Goal: Transaction & Acquisition: Download file/media

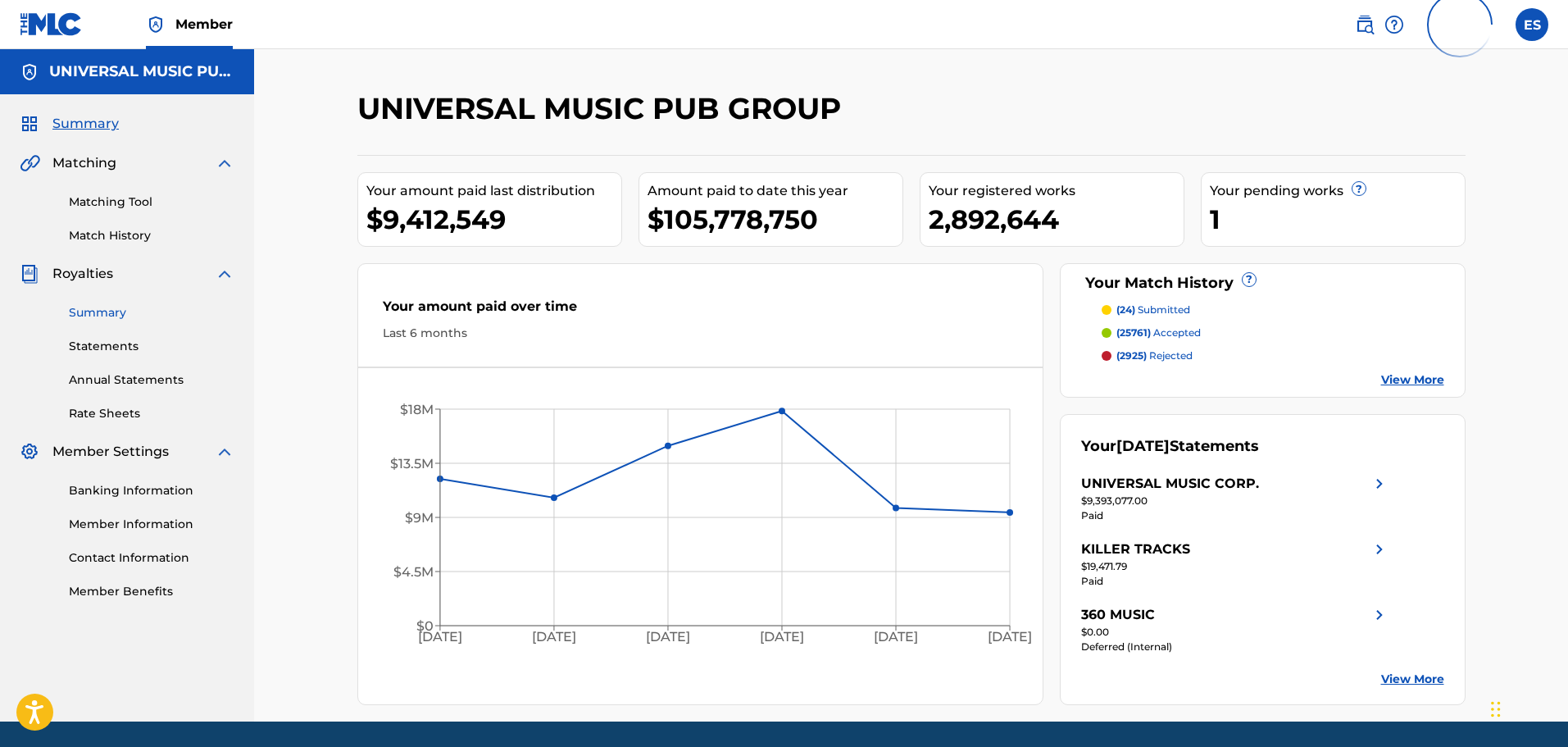
click at [121, 310] on link "Summary" at bounding box center [151, 313] width 166 height 18
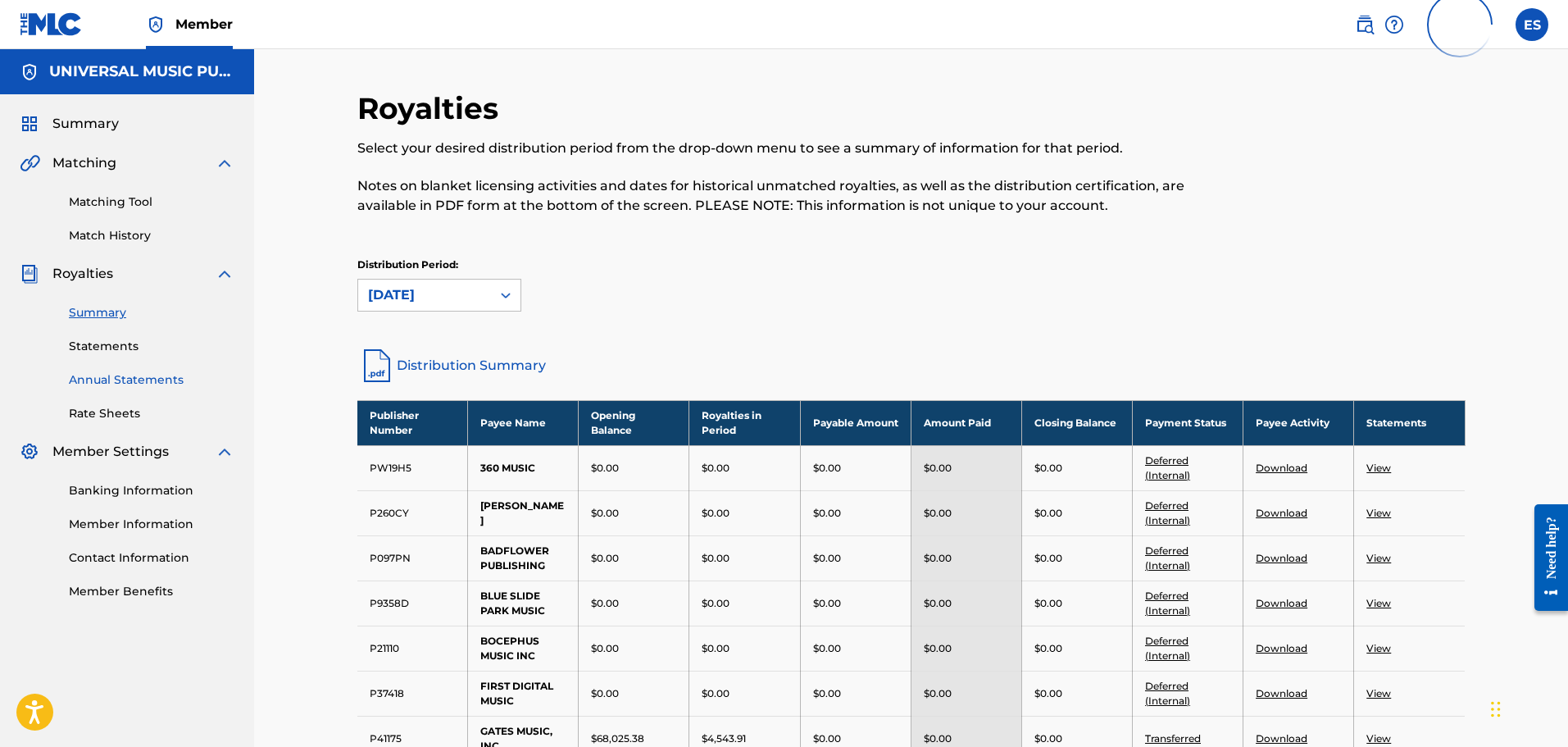
click at [156, 381] on link "Annual Statements" at bounding box center [151, 380] width 166 height 18
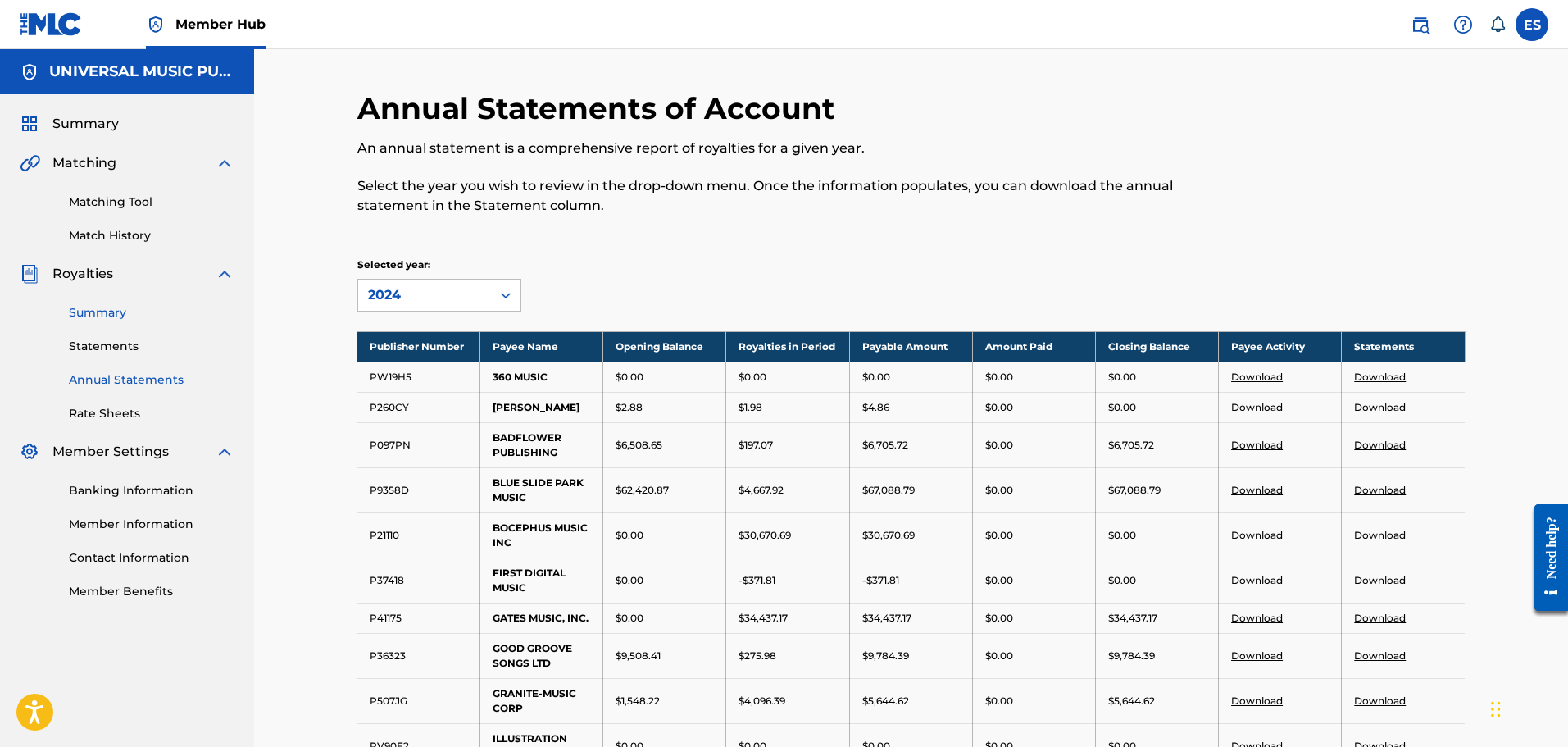
click at [107, 306] on link "Summary" at bounding box center [151, 313] width 166 height 18
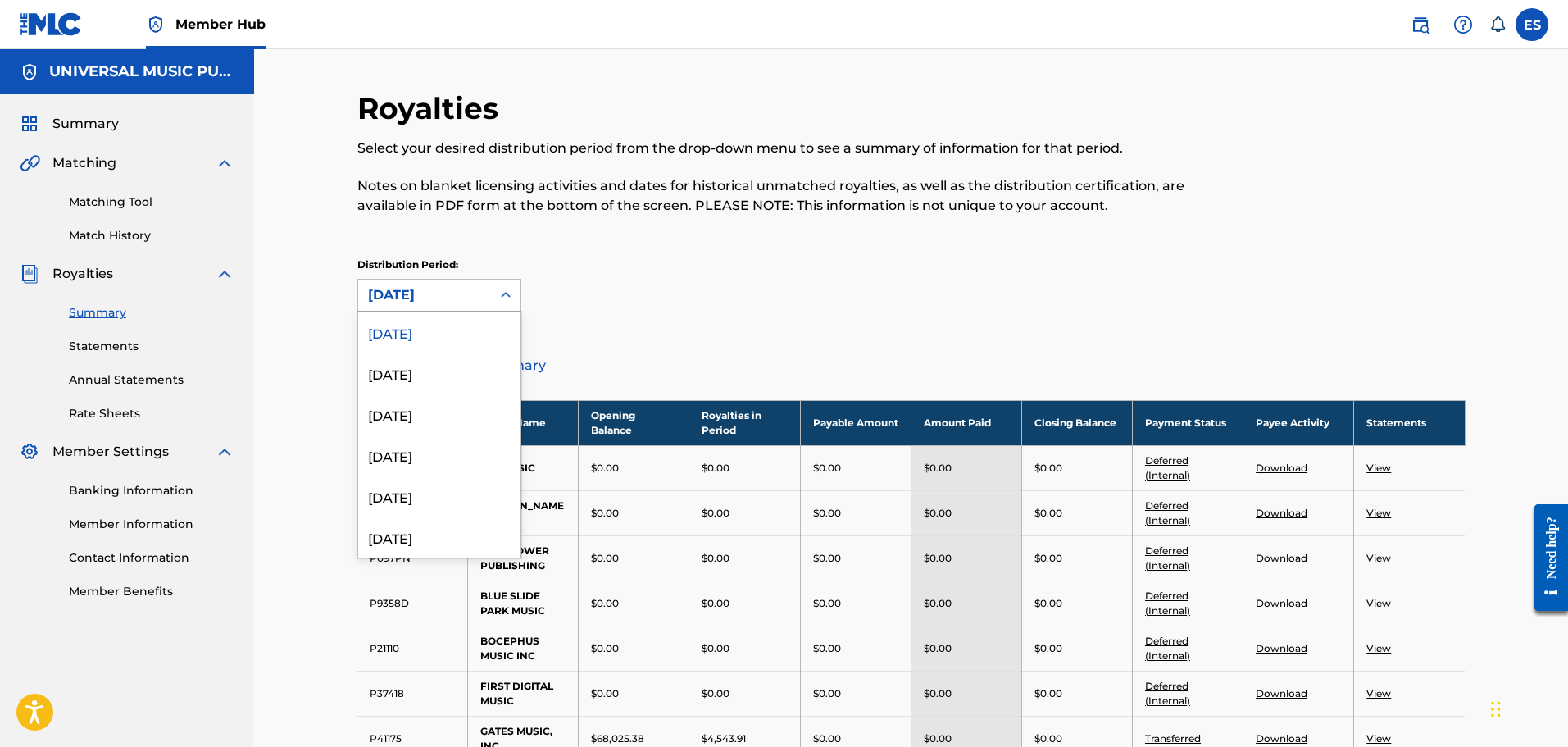
click at [498, 292] on icon at bounding box center [506, 294] width 17 height 17
click at [456, 373] on div "[DATE]" at bounding box center [439, 373] width 162 height 41
click at [468, 301] on div "[DATE]" at bounding box center [424, 295] width 113 height 20
click at [441, 407] on div "[DATE]" at bounding box center [439, 414] width 162 height 41
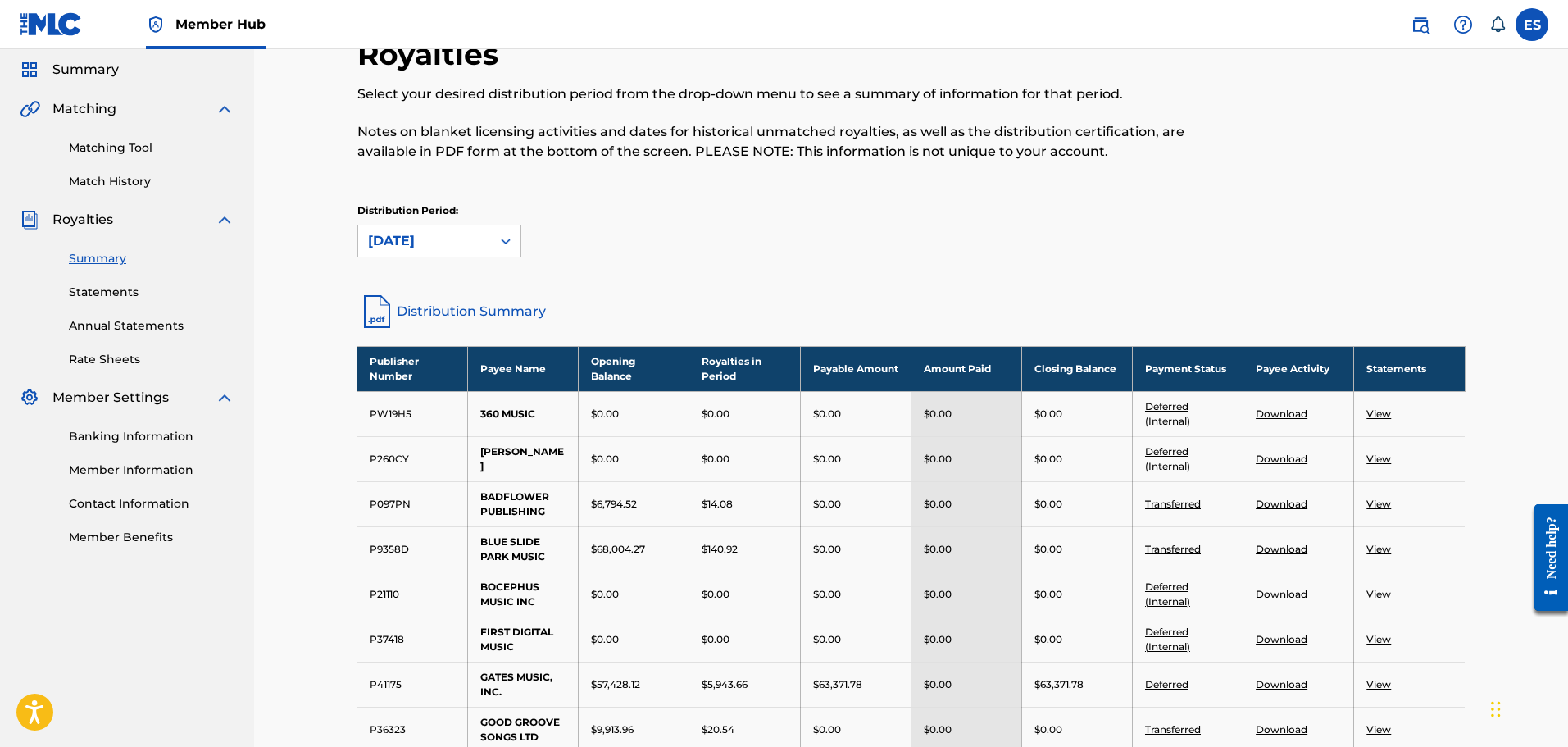
scroll to position [82, 0]
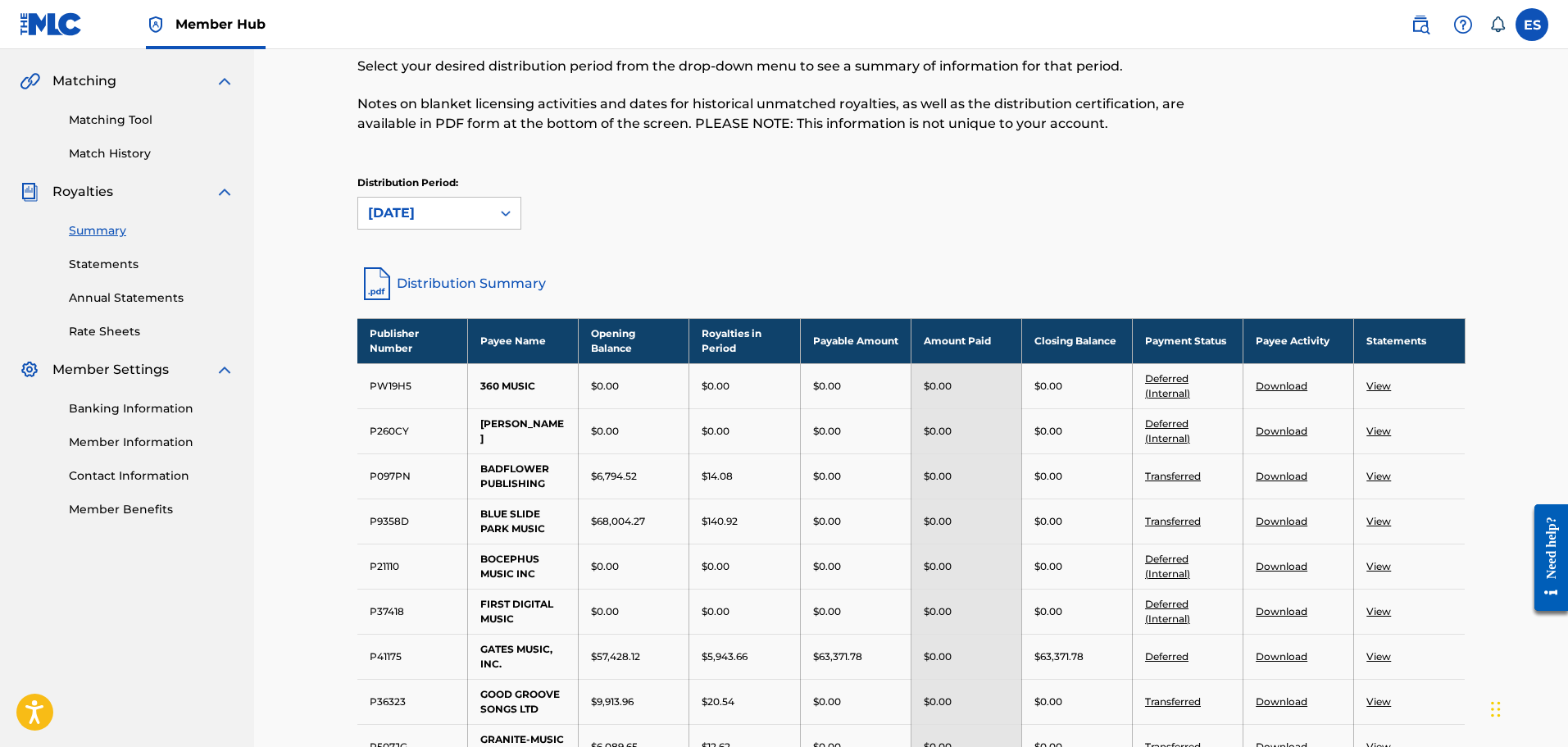
click at [1295, 521] on link "Download" at bounding box center [1281, 520] width 52 height 13
click at [506, 214] on icon at bounding box center [506, 213] width 17 height 17
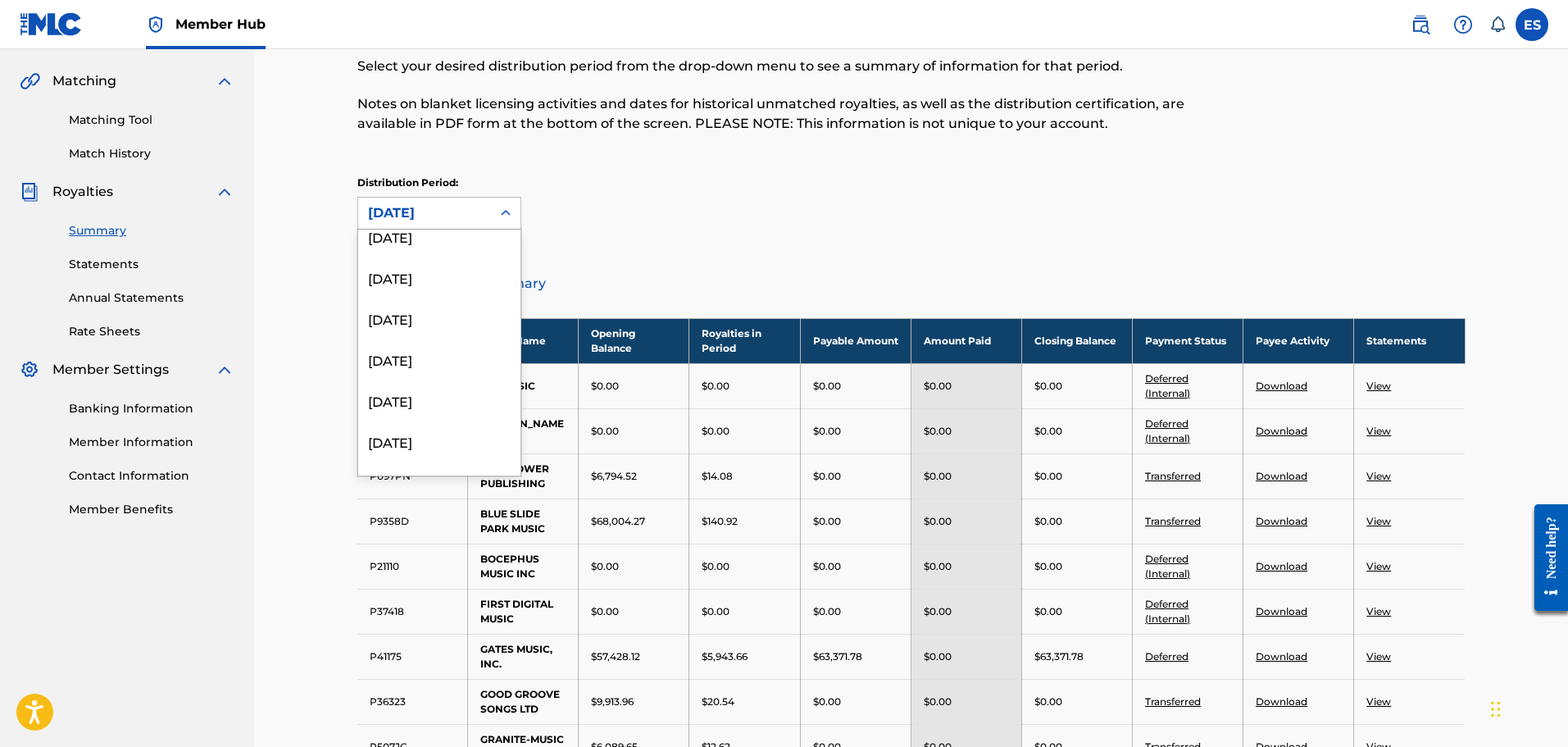
scroll to position [1066, 0]
click at [460, 368] on div "[DATE]" at bounding box center [439, 373] width 162 height 41
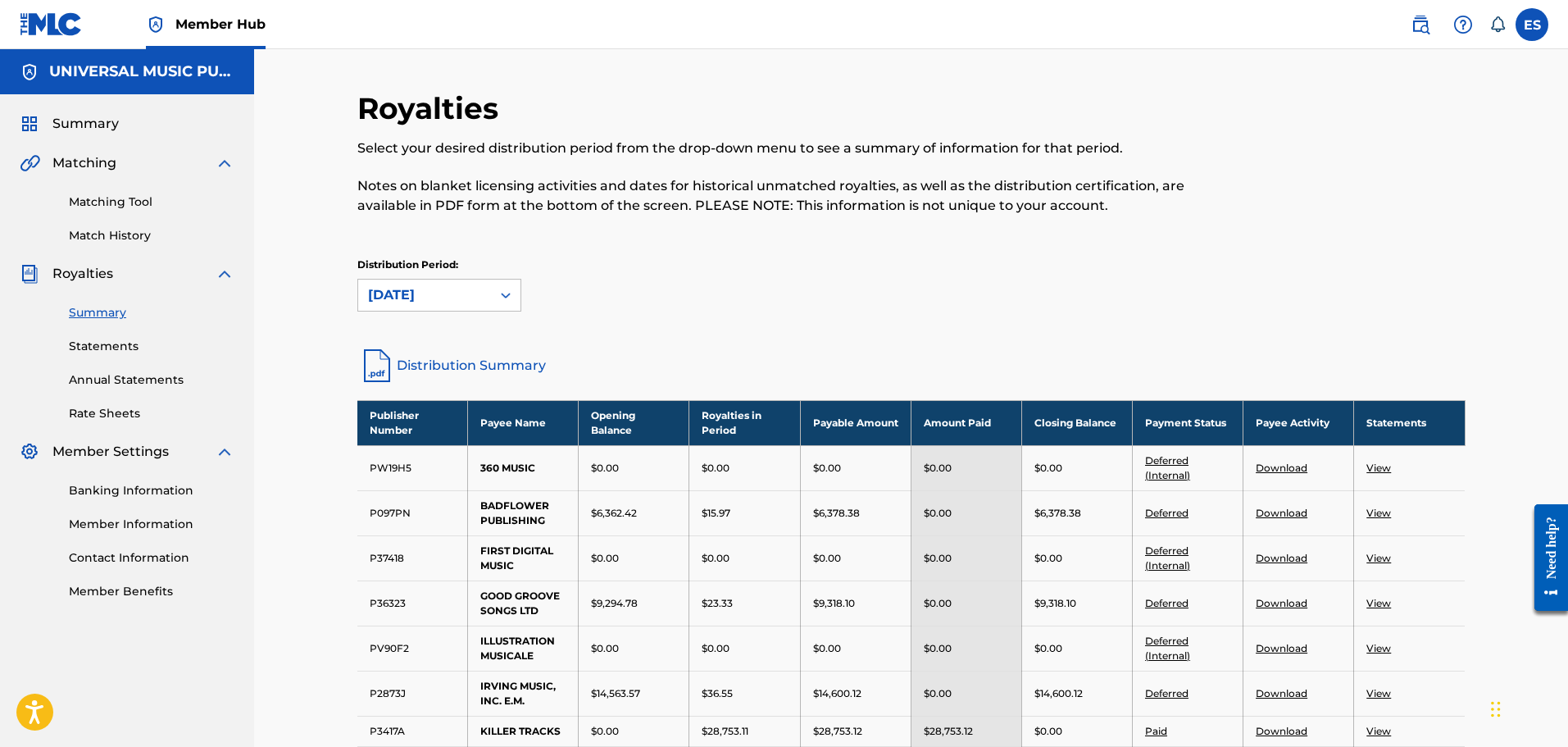
click at [448, 296] on div "[DATE]" at bounding box center [424, 295] width 113 height 20
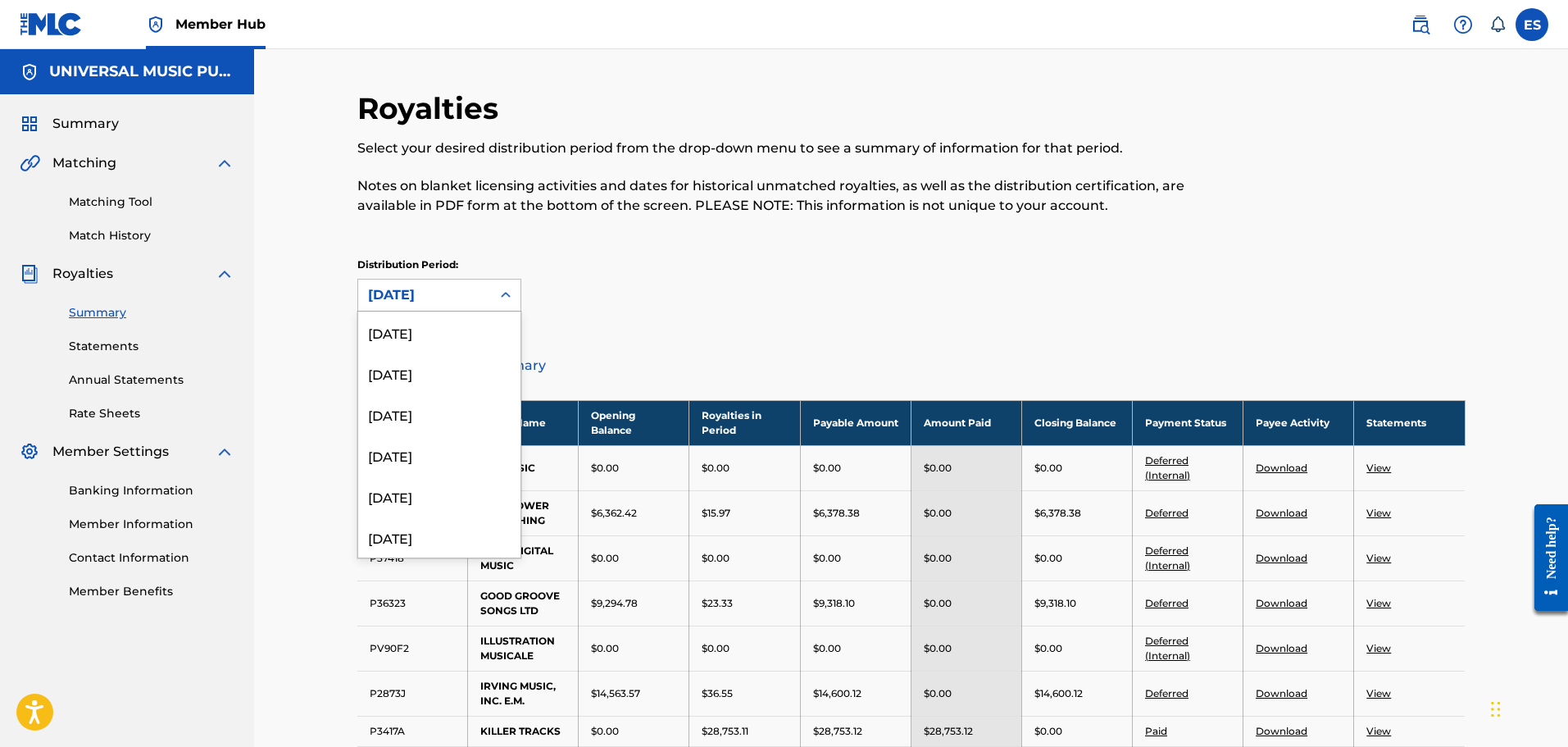
scroll to position [997, 0]
click at [470, 479] on div "[DATE]" at bounding box center [439, 482] width 162 height 41
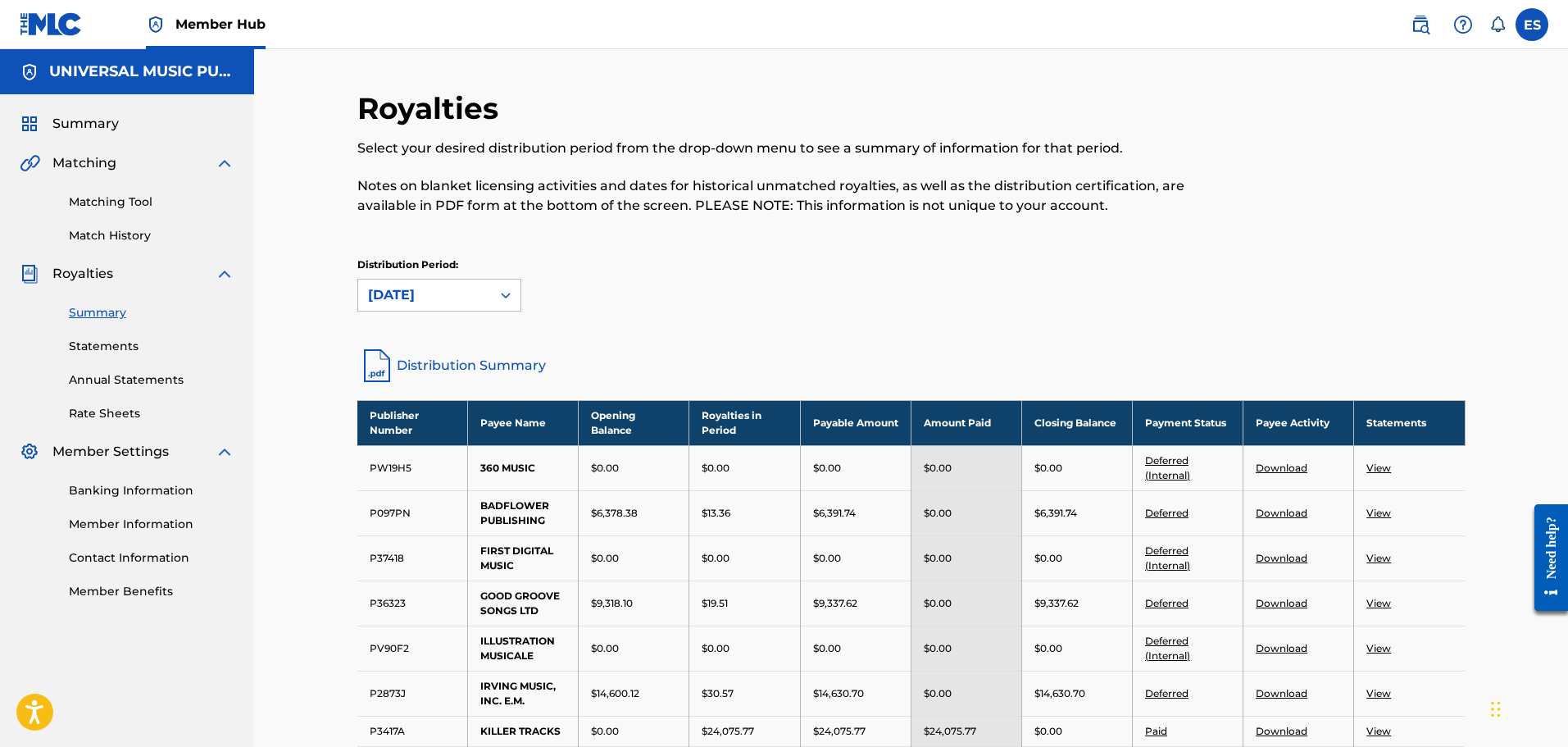
click at [466, 286] on div "[DATE]" at bounding box center [424, 295] width 113 height 20
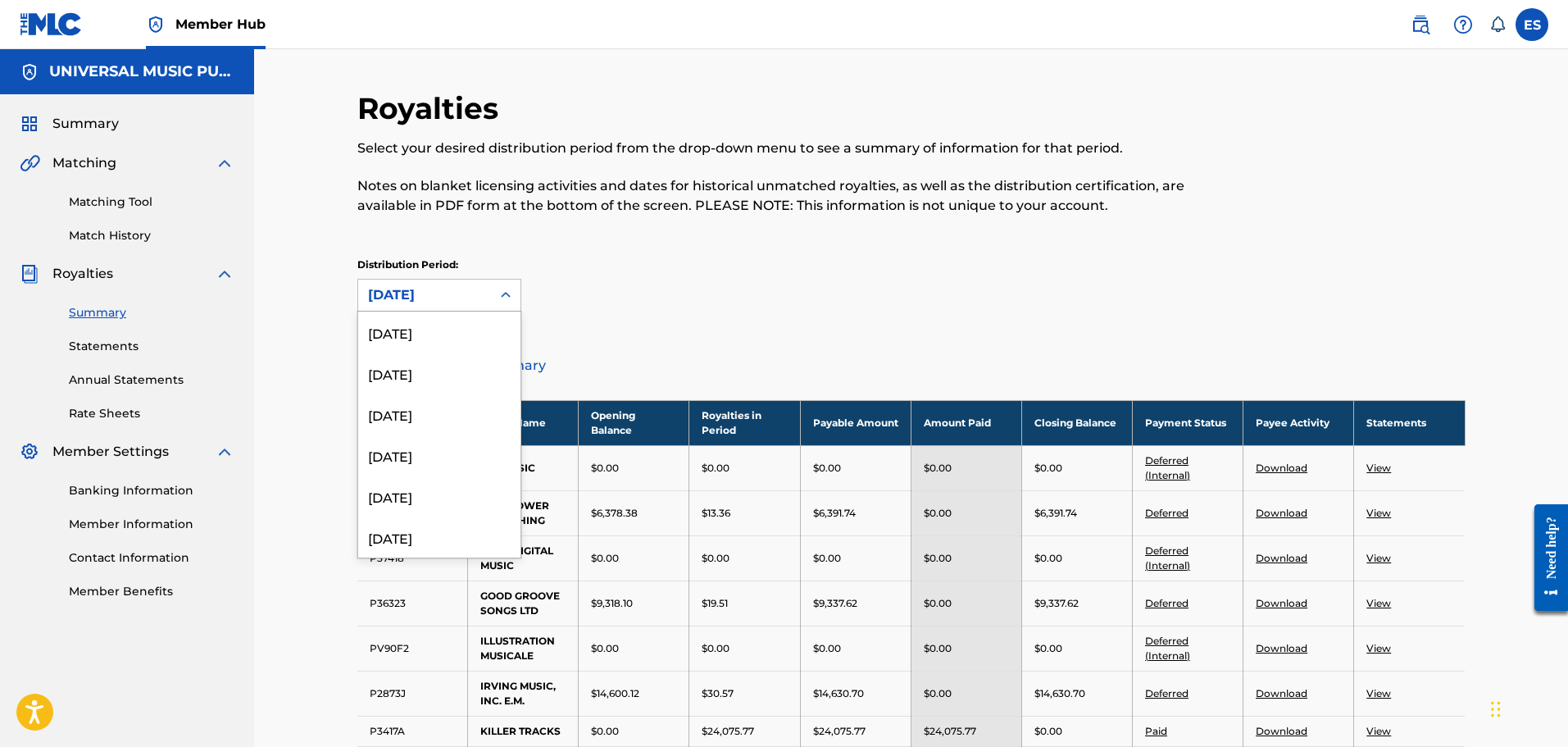
scroll to position [956, 0]
click at [469, 475] on div "[DATE]" at bounding box center [439, 482] width 162 height 41
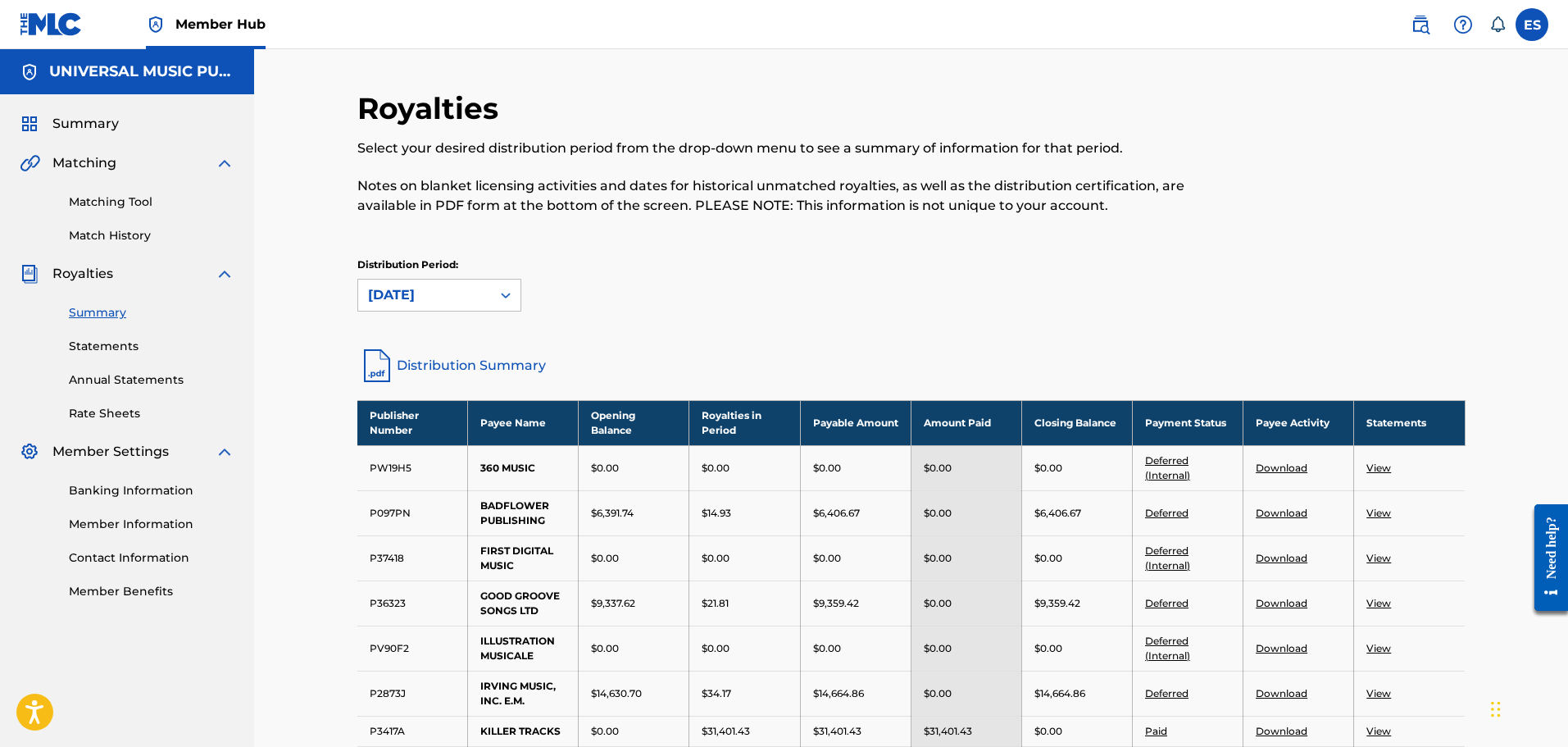
click at [461, 307] on div "[DATE]" at bounding box center [424, 295] width 133 height 31
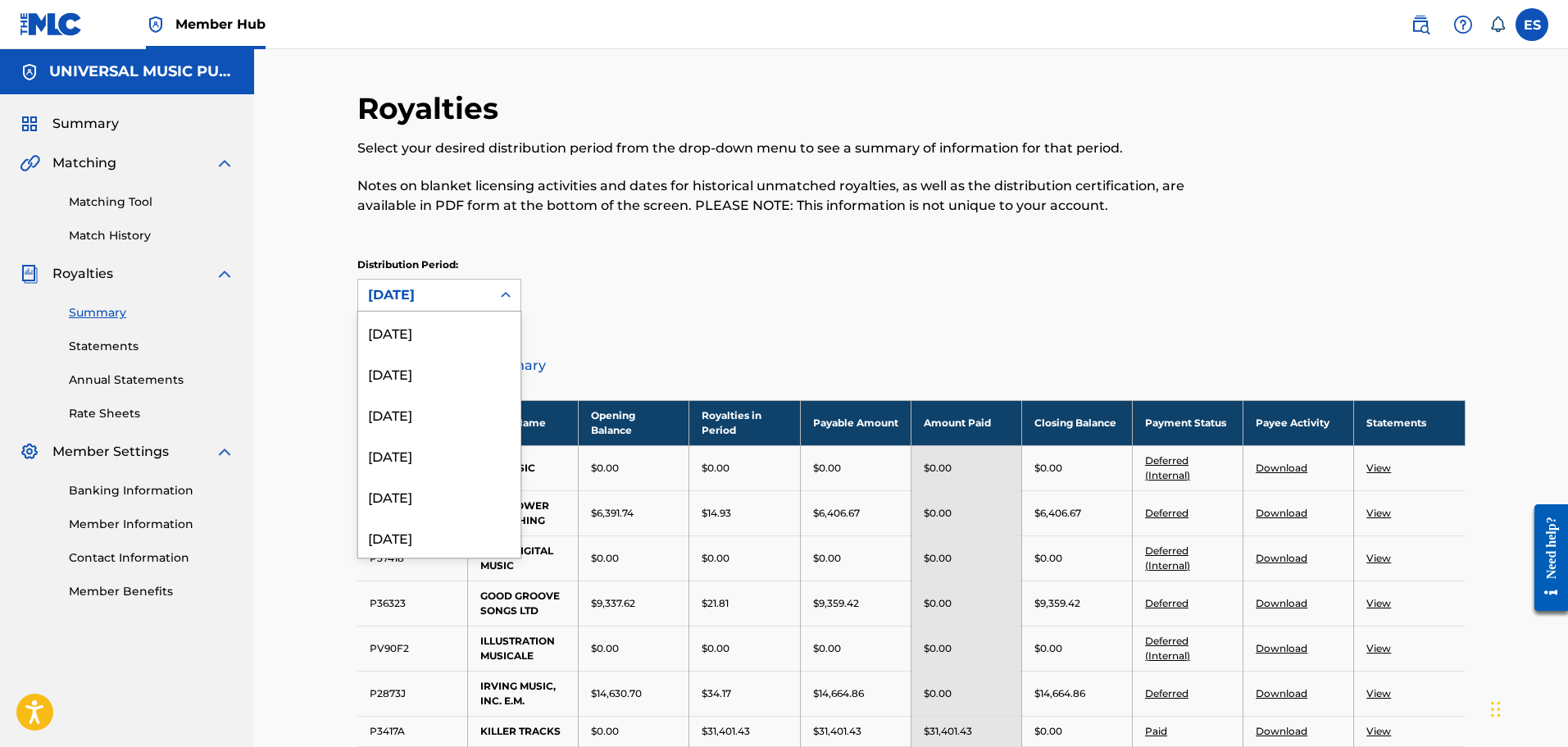
scroll to position [916, 0]
click at [469, 484] on div "[DATE]" at bounding box center [439, 482] width 162 height 41
click at [441, 302] on div "[DATE]" at bounding box center [424, 295] width 113 height 20
click at [437, 482] on div "[DATE]" at bounding box center [439, 482] width 162 height 41
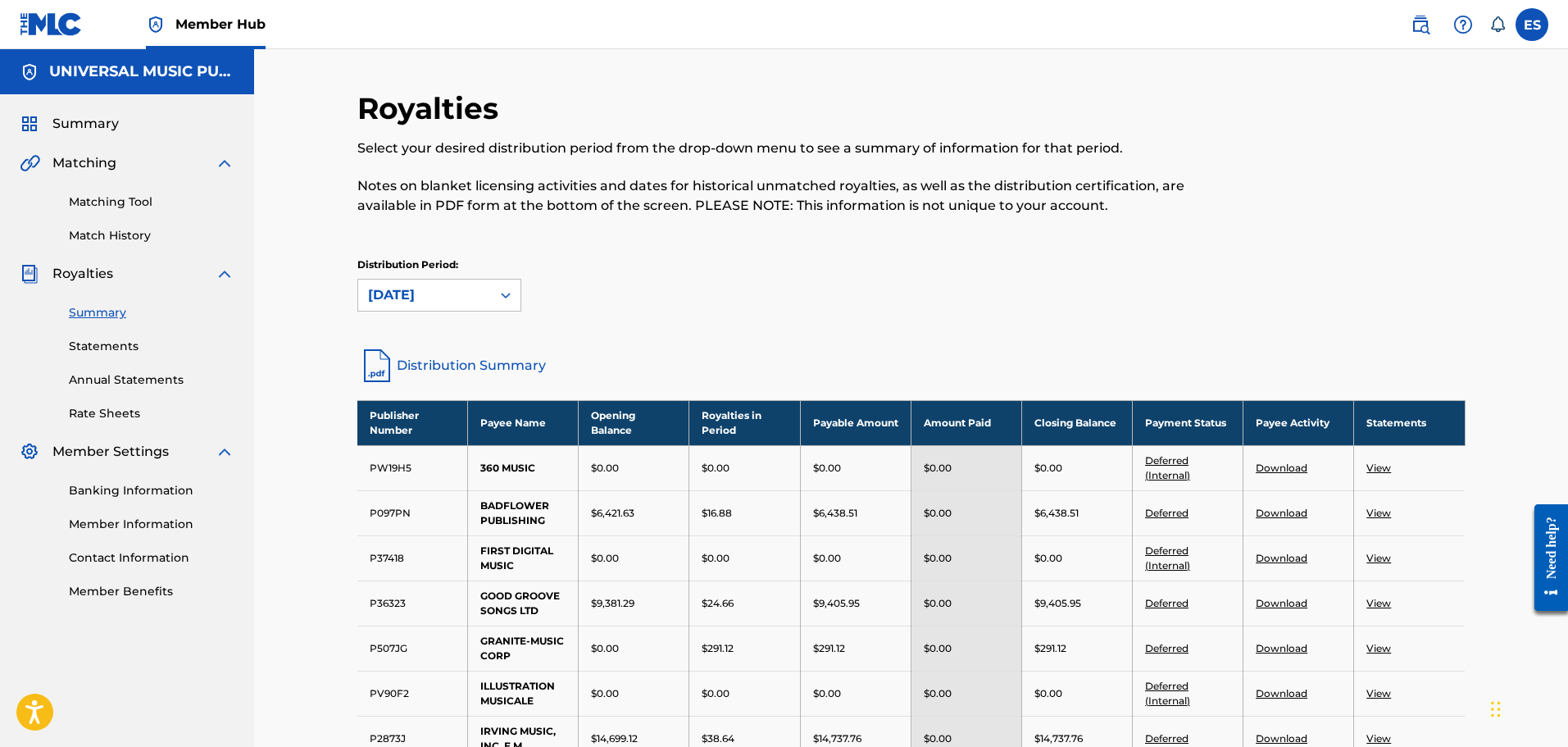
click at [445, 298] on div "[DATE]" at bounding box center [424, 295] width 113 height 20
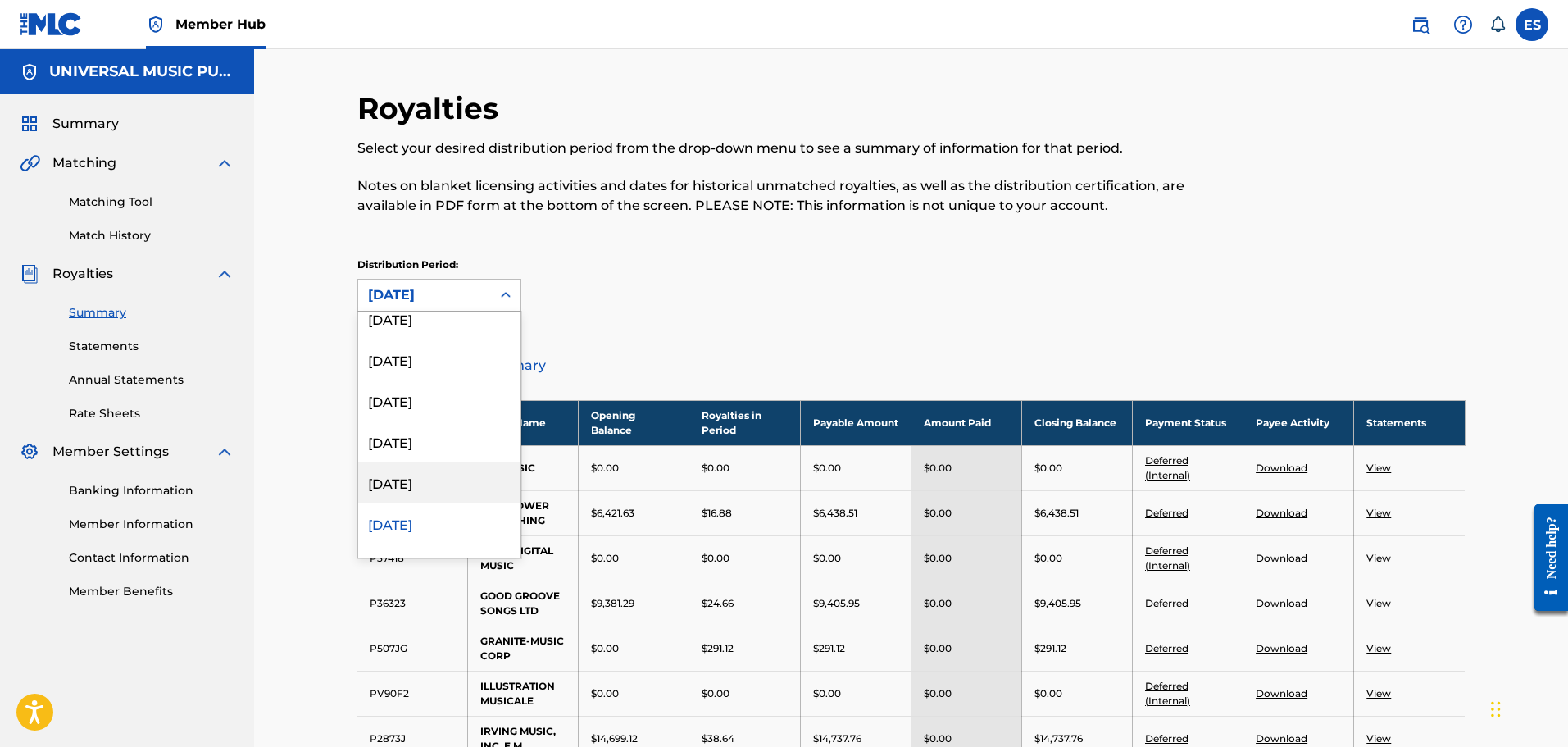
scroll to position [916, 0]
click at [471, 480] on div "[DATE]" at bounding box center [439, 482] width 162 height 41
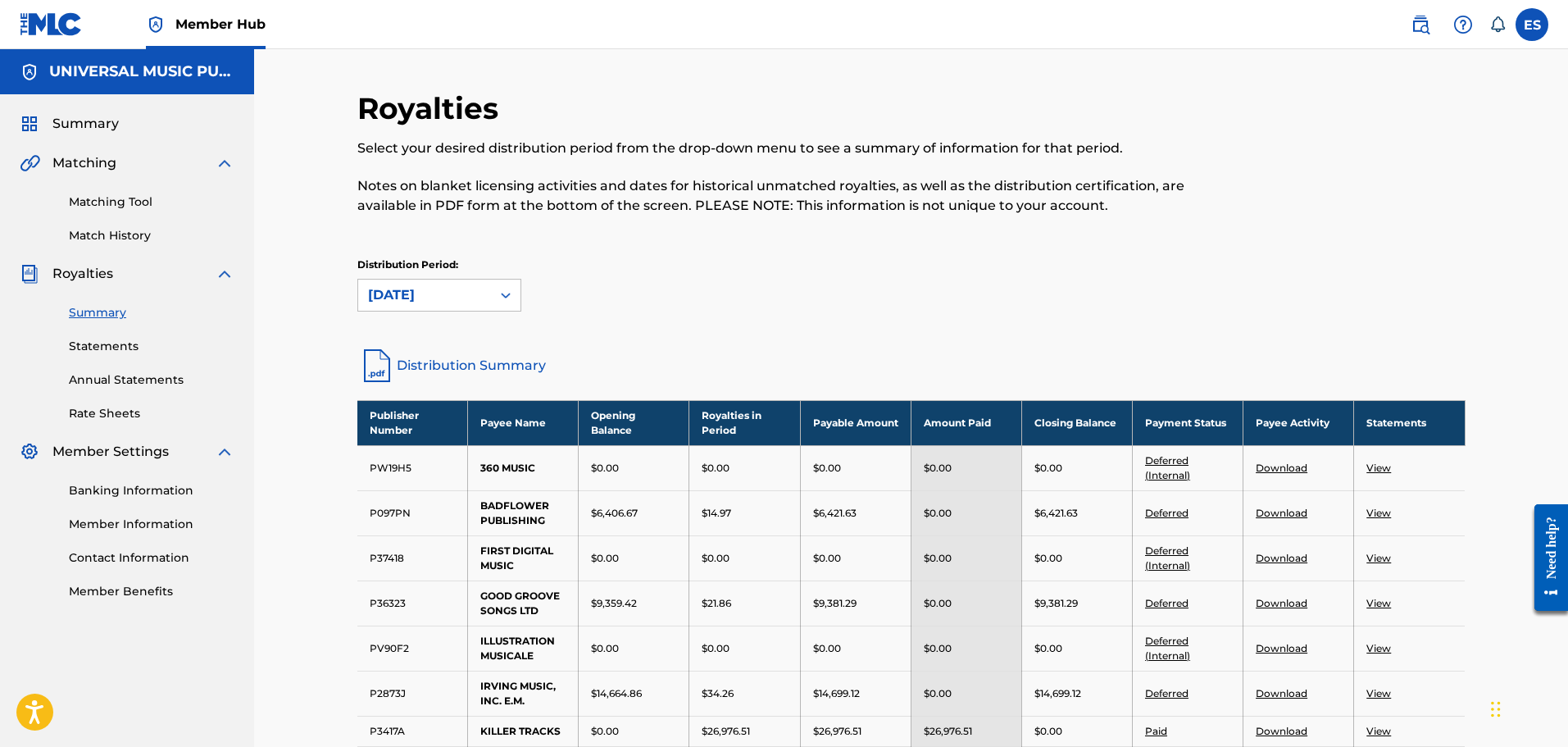
click at [464, 305] on div "[DATE]" at bounding box center [424, 295] width 133 height 31
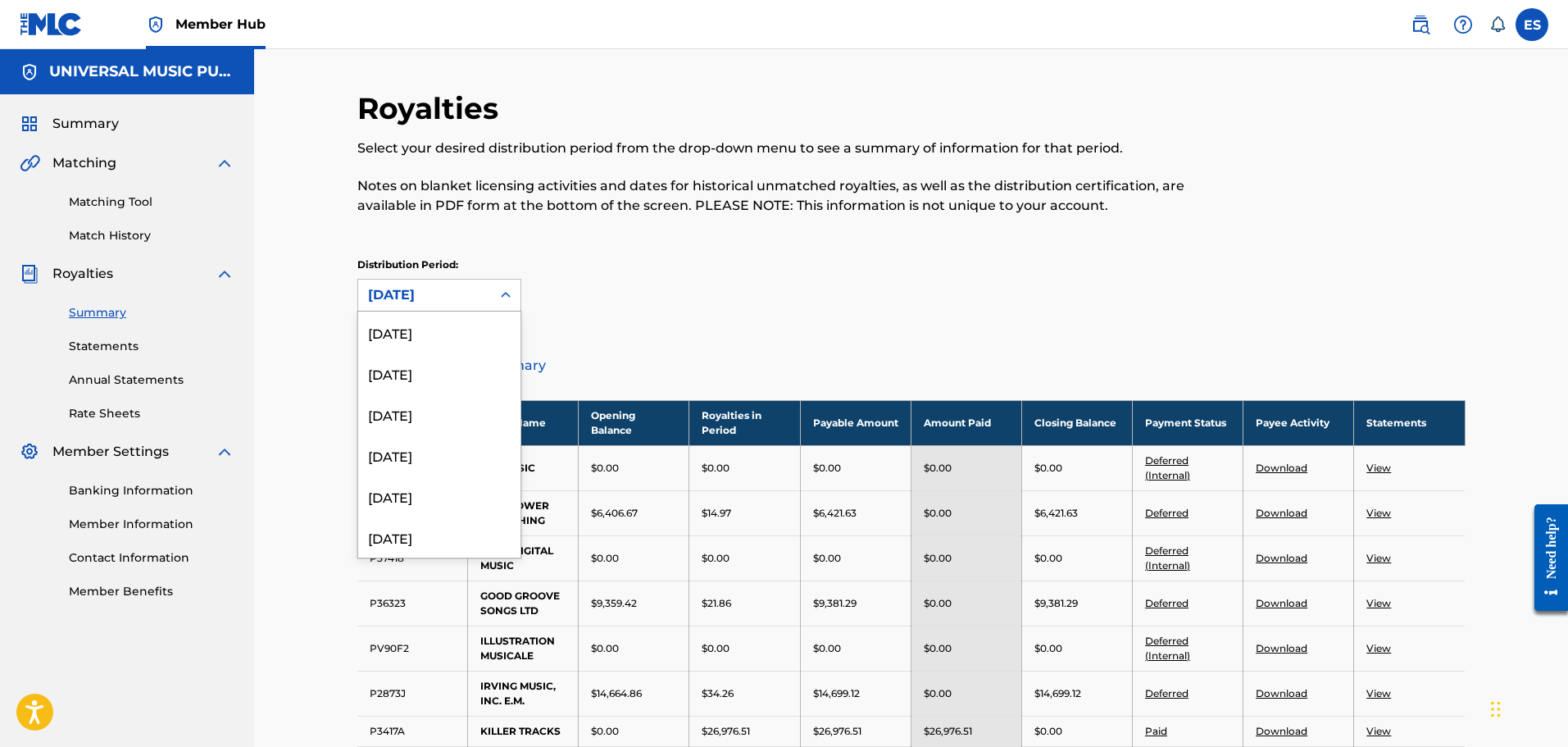
scroll to position [875, 0]
click at [477, 450] on div "[DATE]" at bounding box center [439, 441] width 162 height 41
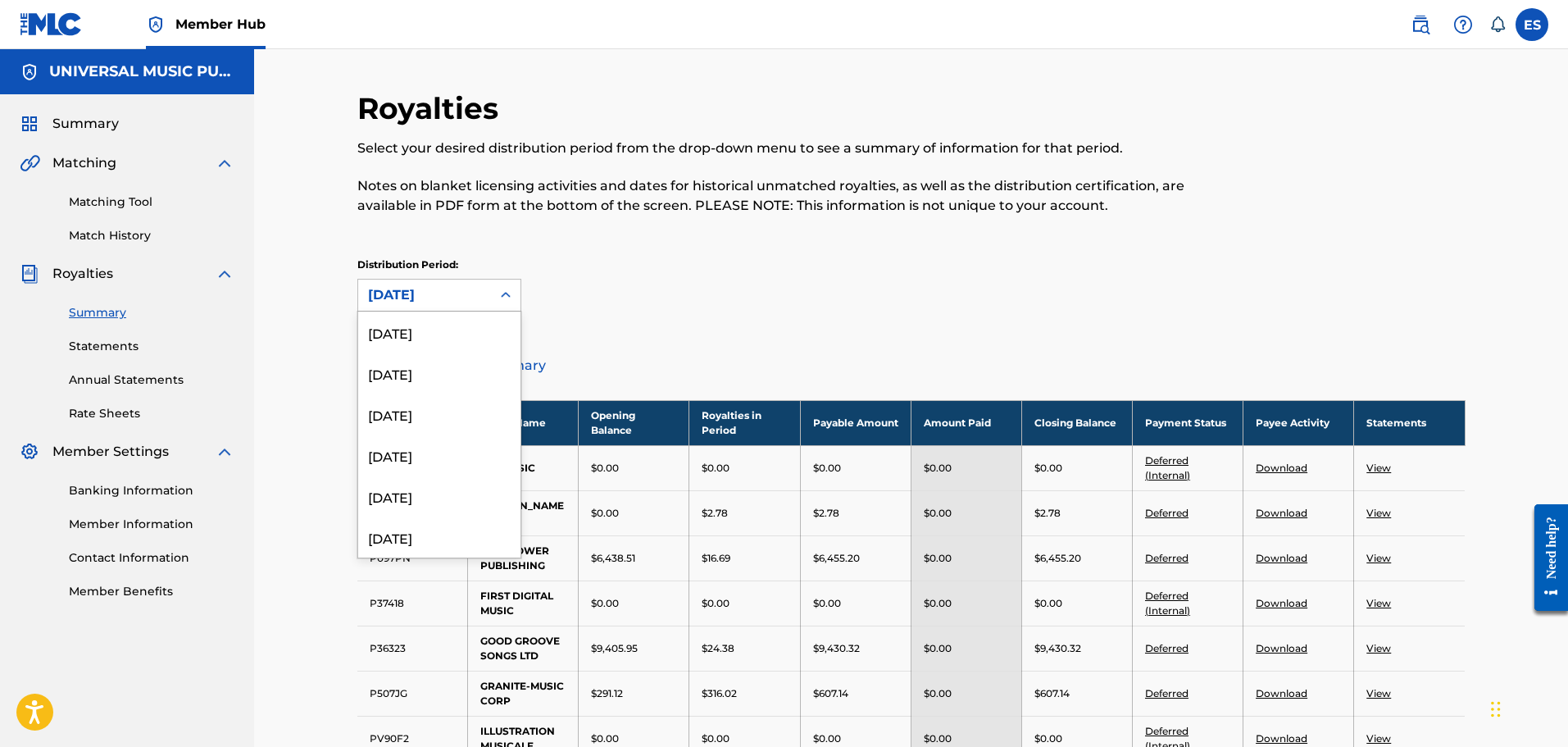
click at [457, 293] on div "[DATE]" at bounding box center [424, 295] width 113 height 20
click at [460, 476] on div "[DATE]" at bounding box center [439, 482] width 162 height 41
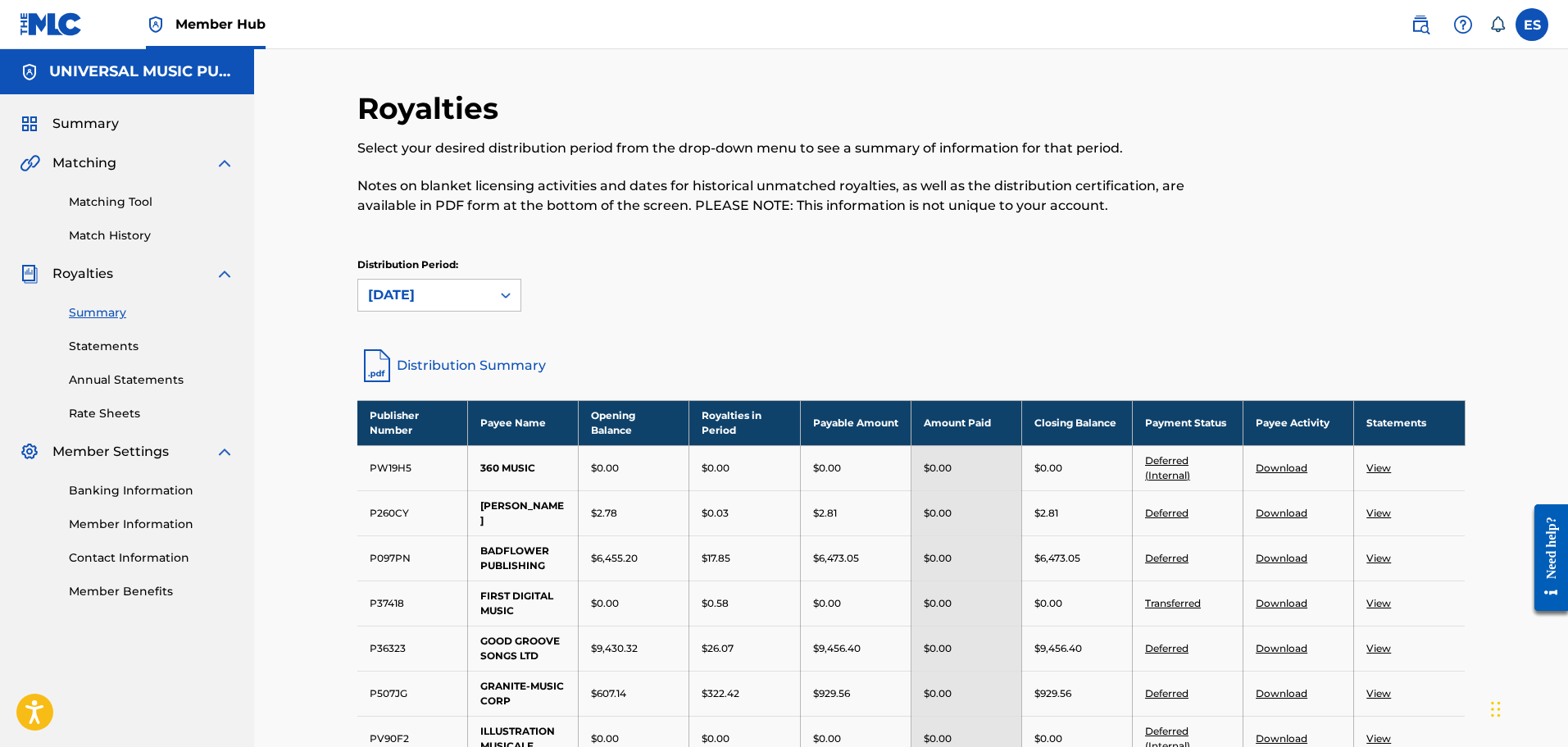
click at [477, 306] on div "[DATE]" at bounding box center [424, 295] width 133 height 31
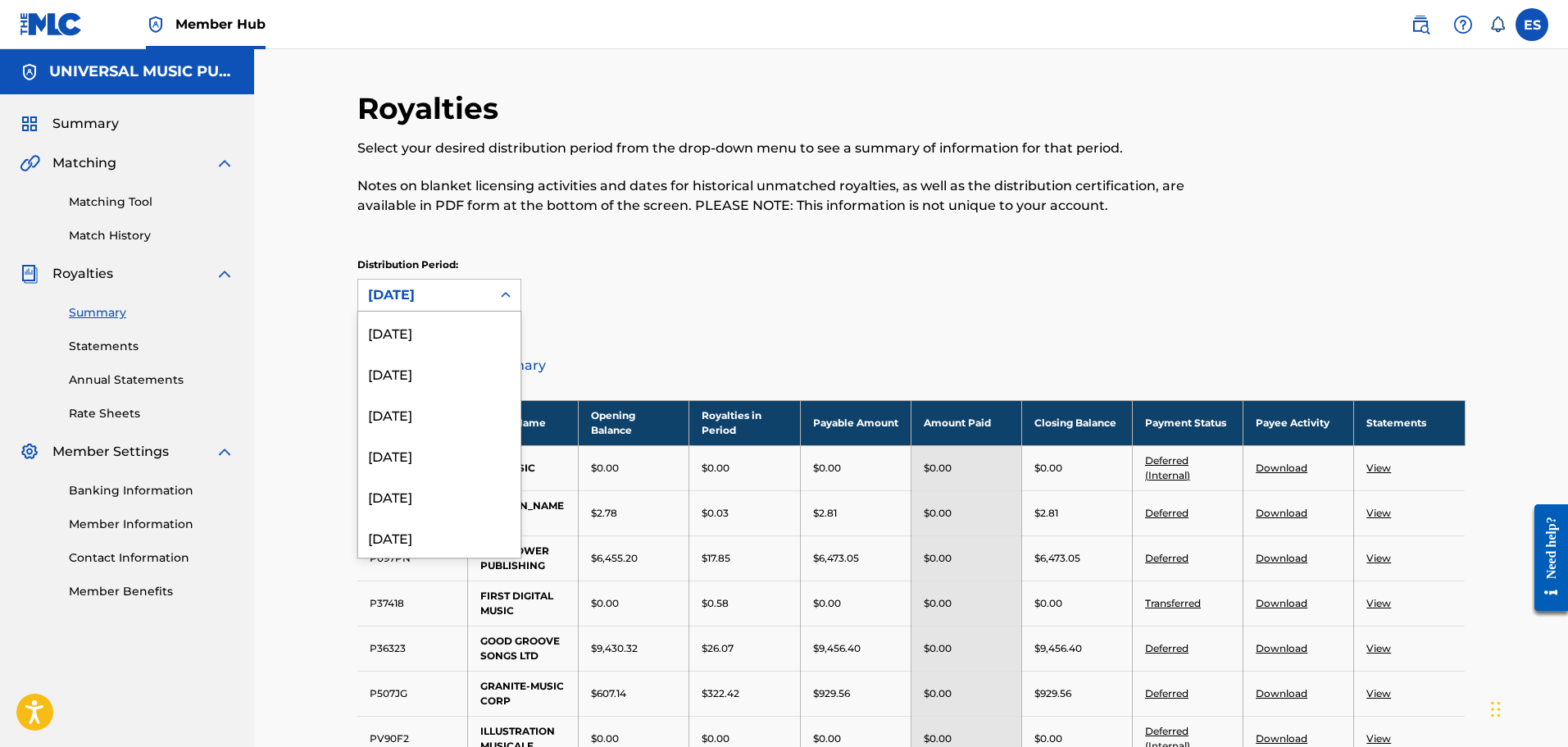
scroll to position [752, 0]
click at [483, 478] on div "[DATE]" at bounding box center [439, 482] width 162 height 41
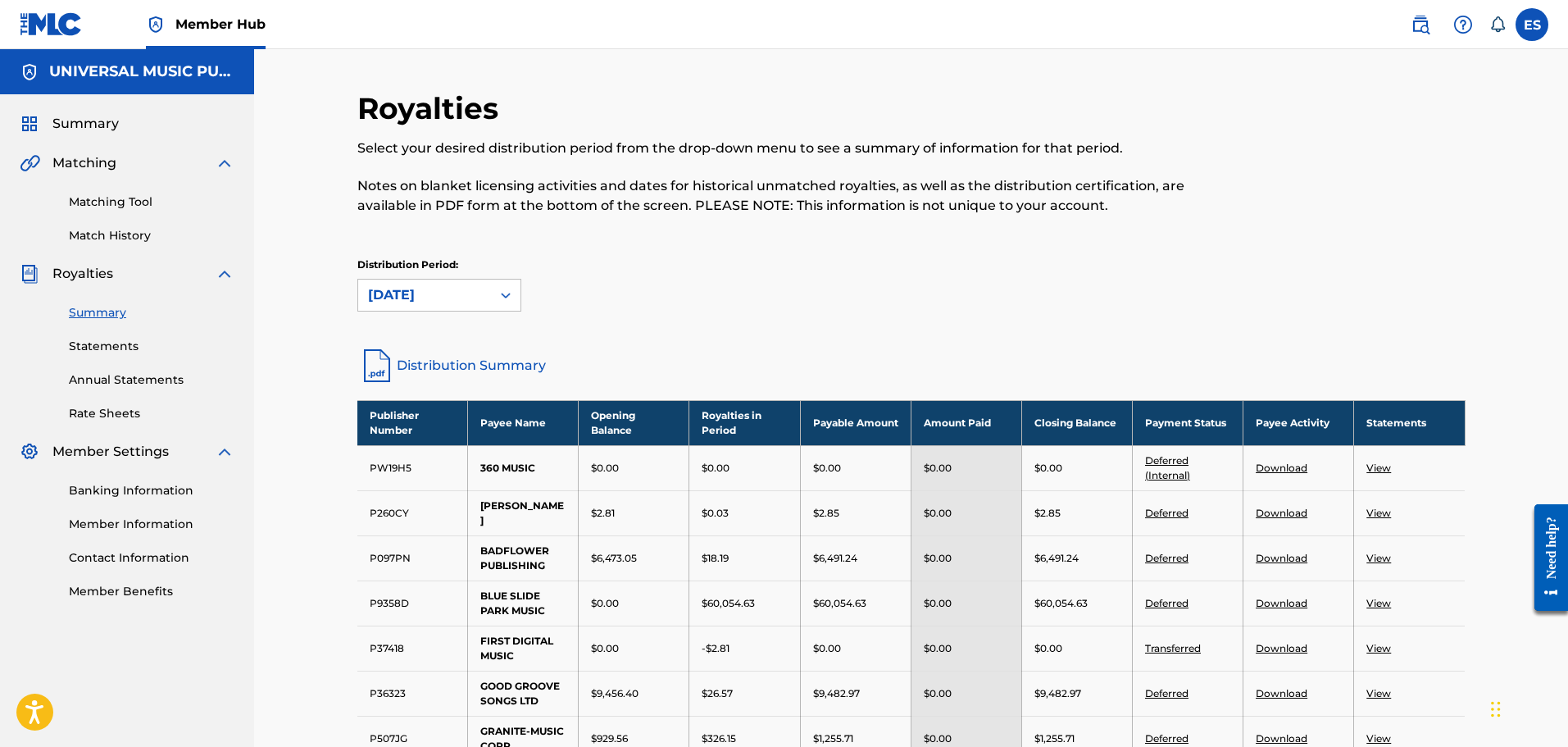
click at [1276, 599] on link "Download" at bounding box center [1281, 603] width 52 height 13
click at [497, 293] on div at bounding box center [506, 295] width 29 height 29
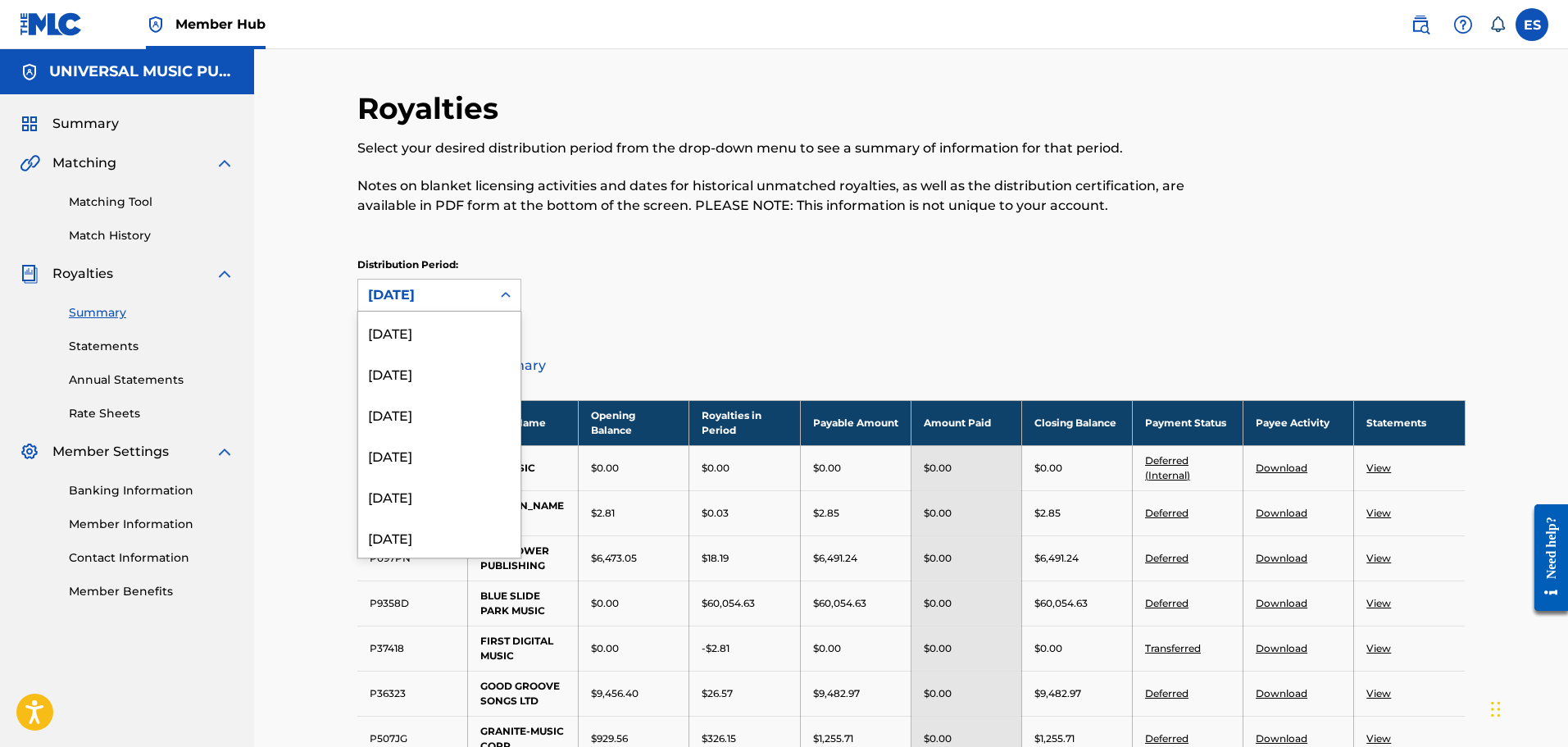
scroll to position [711, 0]
click at [460, 475] on div "[DATE]" at bounding box center [439, 482] width 162 height 41
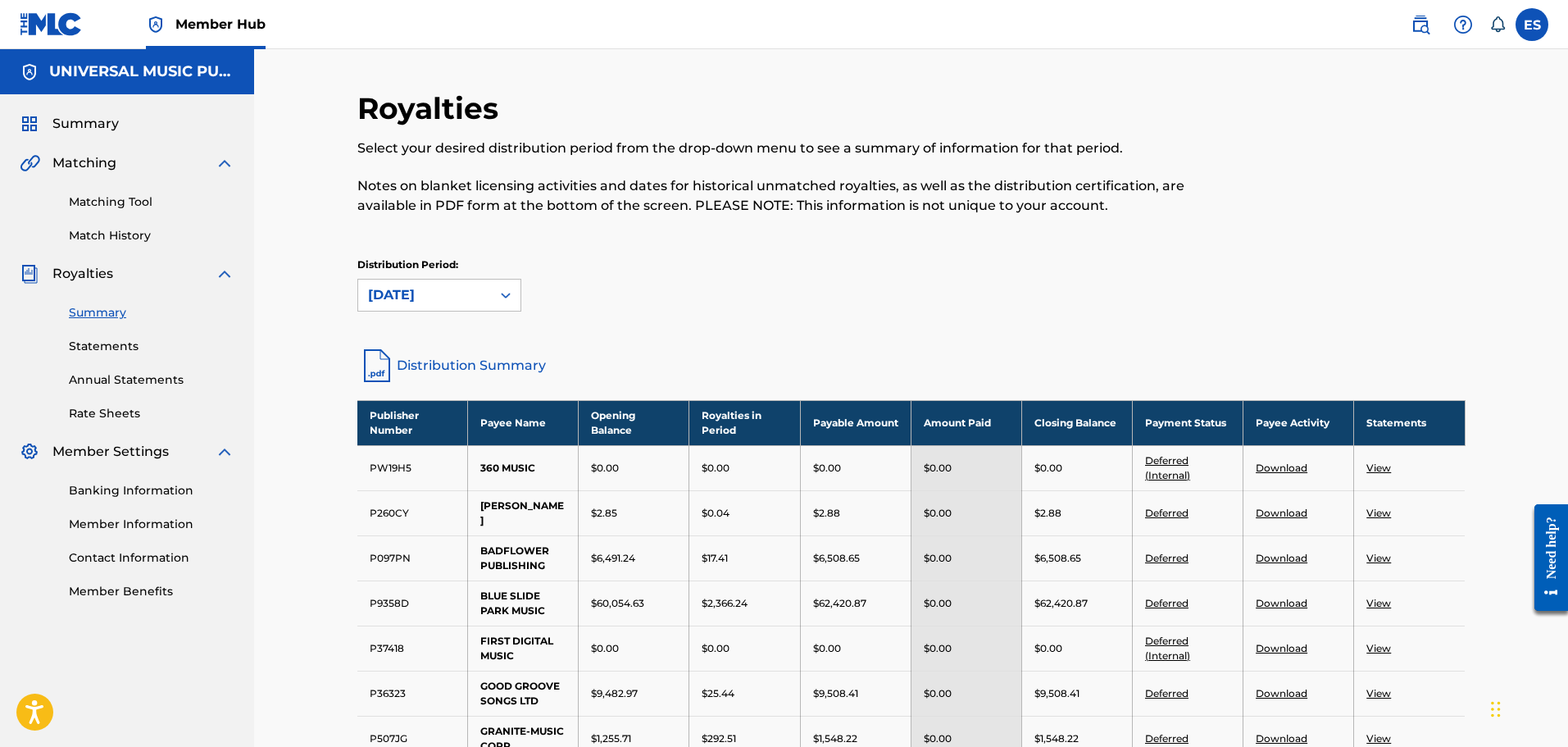
click at [1296, 604] on link "Download" at bounding box center [1281, 603] width 52 height 13
click at [497, 291] on div at bounding box center [506, 295] width 29 height 29
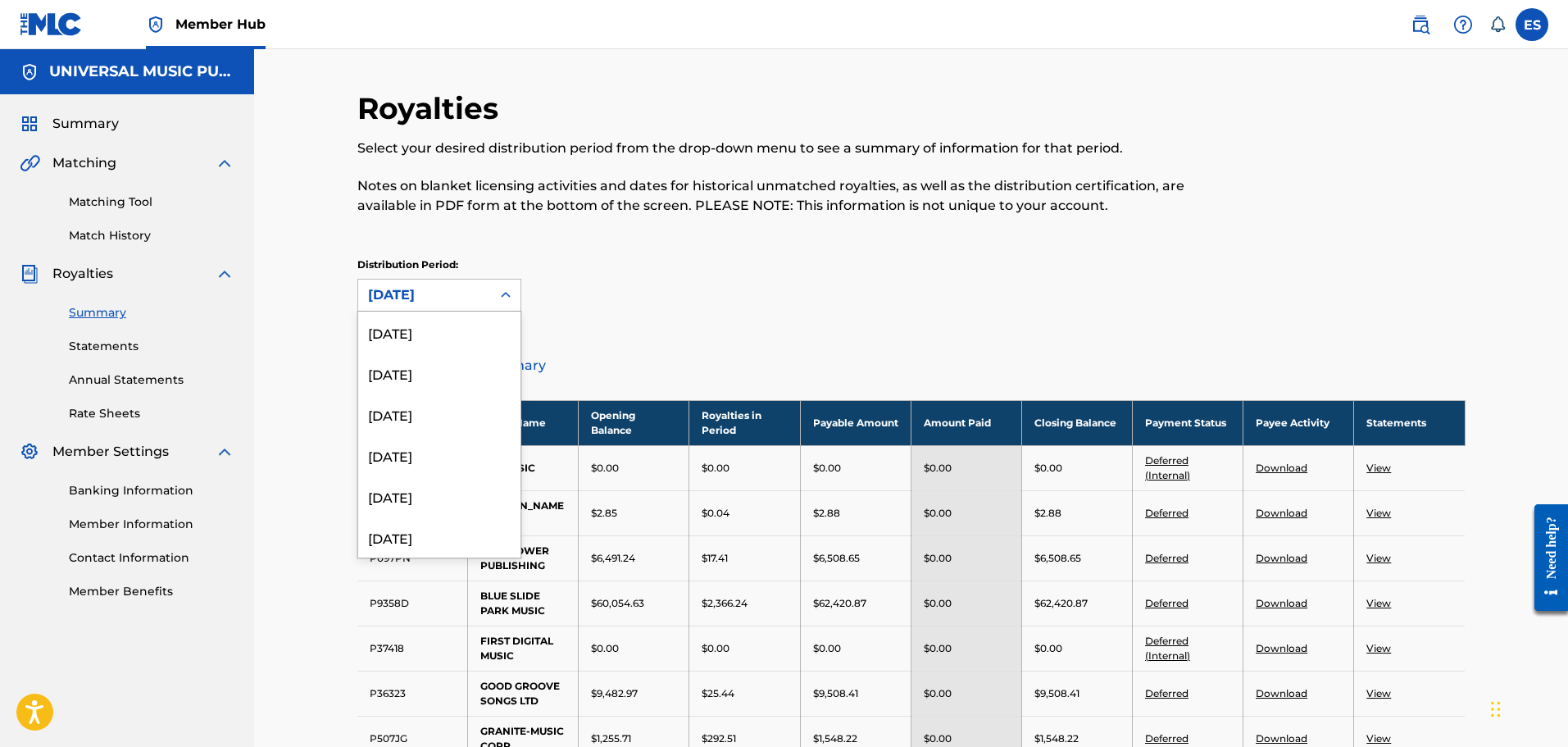
scroll to position [669, 0]
click at [451, 485] on div "[DATE]" at bounding box center [439, 482] width 162 height 41
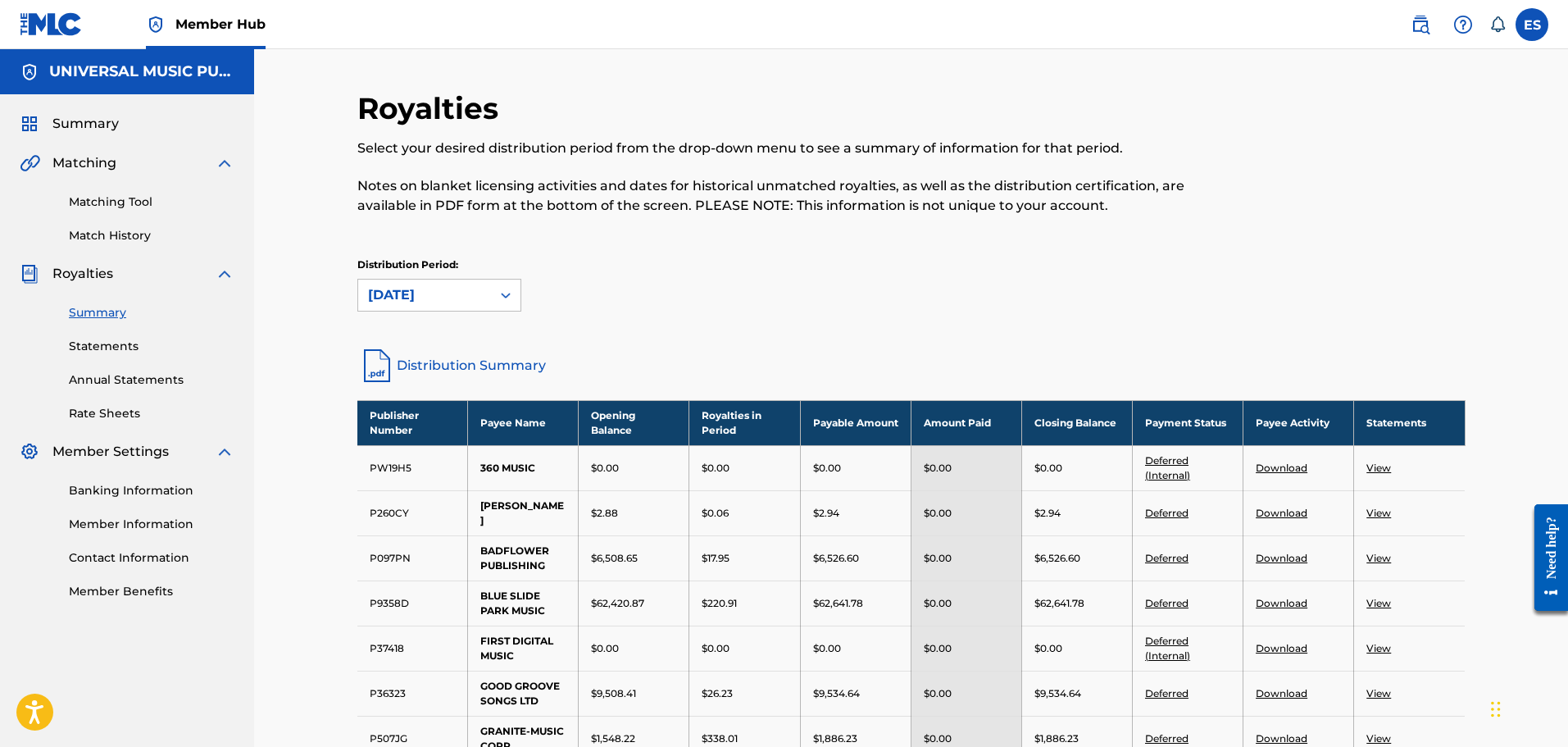
click at [1278, 604] on link "Download" at bounding box center [1281, 603] width 52 height 13
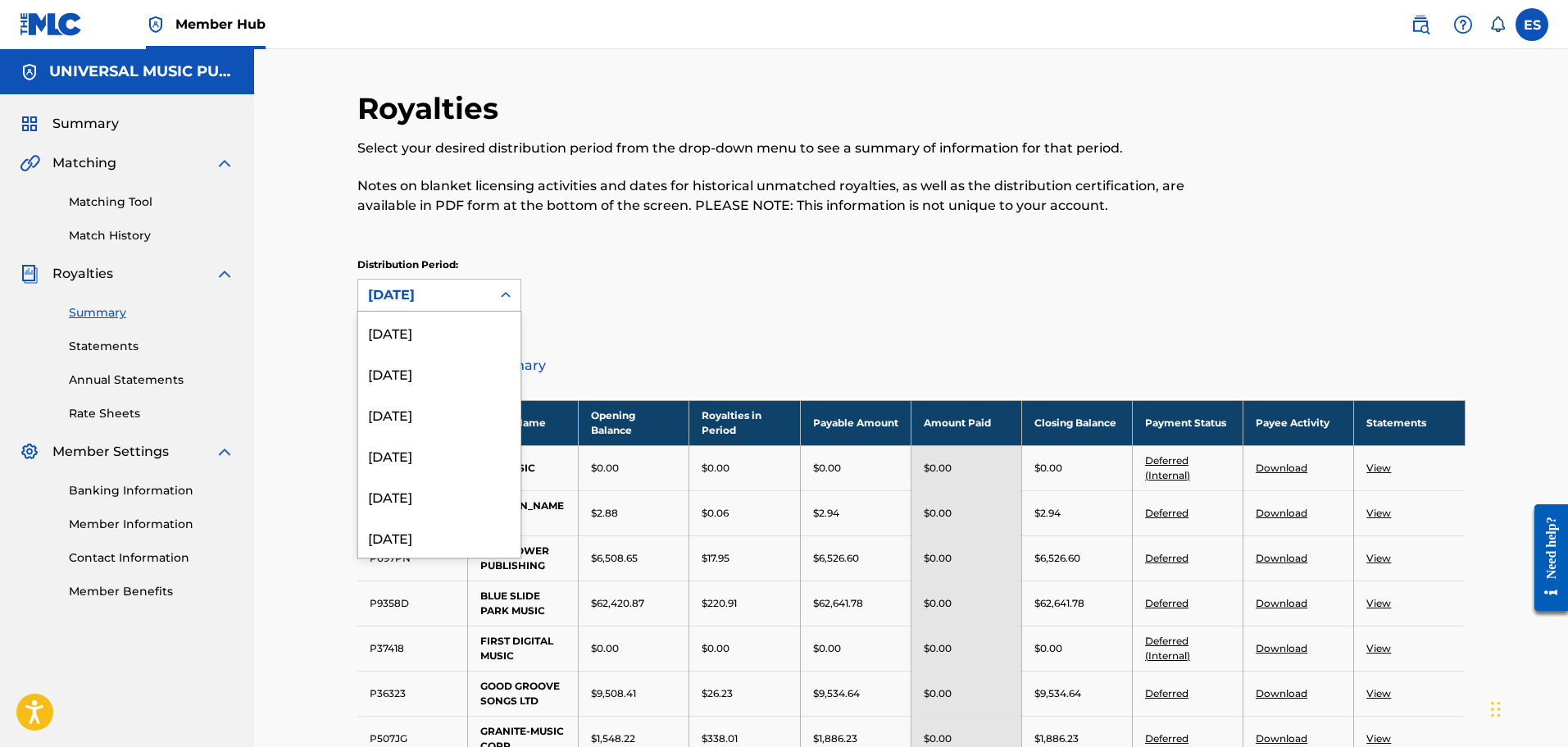
click at [499, 291] on icon at bounding box center [506, 294] width 17 height 17
click at [445, 484] on div "[DATE]" at bounding box center [439, 482] width 162 height 41
click at [460, 306] on div "[DATE]" at bounding box center [424, 295] width 133 height 31
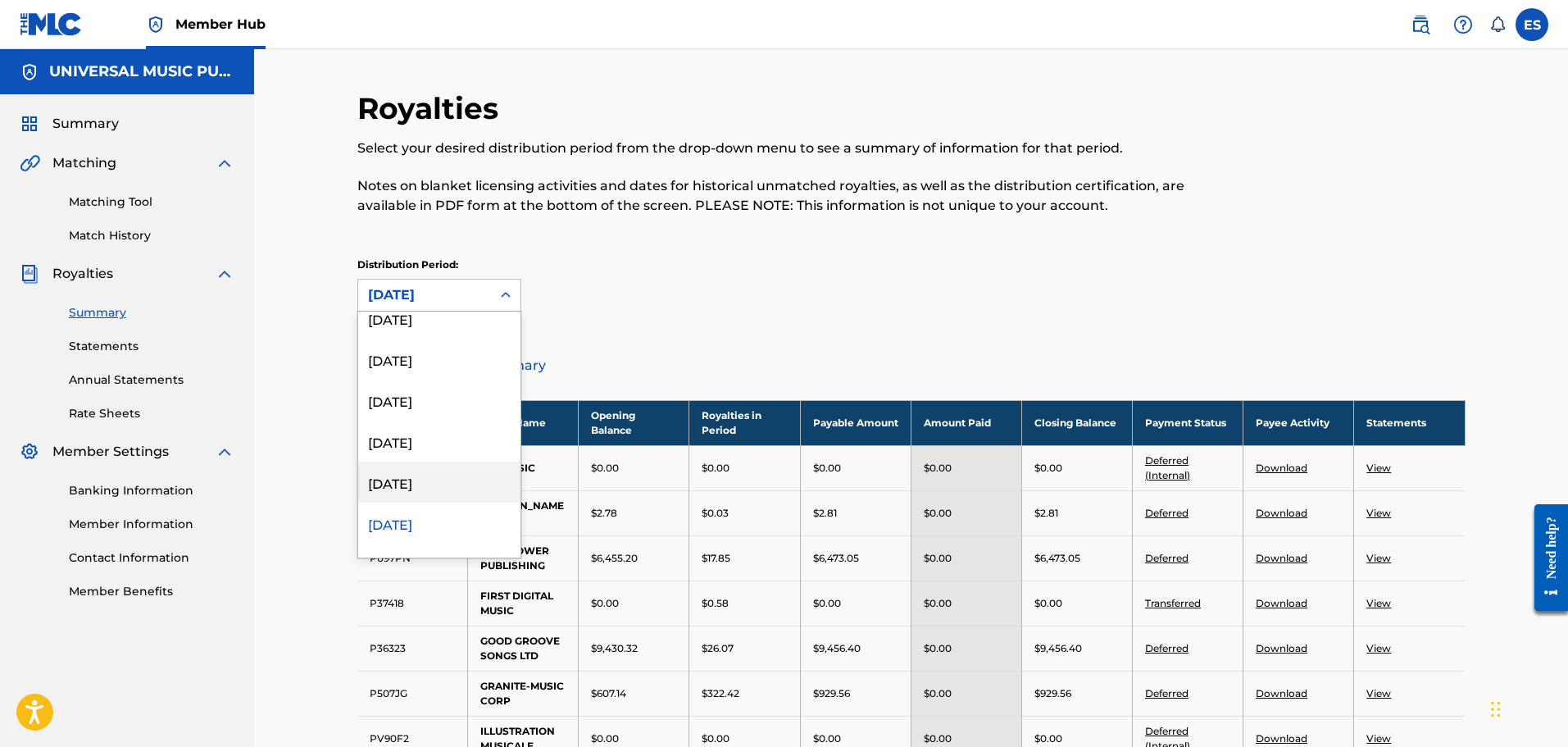
click at [435, 495] on div "[DATE]" at bounding box center [439, 482] width 162 height 41
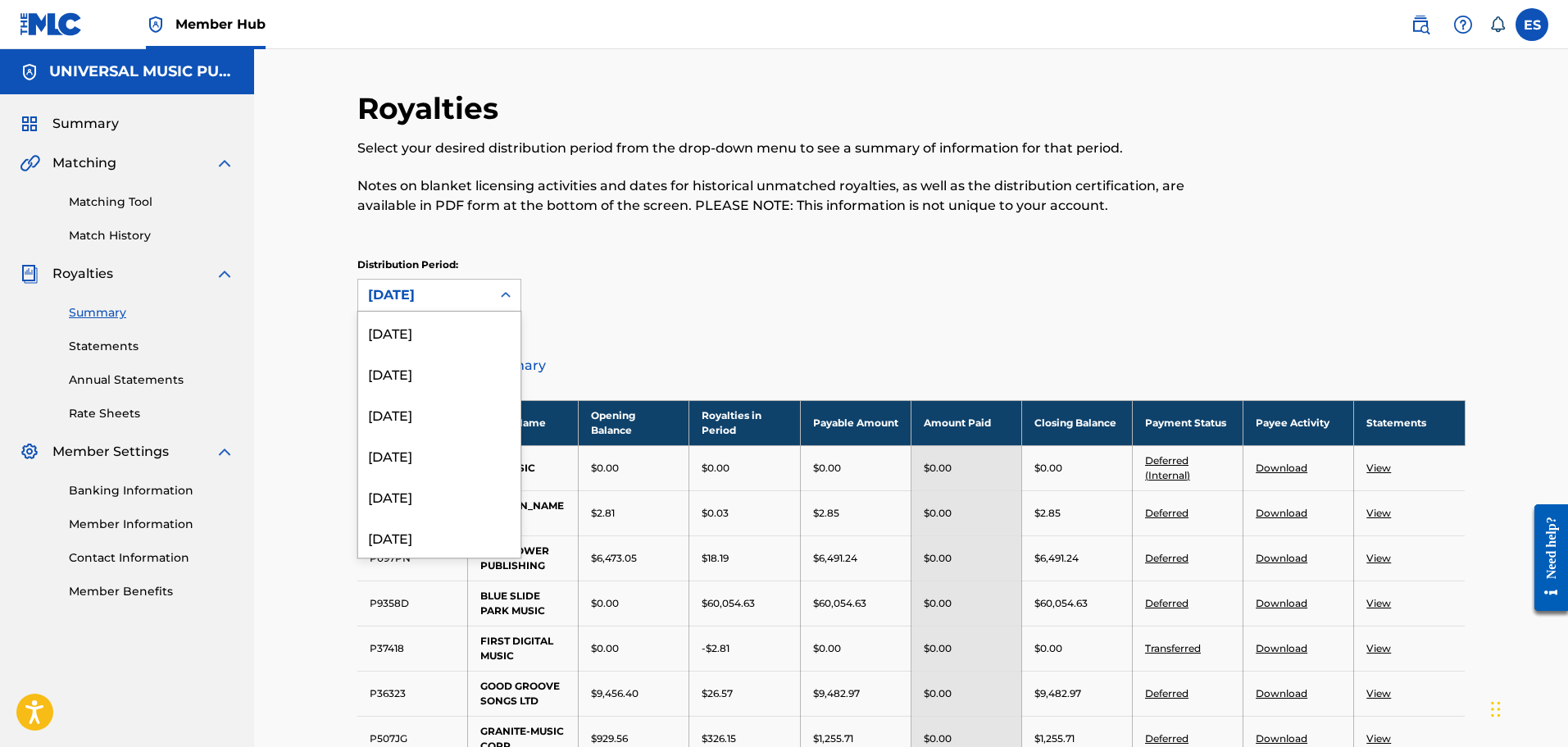
click at [449, 293] on div "[DATE]" at bounding box center [424, 295] width 113 height 20
click at [418, 401] on div "[DATE]" at bounding box center [439, 400] width 162 height 41
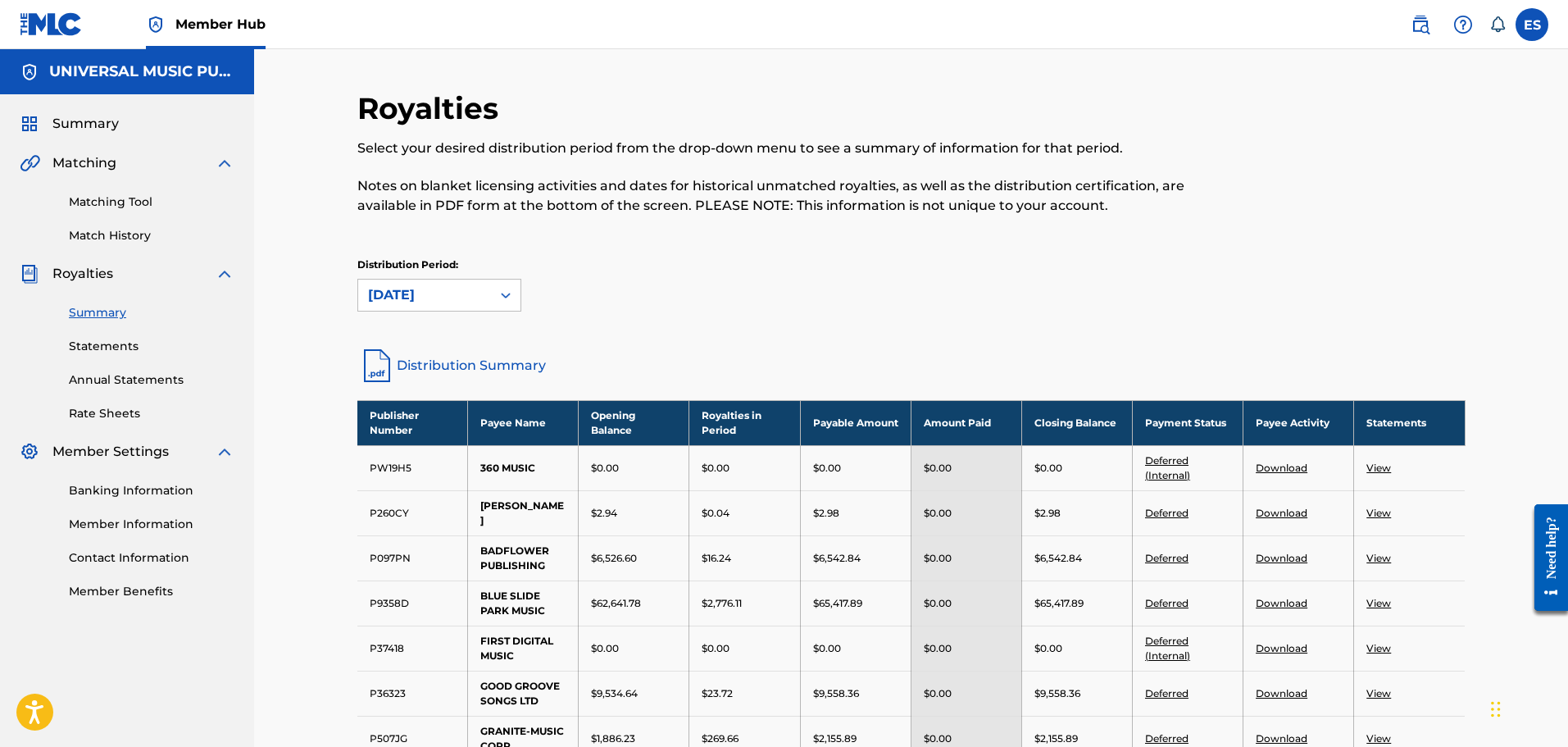
click at [1283, 604] on link "Download" at bounding box center [1281, 603] width 52 height 13
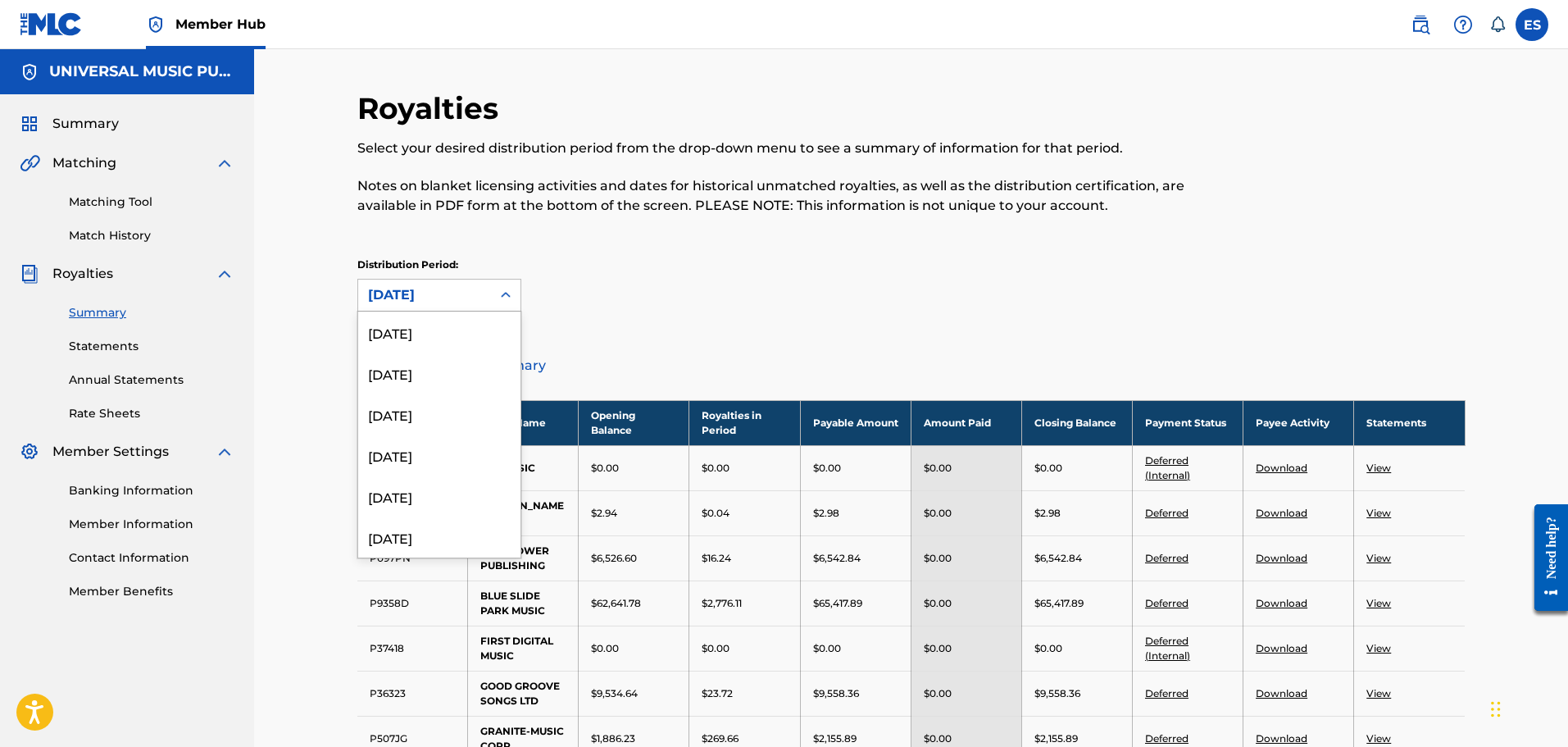
click at [507, 295] on icon at bounding box center [506, 294] width 10 height 6
click at [455, 479] on div "[DATE]" at bounding box center [439, 482] width 162 height 41
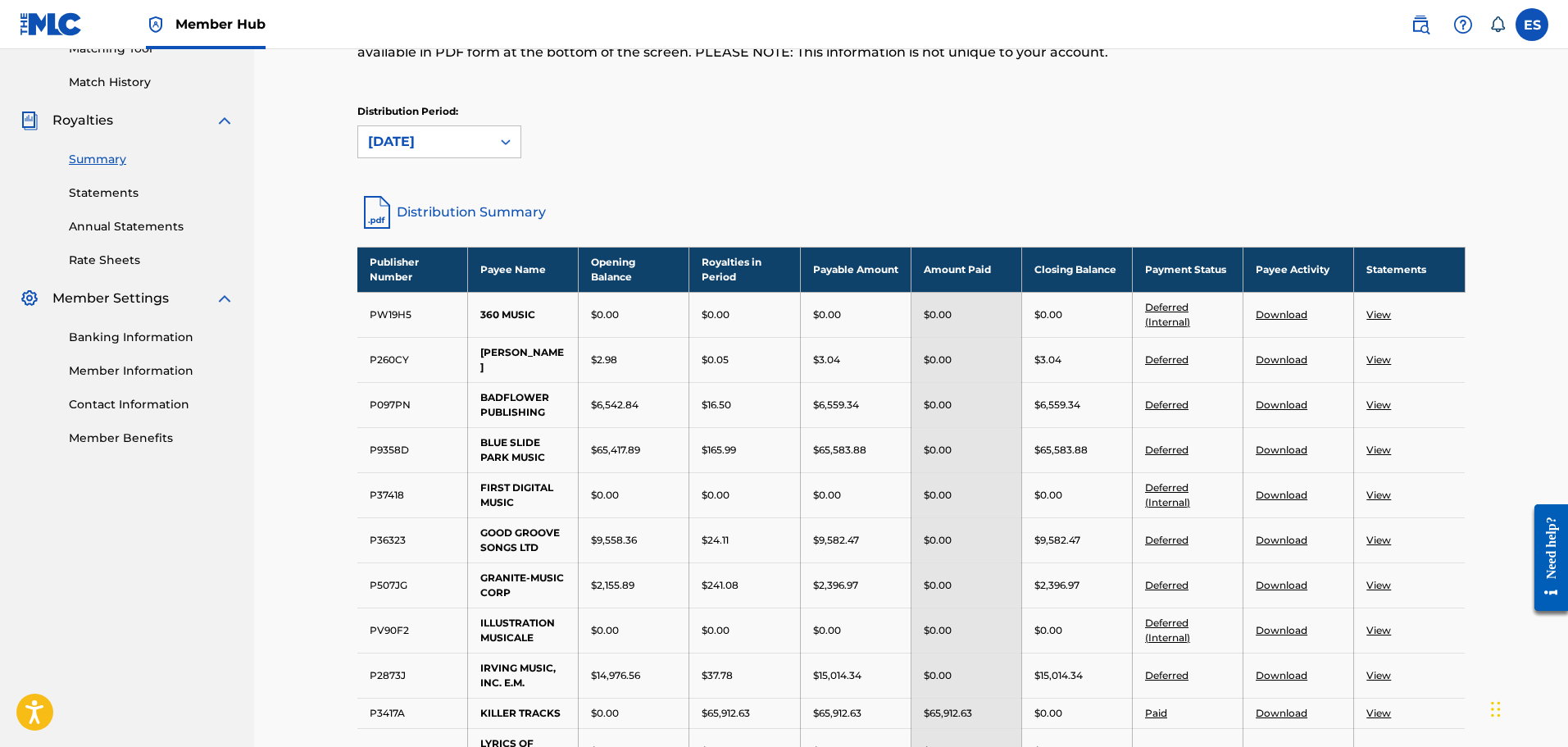
scroll to position [164, 0]
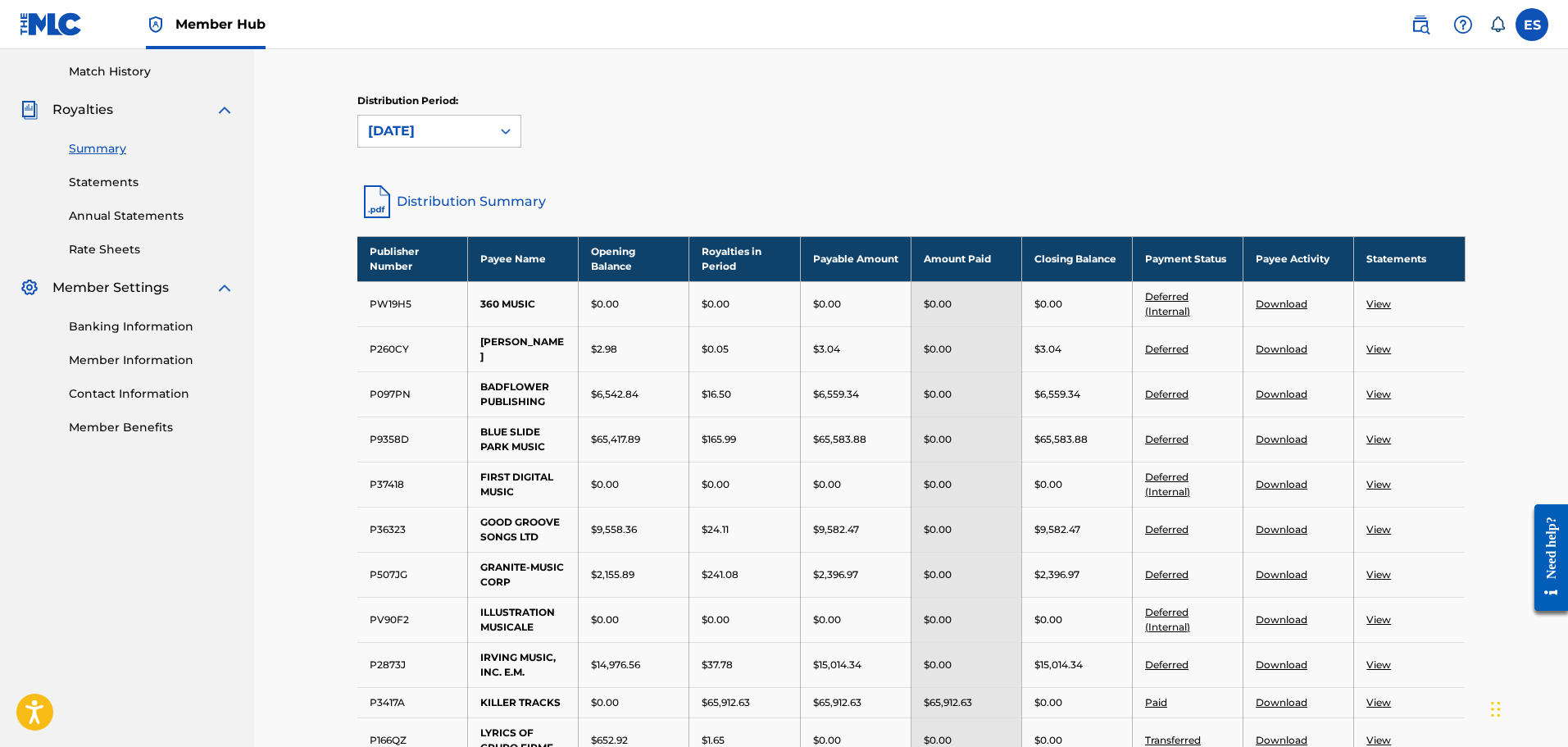
click at [1272, 441] on link "Download" at bounding box center [1281, 439] width 52 height 13
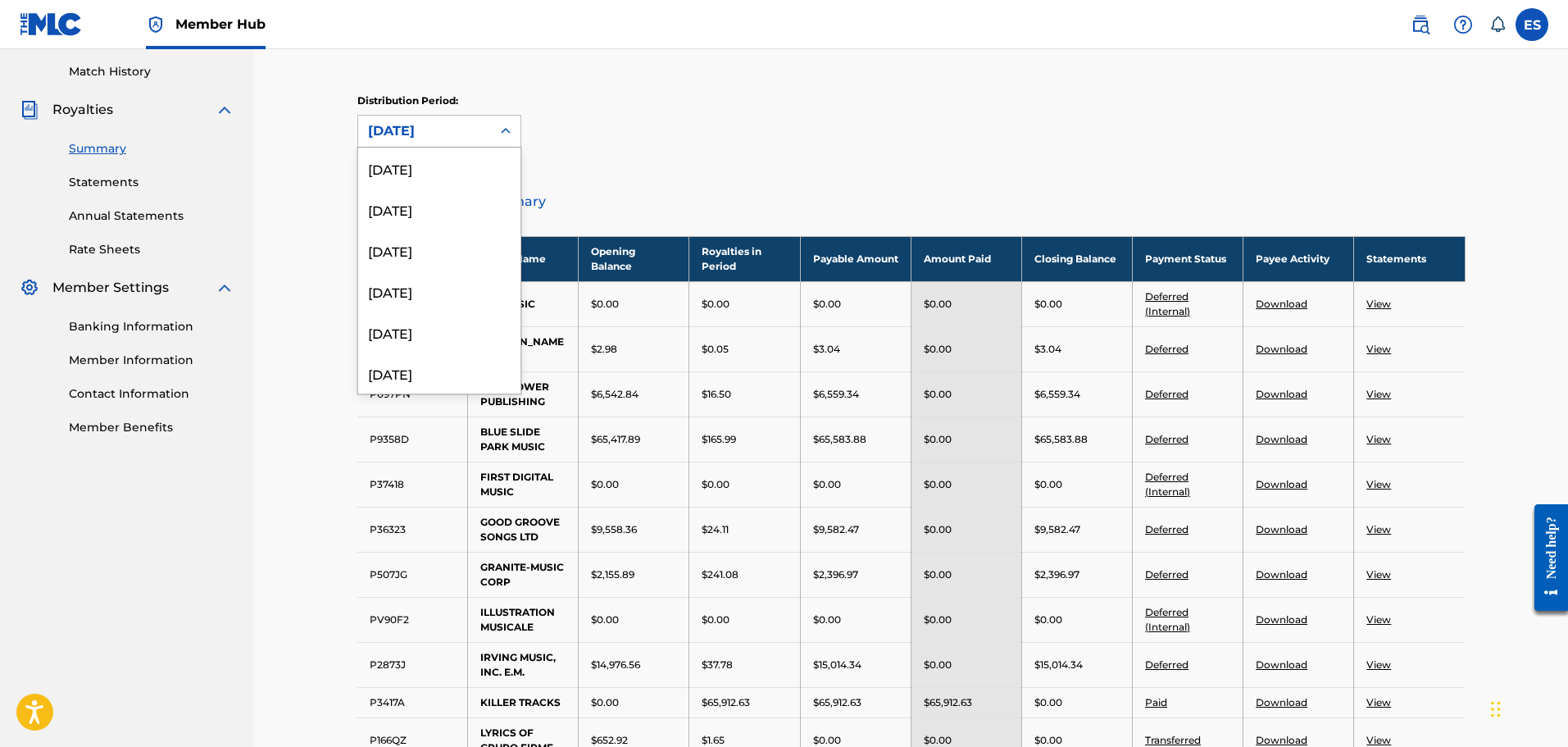
click at [511, 131] on icon at bounding box center [506, 131] width 17 height 17
click at [472, 308] on div "[DATE]" at bounding box center [439, 318] width 162 height 41
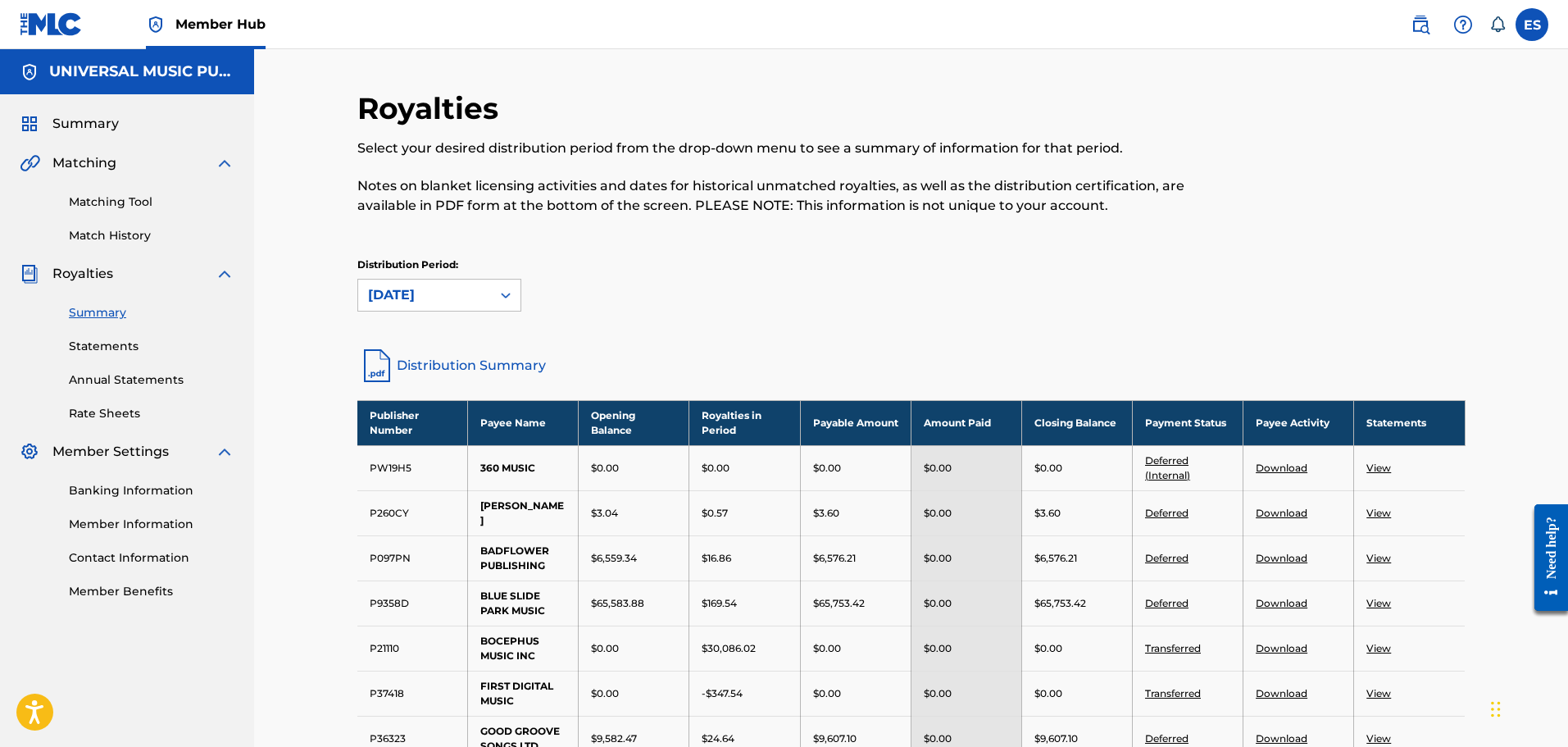
click at [1280, 604] on link "Download" at bounding box center [1281, 603] width 52 height 13
click at [514, 294] on div at bounding box center [506, 295] width 29 height 29
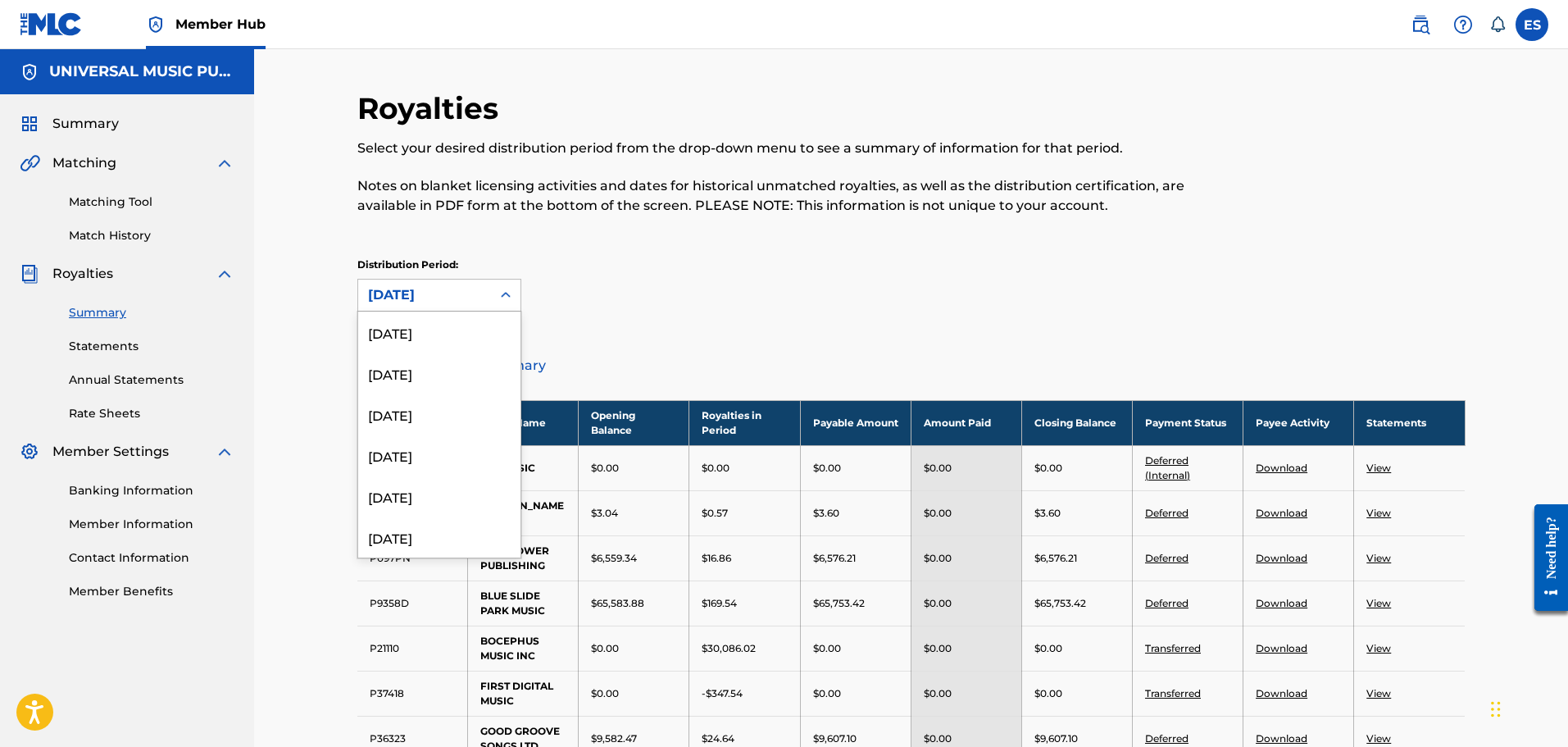
scroll to position [506, 0]
click at [470, 493] on div "[DATE]" at bounding box center [439, 482] width 162 height 41
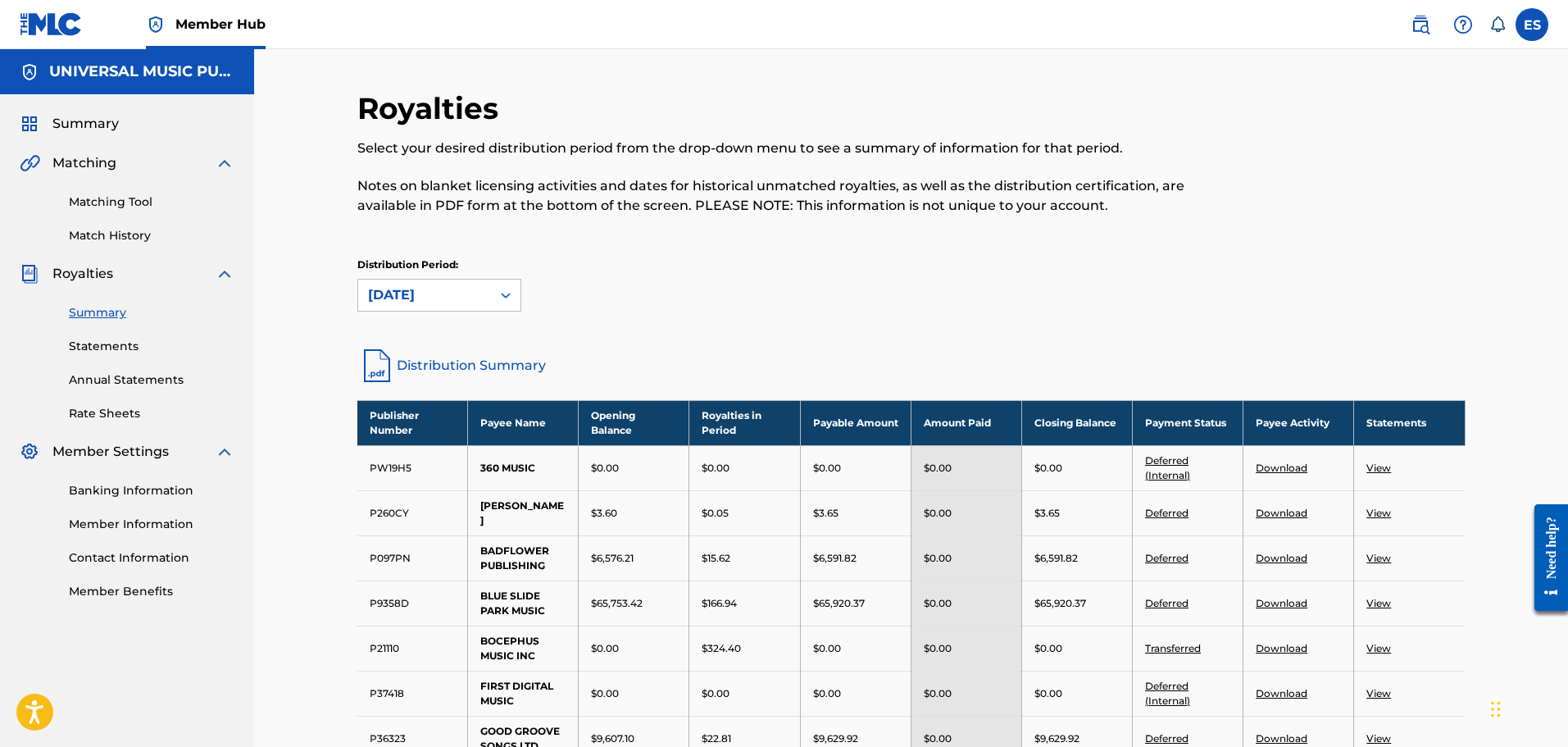
click at [1297, 604] on link "Download" at bounding box center [1281, 603] width 52 height 13
click at [499, 295] on icon at bounding box center [506, 294] width 17 height 17
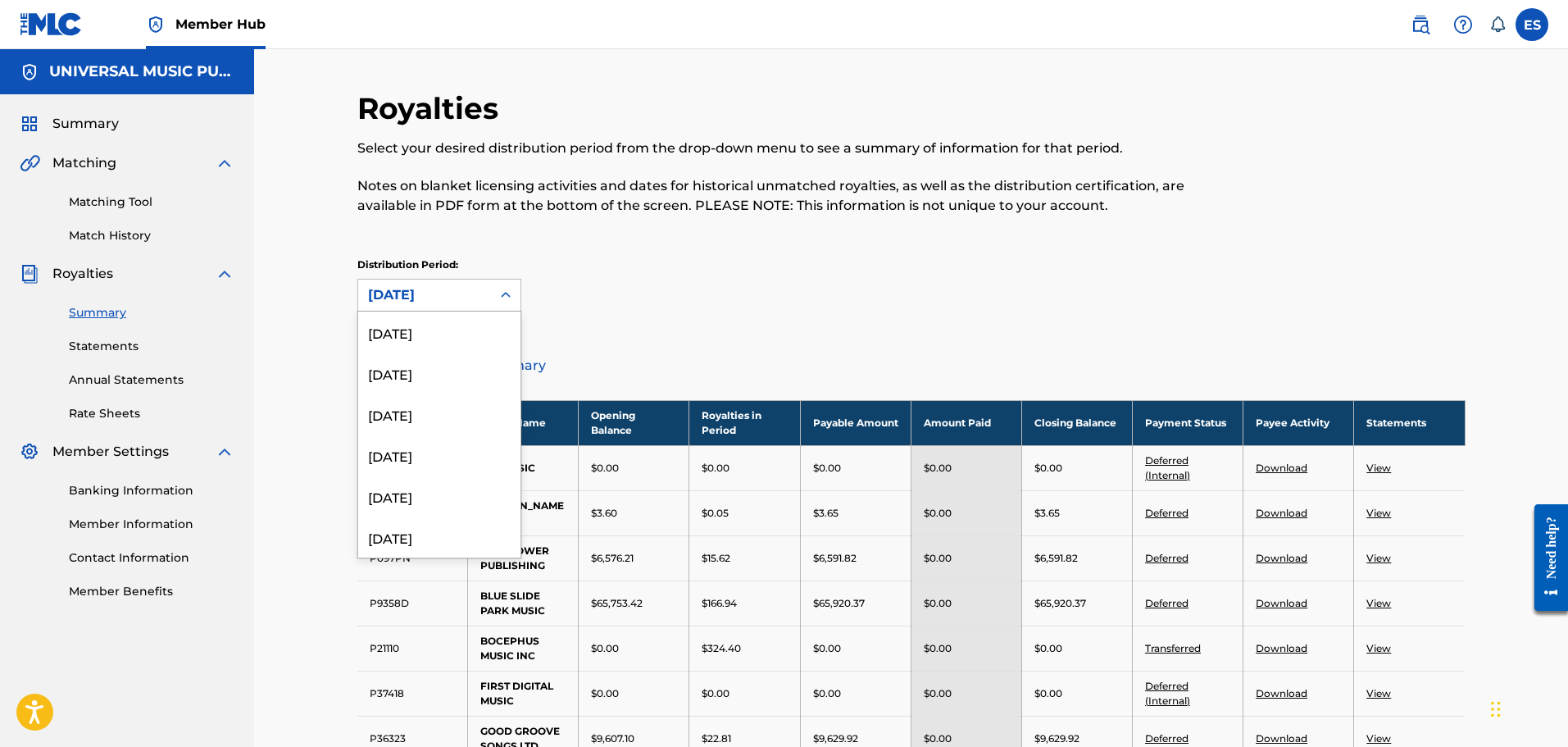
scroll to position [464, 0]
click at [450, 479] on div "[DATE]" at bounding box center [439, 482] width 162 height 41
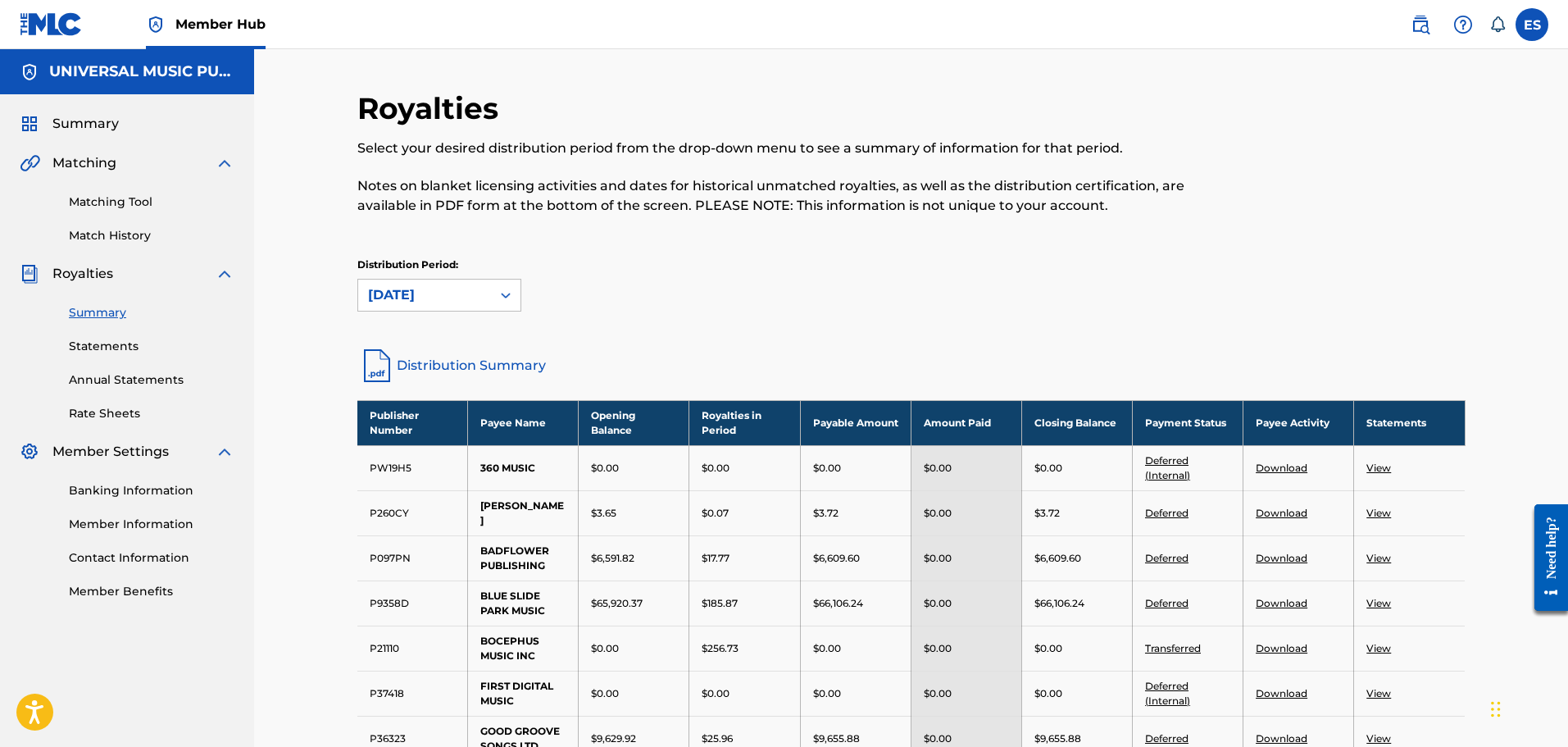
click at [1279, 604] on link "Download" at bounding box center [1281, 603] width 52 height 13
click at [493, 291] on div at bounding box center [506, 295] width 29 height 29
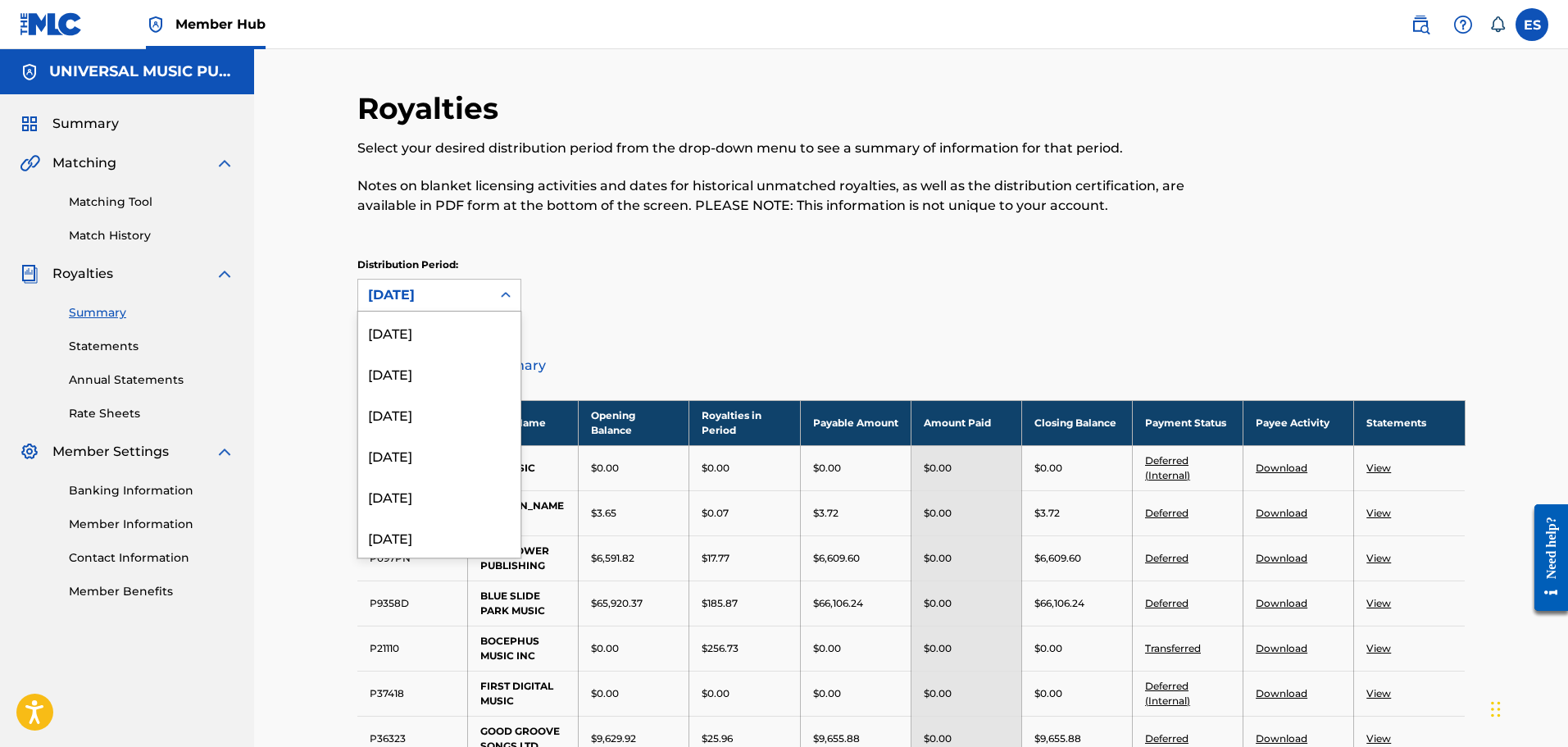
scroll to position [424, 0]
click at [454, 477] on div "[DATE]" at bounding box center [439, 482] width 162 height 41
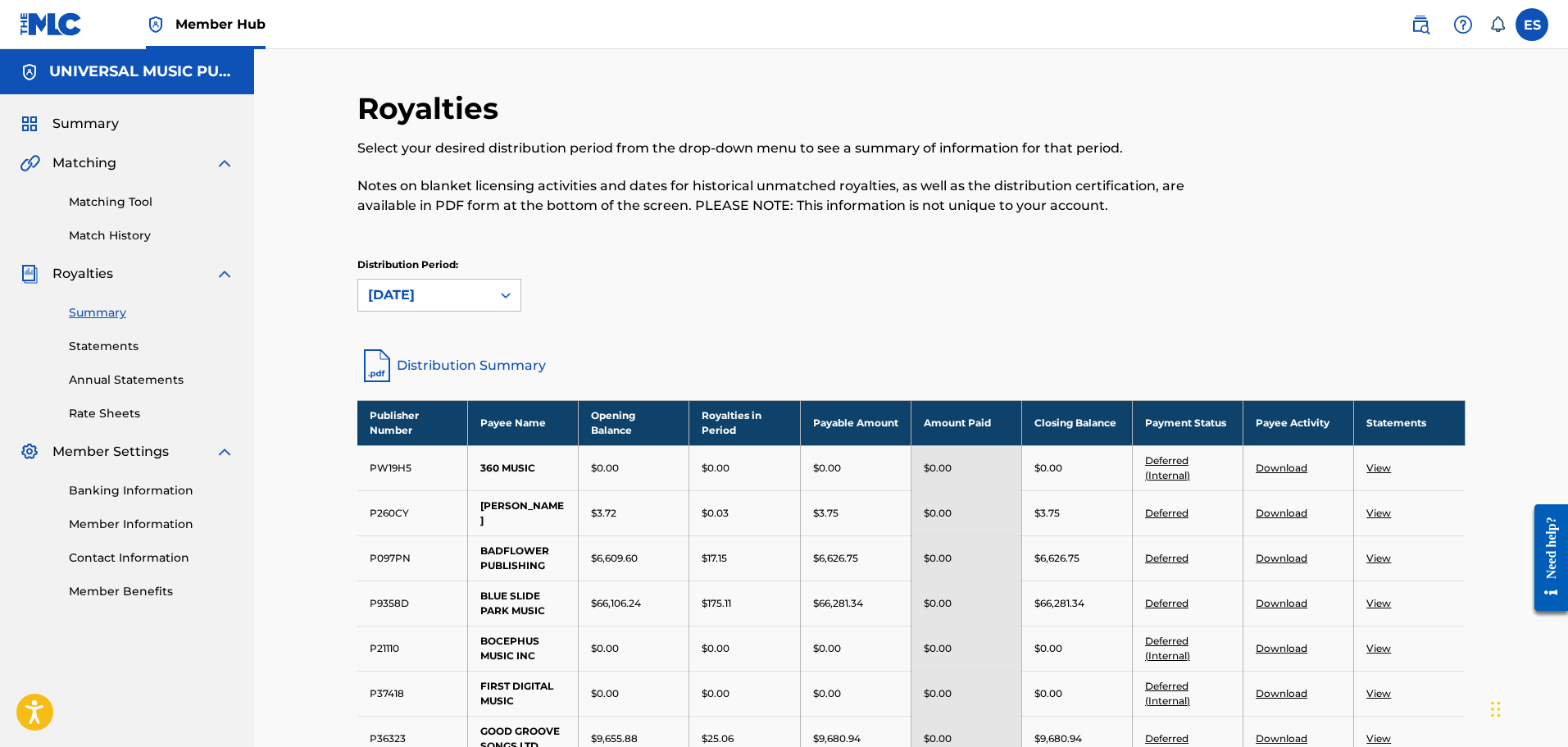
click at [1287, 609] on link "Download" at bounding box center [1281, 603] width 52 height 13
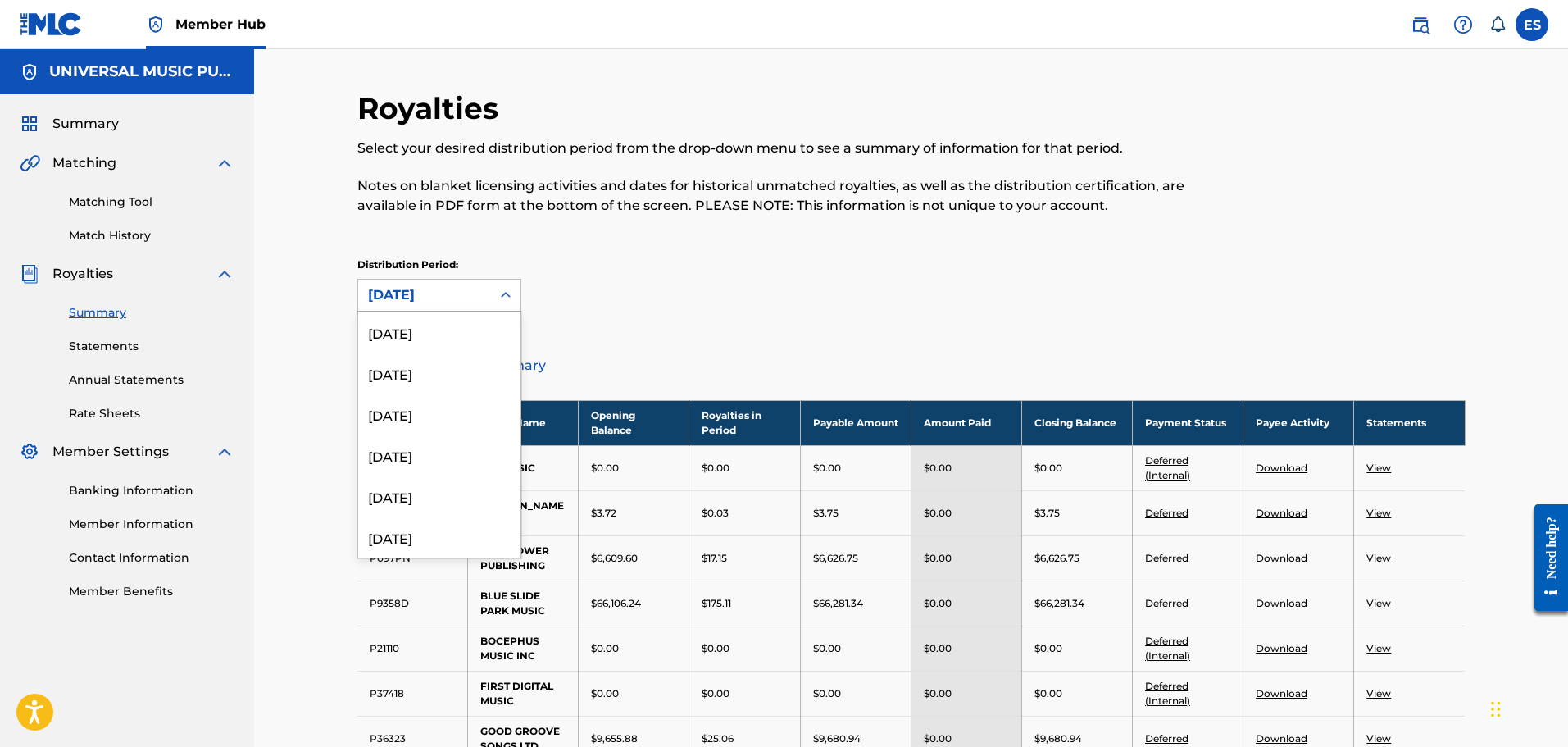
click at [464, 302] on div "[DATE]" at bounding box center [424, 295] width 113 height 20
click at [463, 481] on div "[DATE]" at bounding box center [439, 482] width 162 height 41
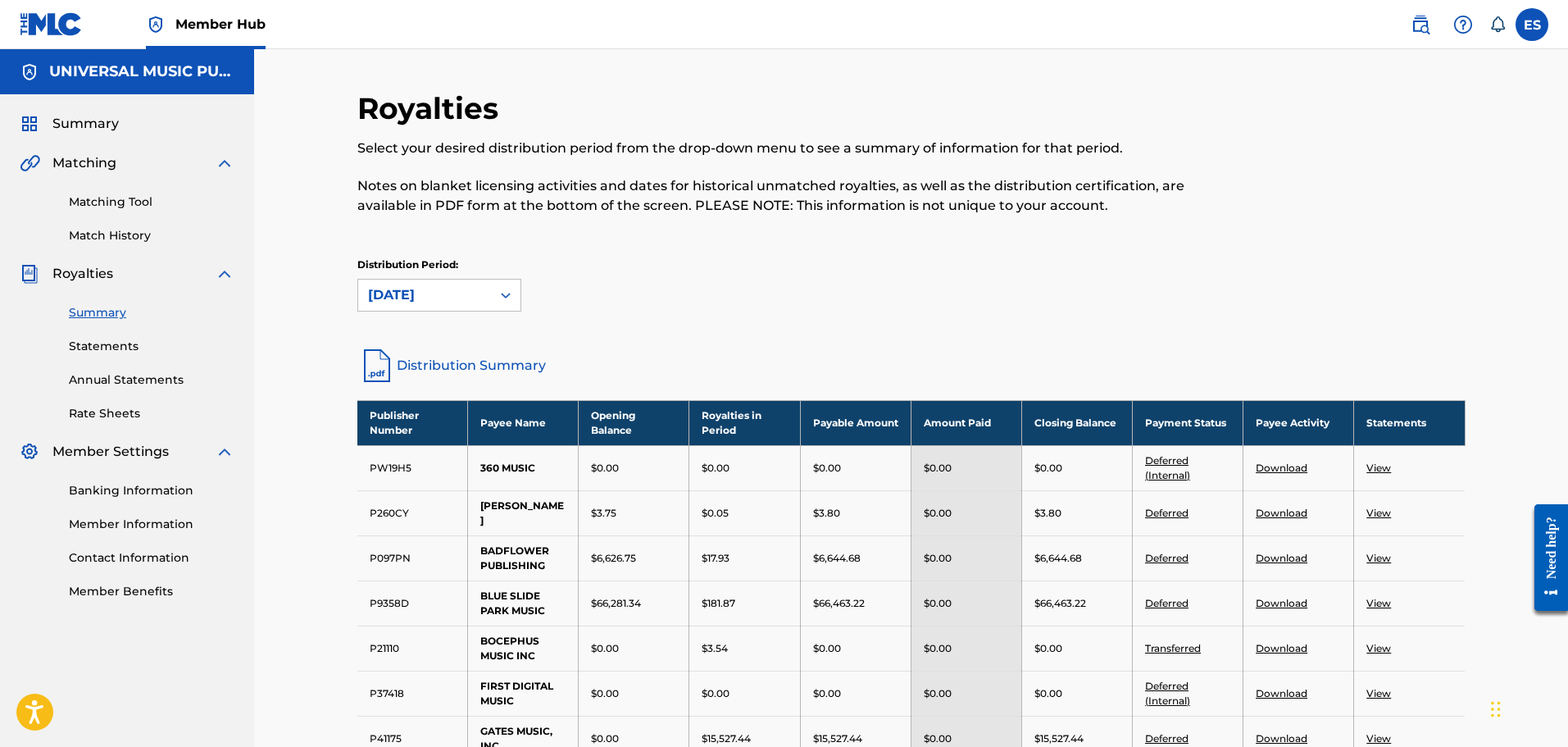
click at [1295, 601] on link "Download" at bounding box center [1281, 603] width 52 height 13
click at [505, 295] on icon at bounding box center [506, 294] width 17 height 17
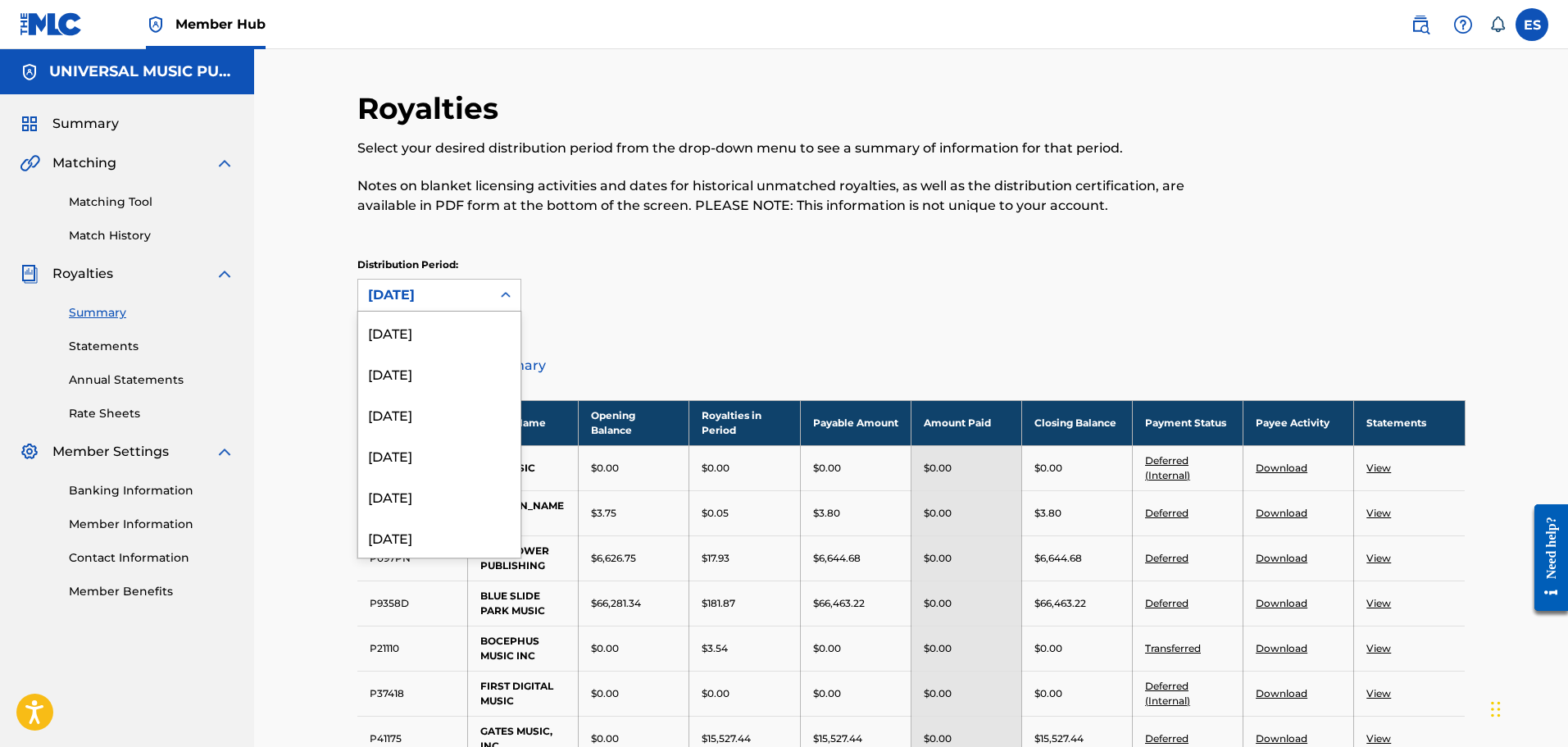
scroll to position [342, 0]
click at [468, 478] on div "[DATE]" at bounding box center [439, 482] width 162 height 41
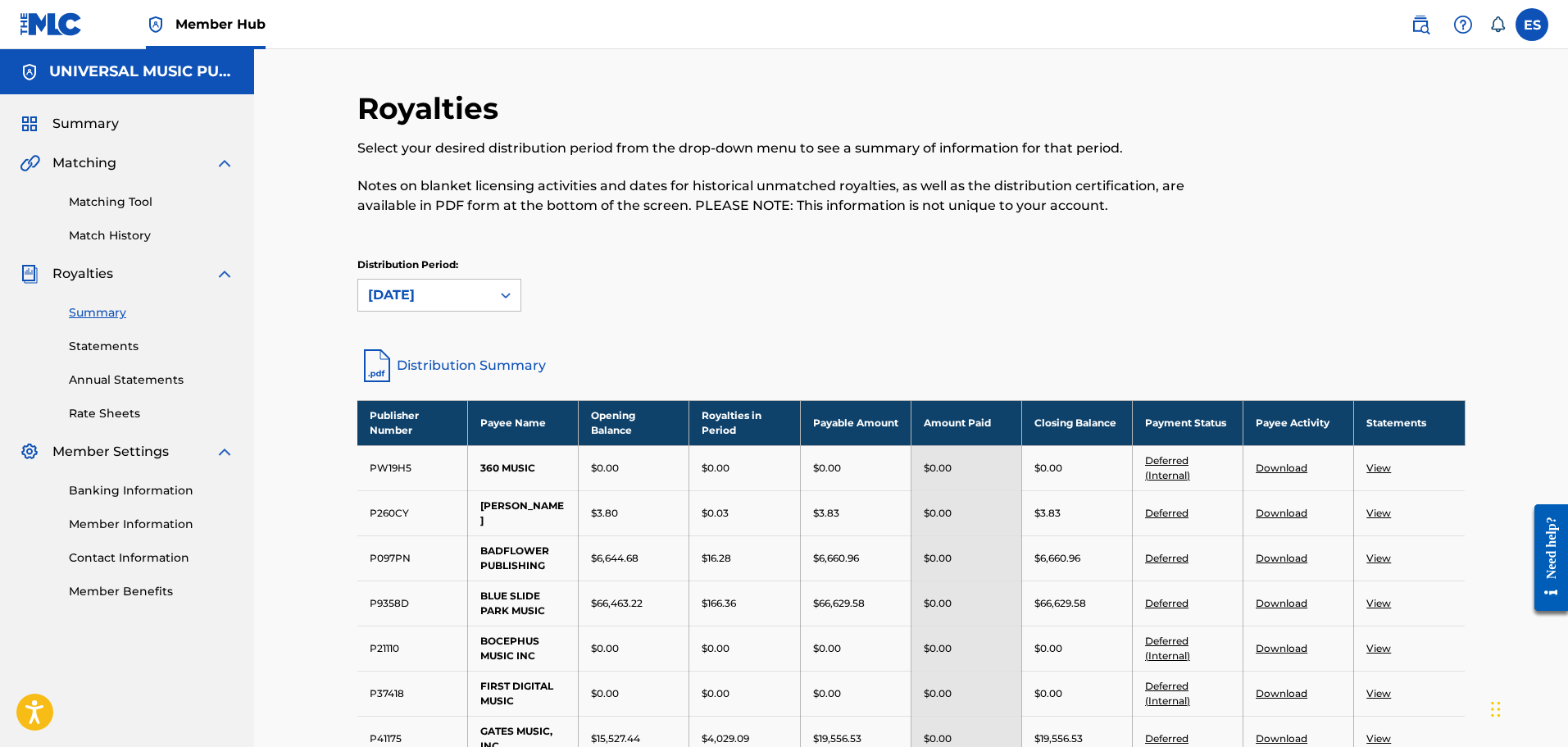
click at [1294, 601] on link "Download" at bounding box center [1281, 603] width 52 height 13
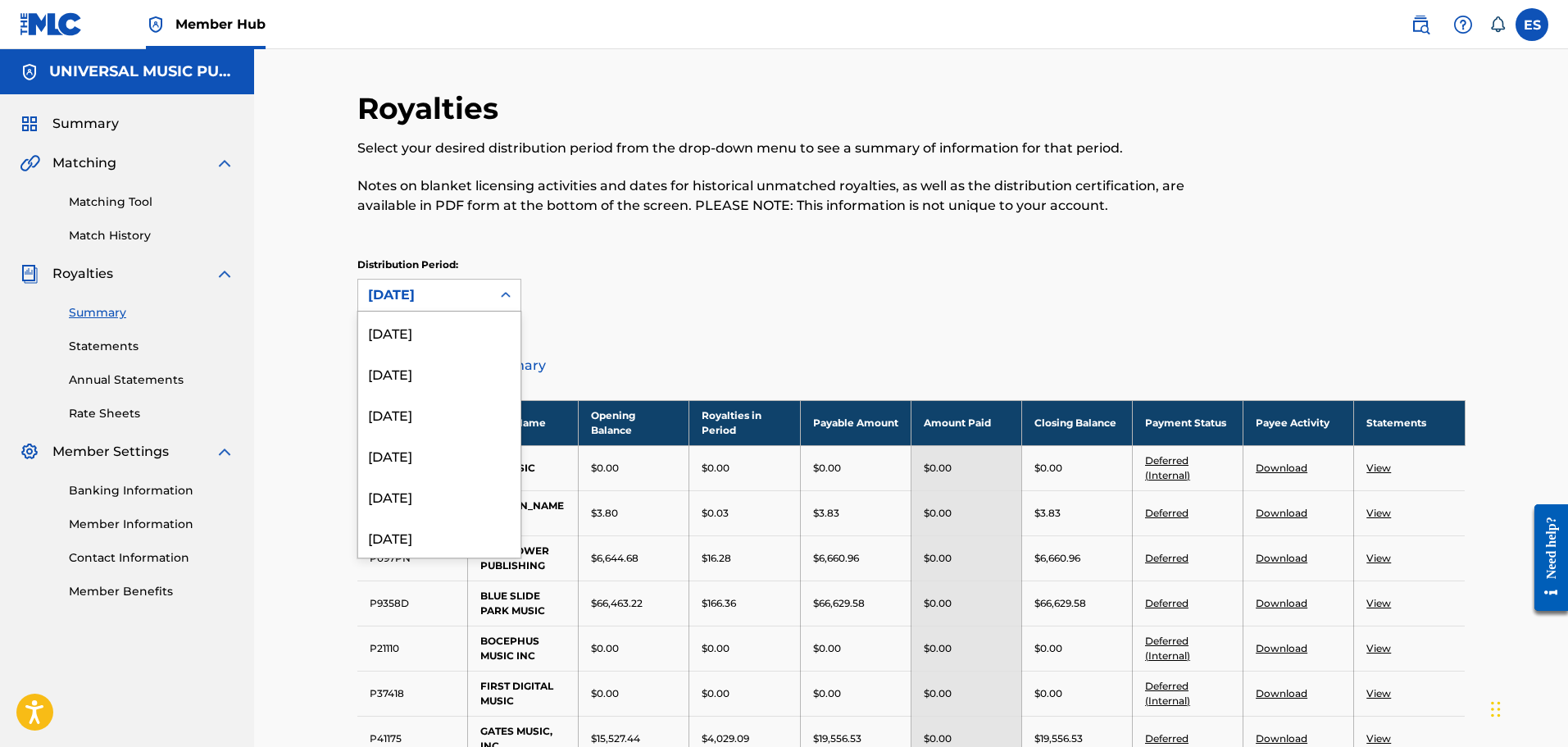
drag, startPoint x: 471, startPoint y: 291, endPoint x: 459, endPoint y: 324, distance: 35.1
click at [470, 291] on div "[DATE]" at bounding box center [424, 295] width 113 height 20
click at [464, 477] on div "[DATE]" at bounding box center [439, 482] width 162 height 41
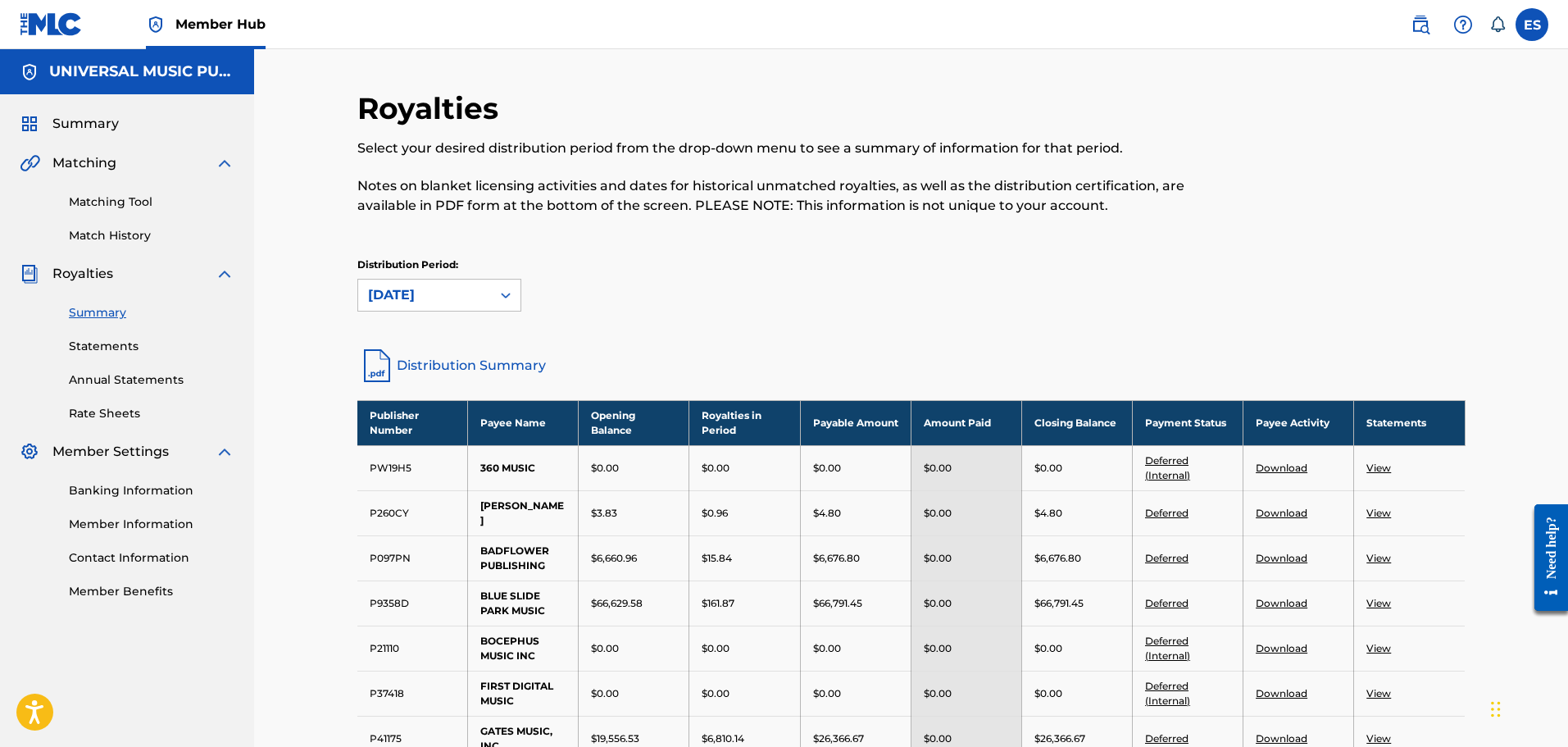
click at [1271, 606] on link "Download" at bounding box center [1281, 603] width 52 height 13
click at [493, 302] on div at bounding box center [506, 295] width 29 height 29
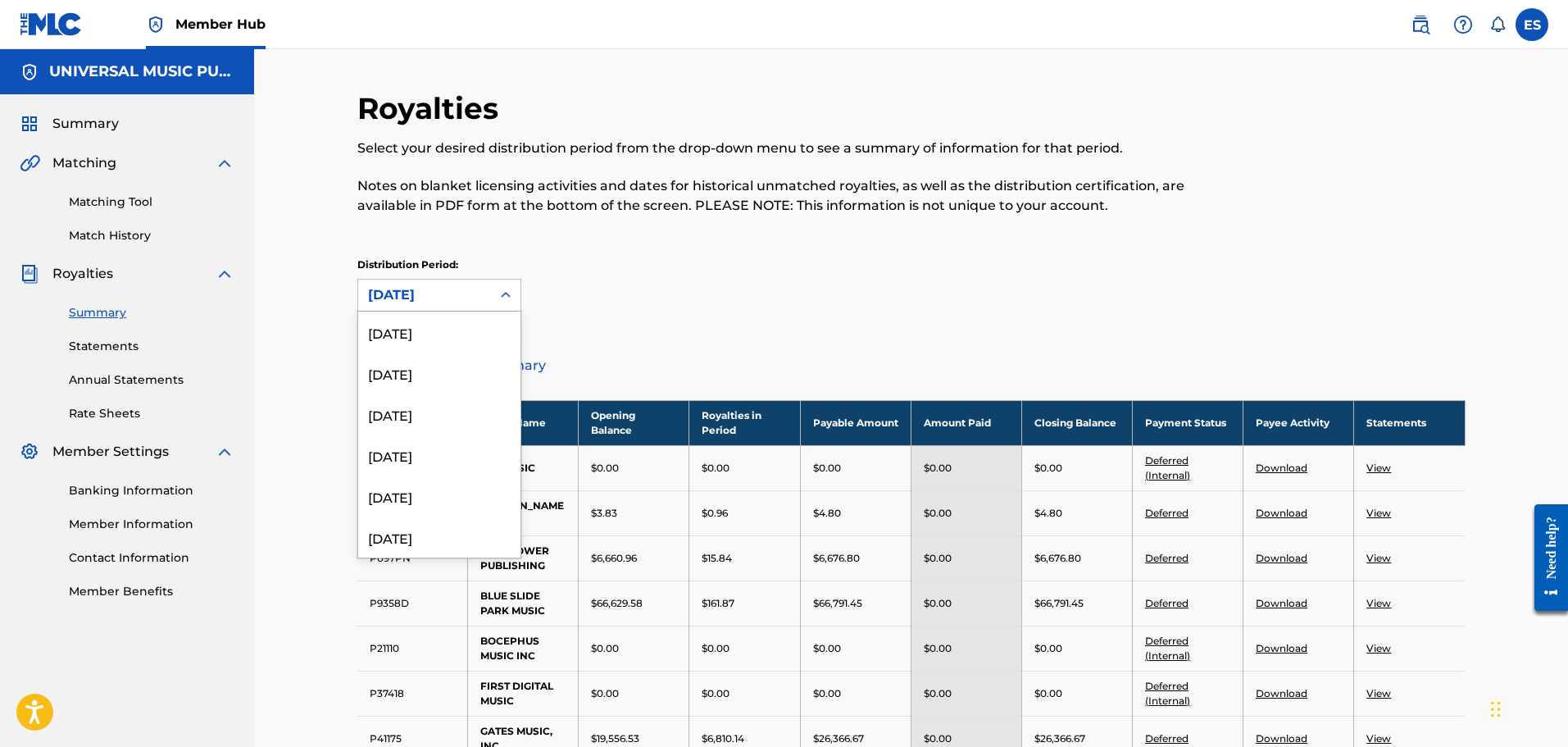
scroll to position [260, 0]
click at [470, 490] on div "[DATE]" at bounding box center [439, 482] width 162 height 41
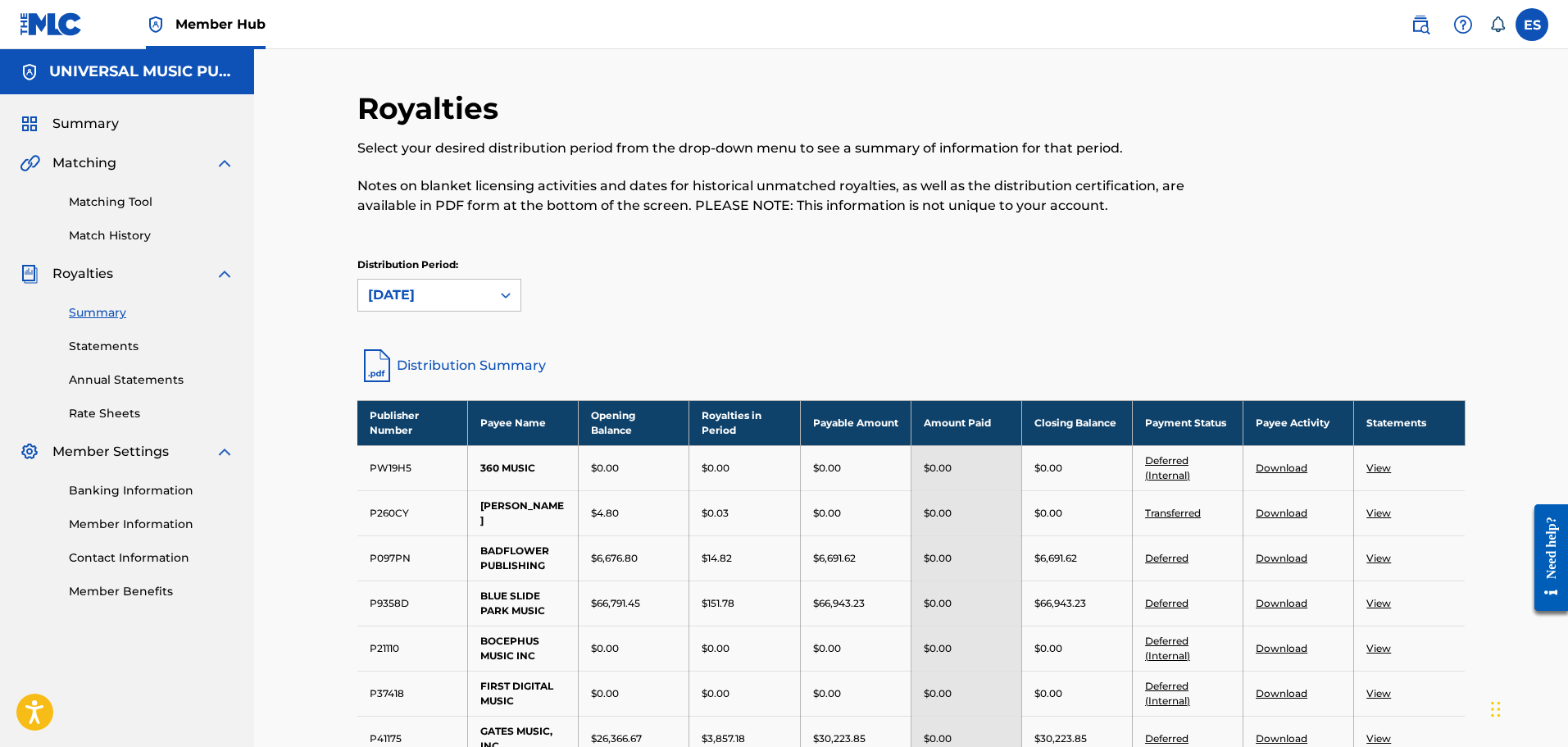
click at [1292, 604] on link "Download" at bounding box center [1281, 603] width 52 height 13
click at [460, 286] on div "[DATE]" at bounding box center [424, 295] width 113 height 20
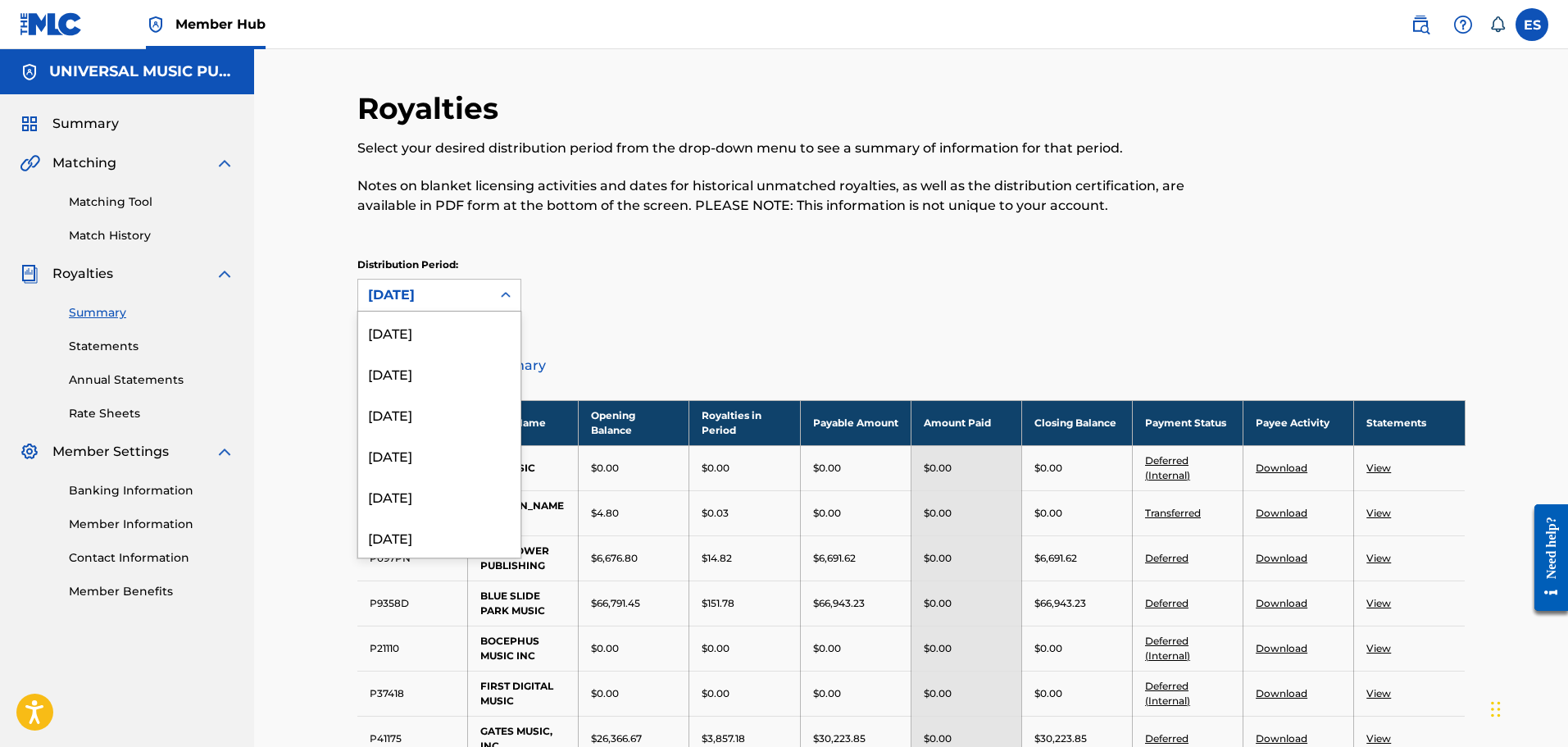
scroll to position [219, 0]
click at [457, 495] on div "[DATE]" at bounding box center [439, 482] width 162 height 41
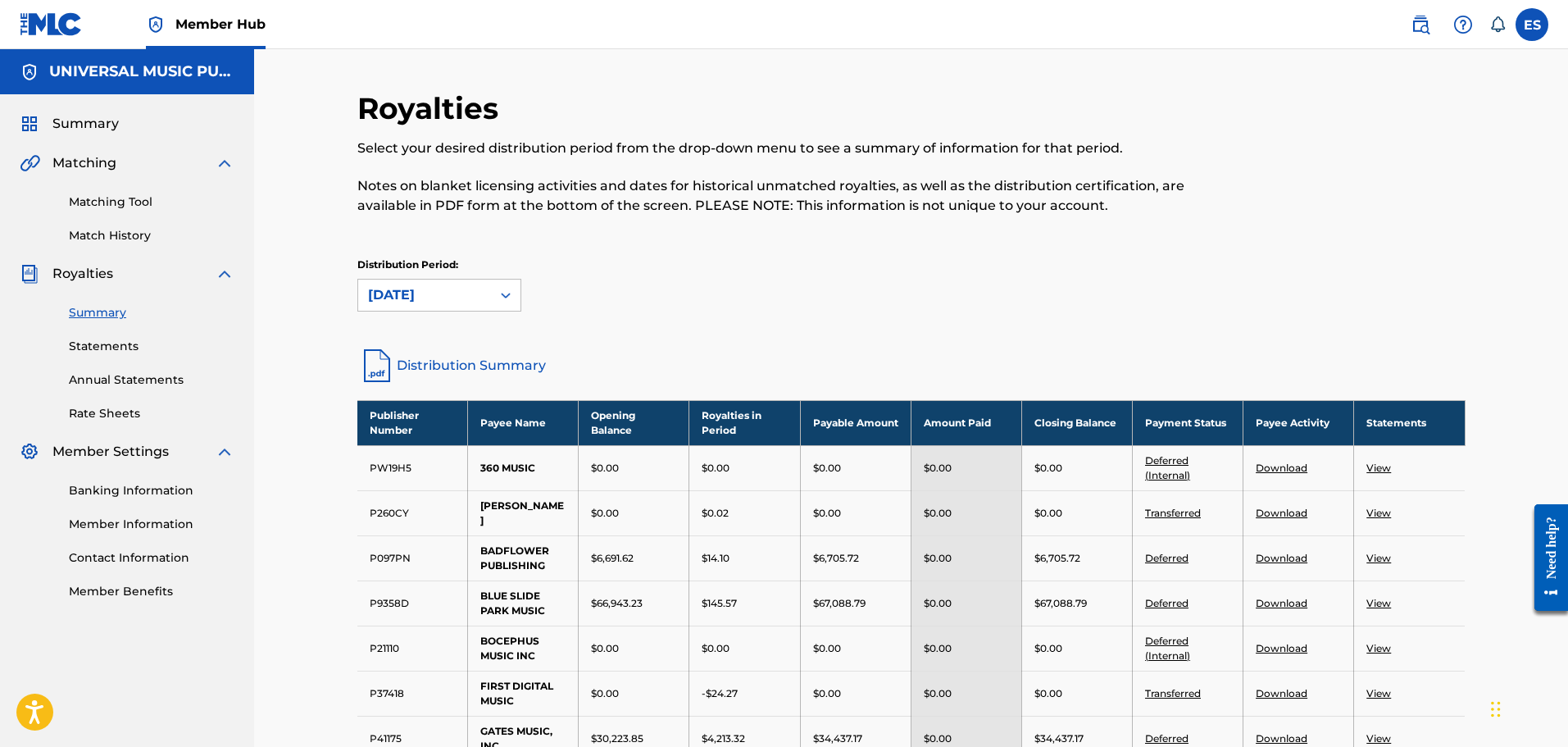
click at [1282, 606] on link "Download" at bounding box center [1281, 603] width 52 height 13
click at [497, 294] on div at bounding box center [506, 295] width 29 height 29
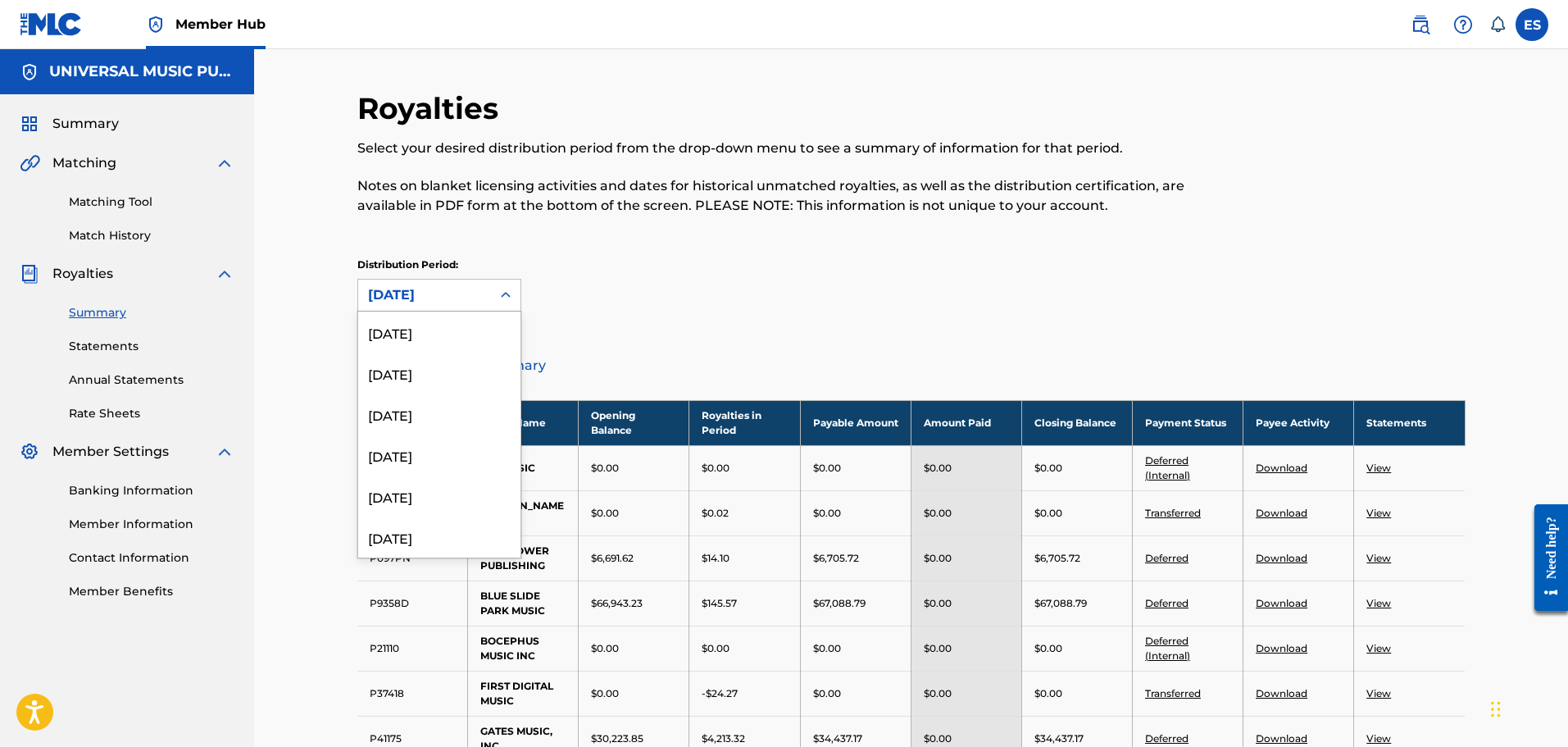
scroll to position [178, 0]
click at [445, 482] on div "[DATE]" at bounding box center [439, 482] width 162 height 41
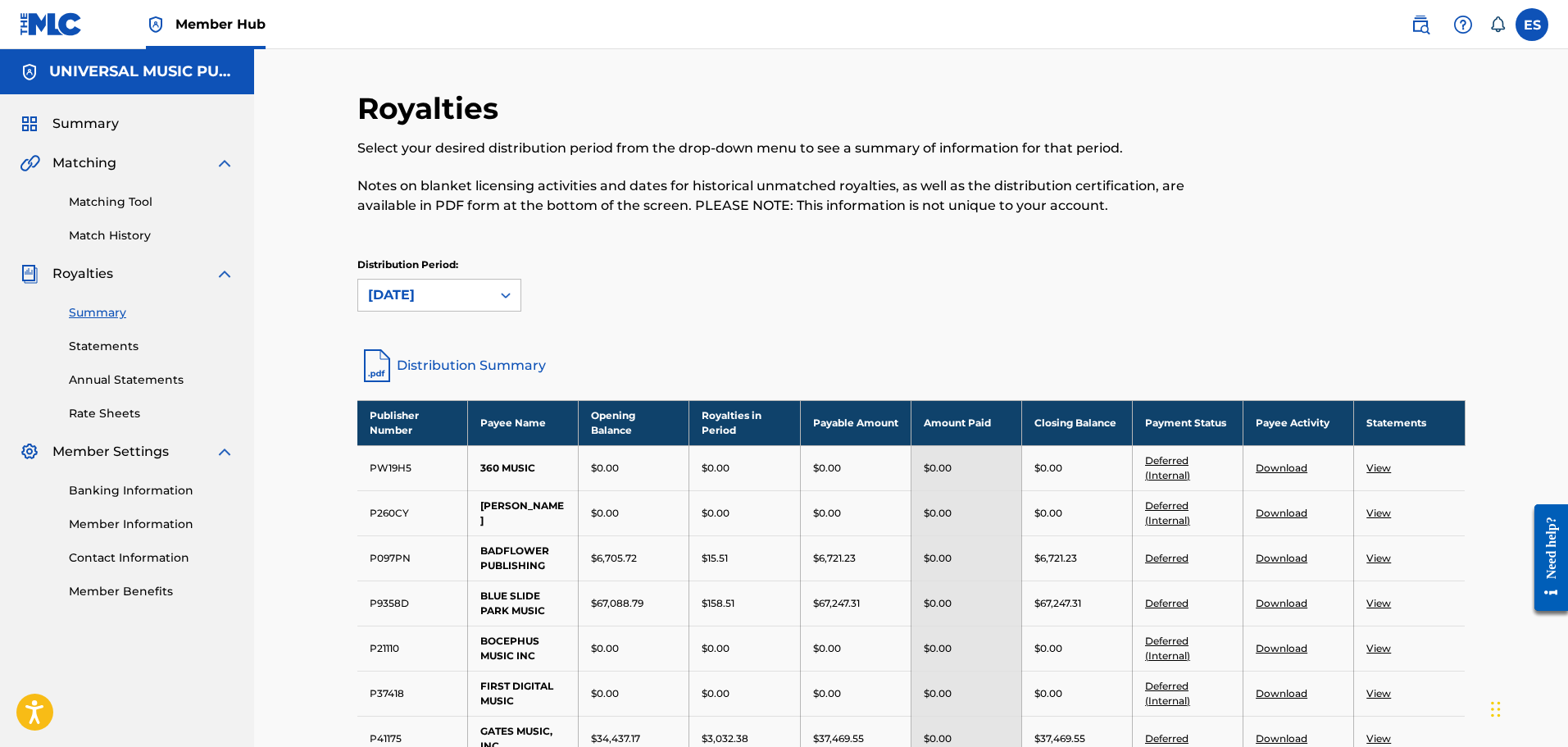
click at [1289, 604] on link "Download" at bounding box center [1281, 603] width 52 height 13
click at [478, 286] on div "[DATE]" at bounding box center [424, 295] width 113 height 20
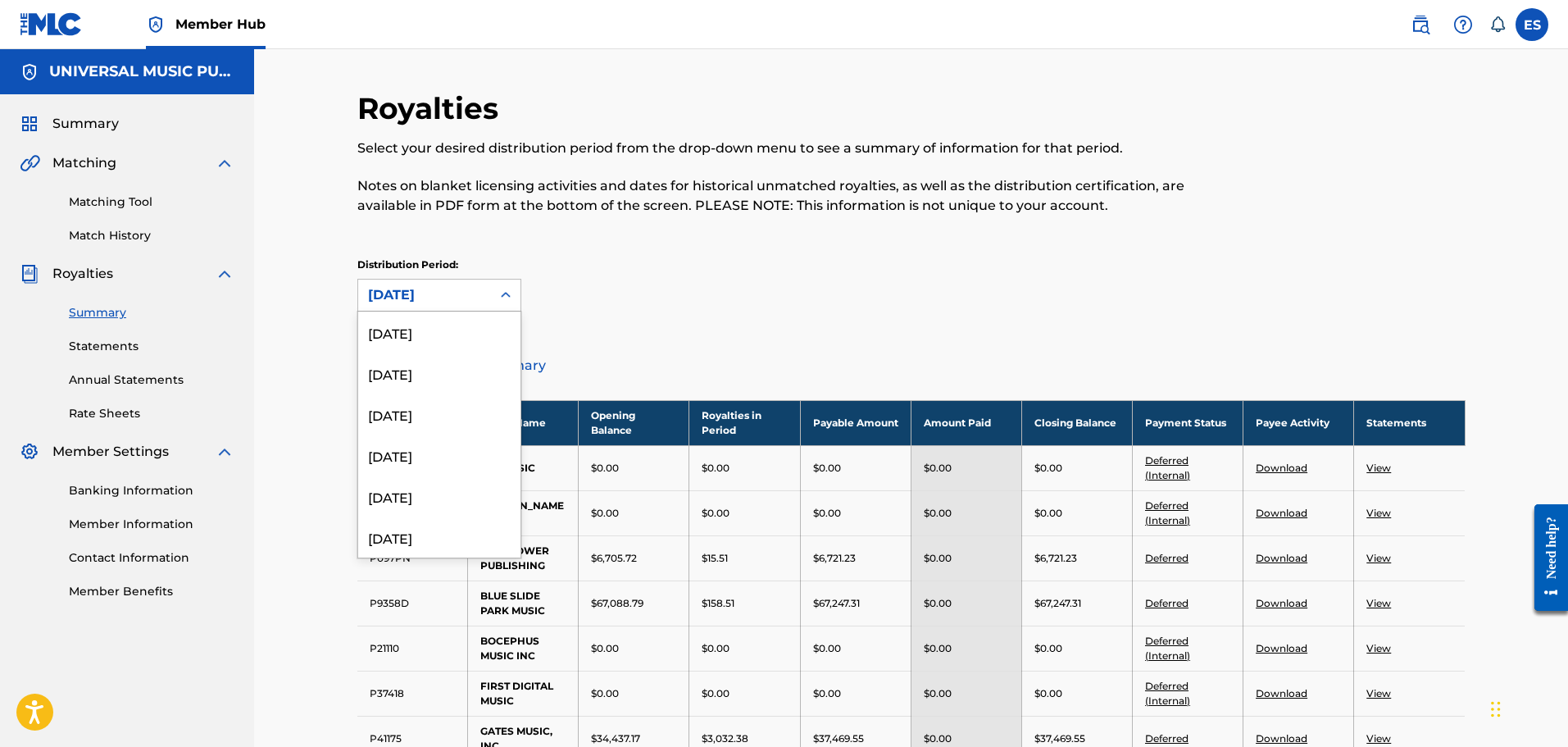
scroll to position [136, 0]
click at [452, 487] on div "[DATE]" at bounding box center [439, 482] width 162 height 41
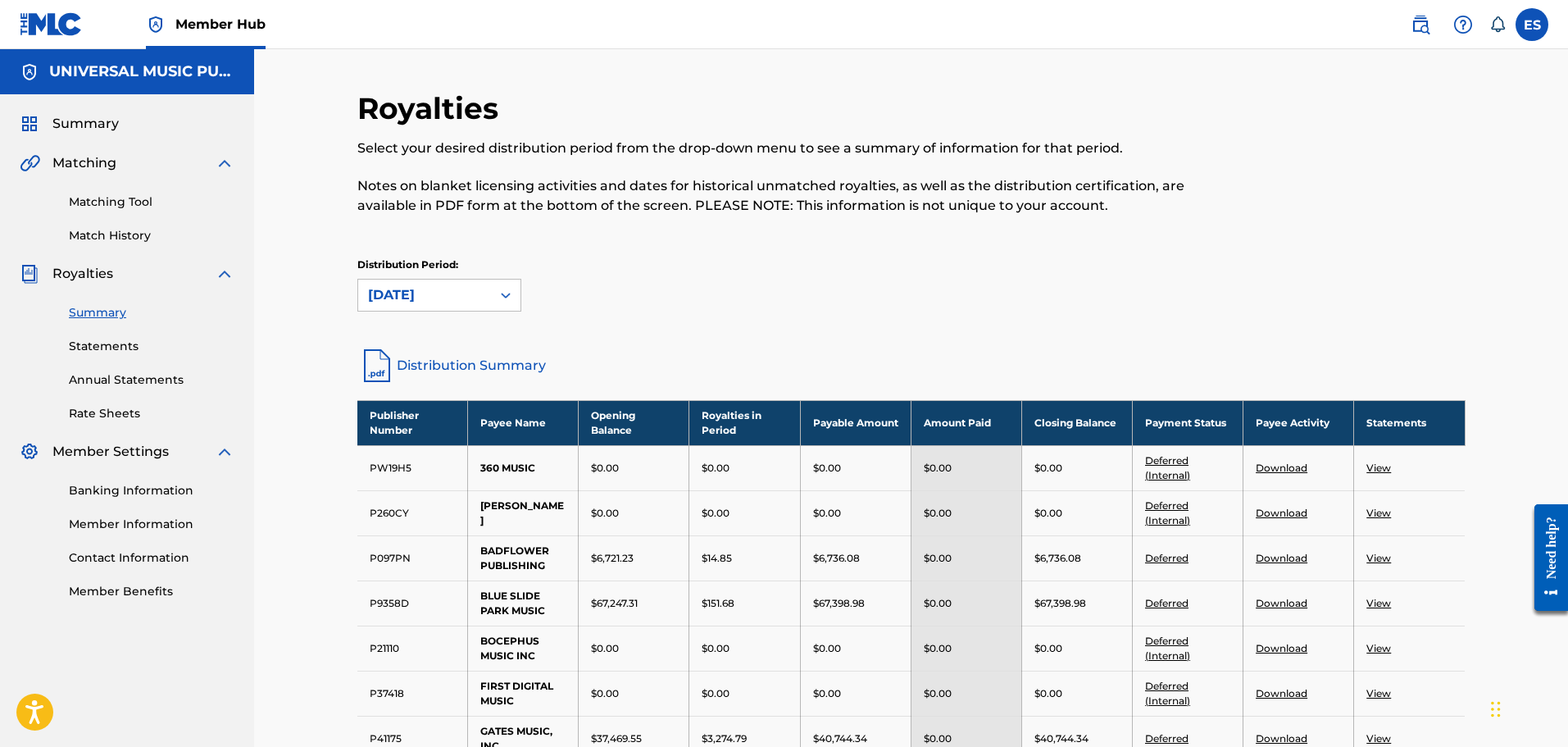
click at [1270, 602] on link "Download" at bounding box center [1281, 603] width 52 height 13
click at [465, 303] on div "[DATE]" at bounding box center [424, 295] width 113 height 20
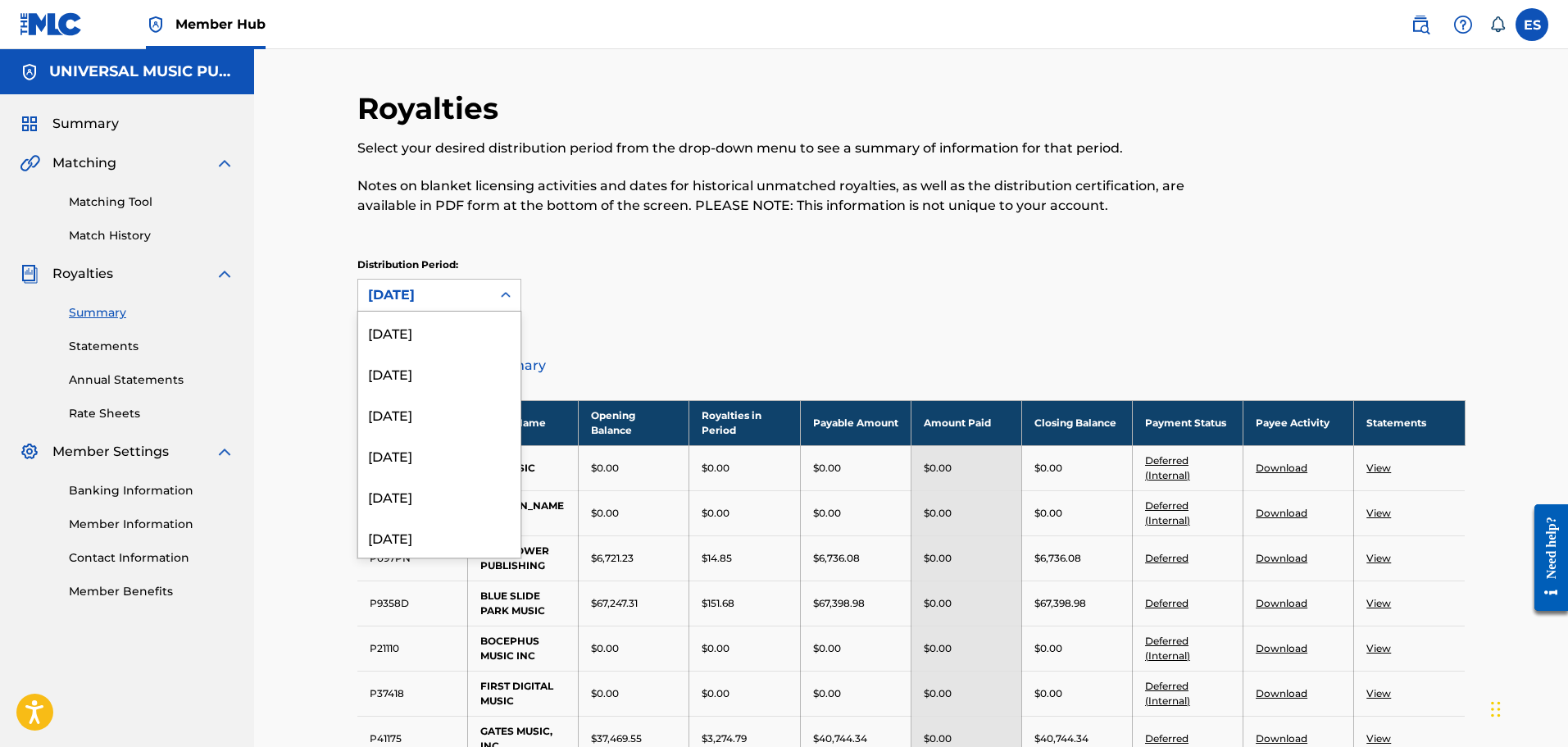
scroll to position [96, 0]
click at [460, 487] on div "[DATE]" at bounding box center [439, 482] width 162 height 41
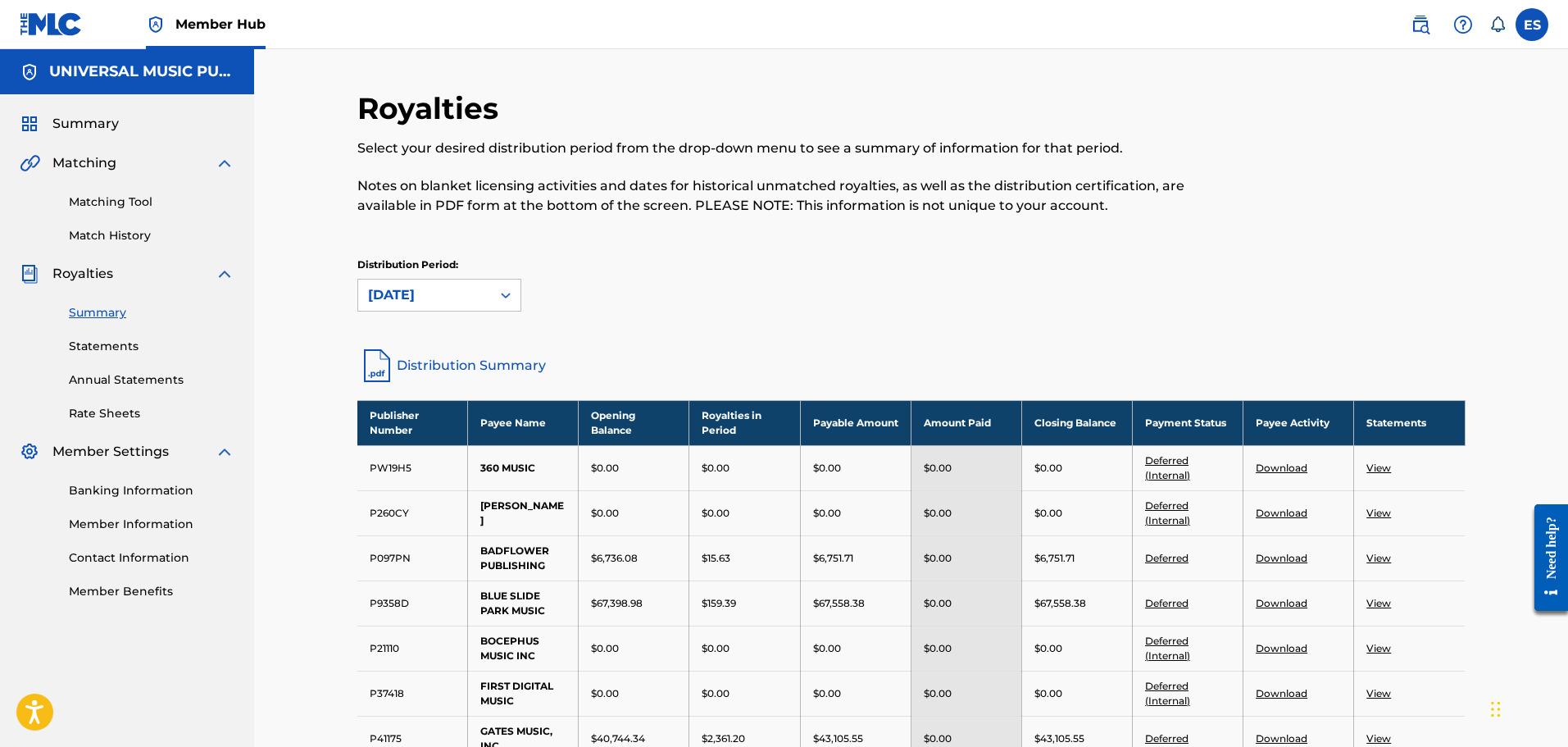
click at [1276, 604] on link "Download" at bounding box center [1281, 603] width 52 height 13
click at [471, 291] on div "[DATE]" at bounding box center [424, 295] width 113 height 20
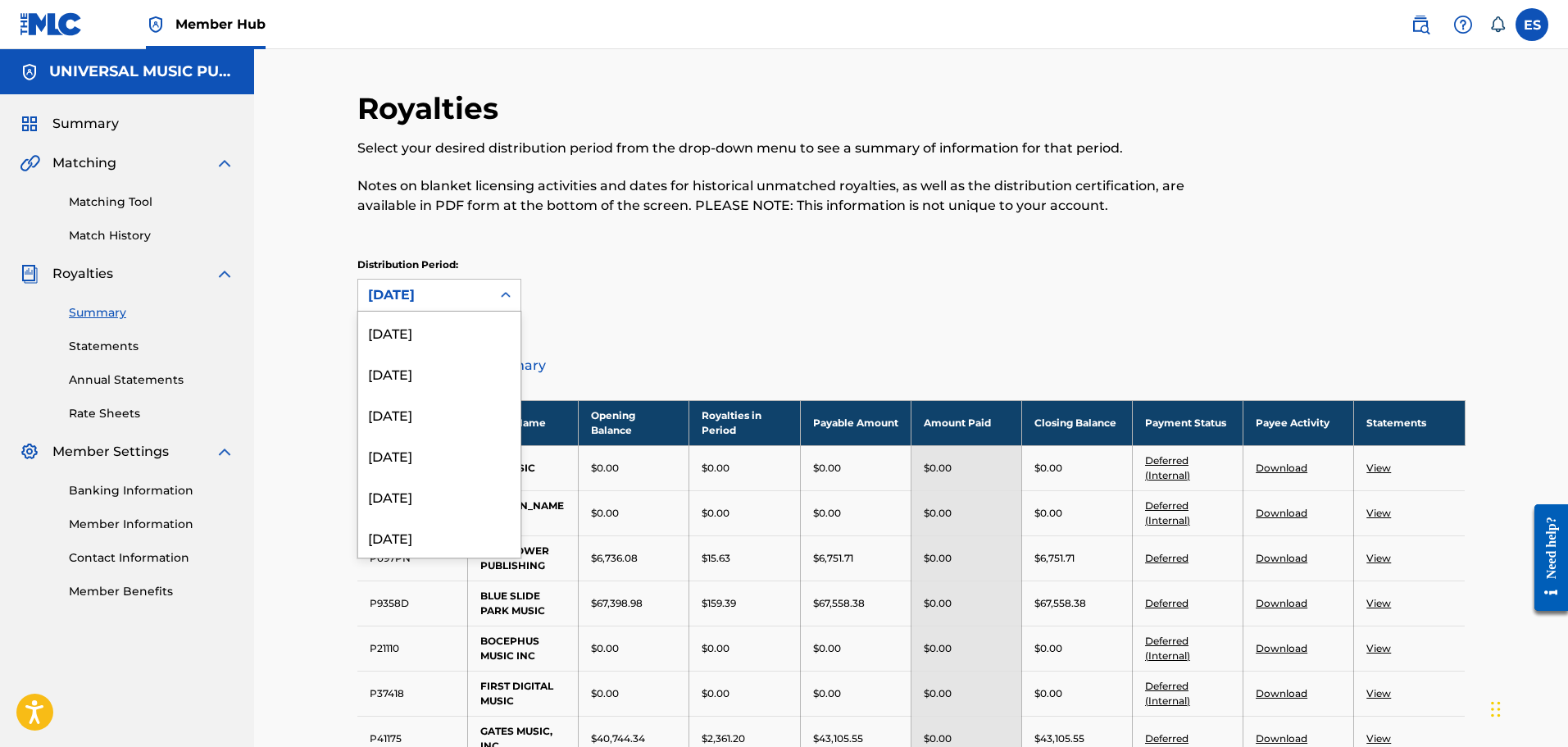
scroll to position [55, 0]
click at [455, 482] on div "[DATE]" at bounding box center [439, 482] width 162 height 41
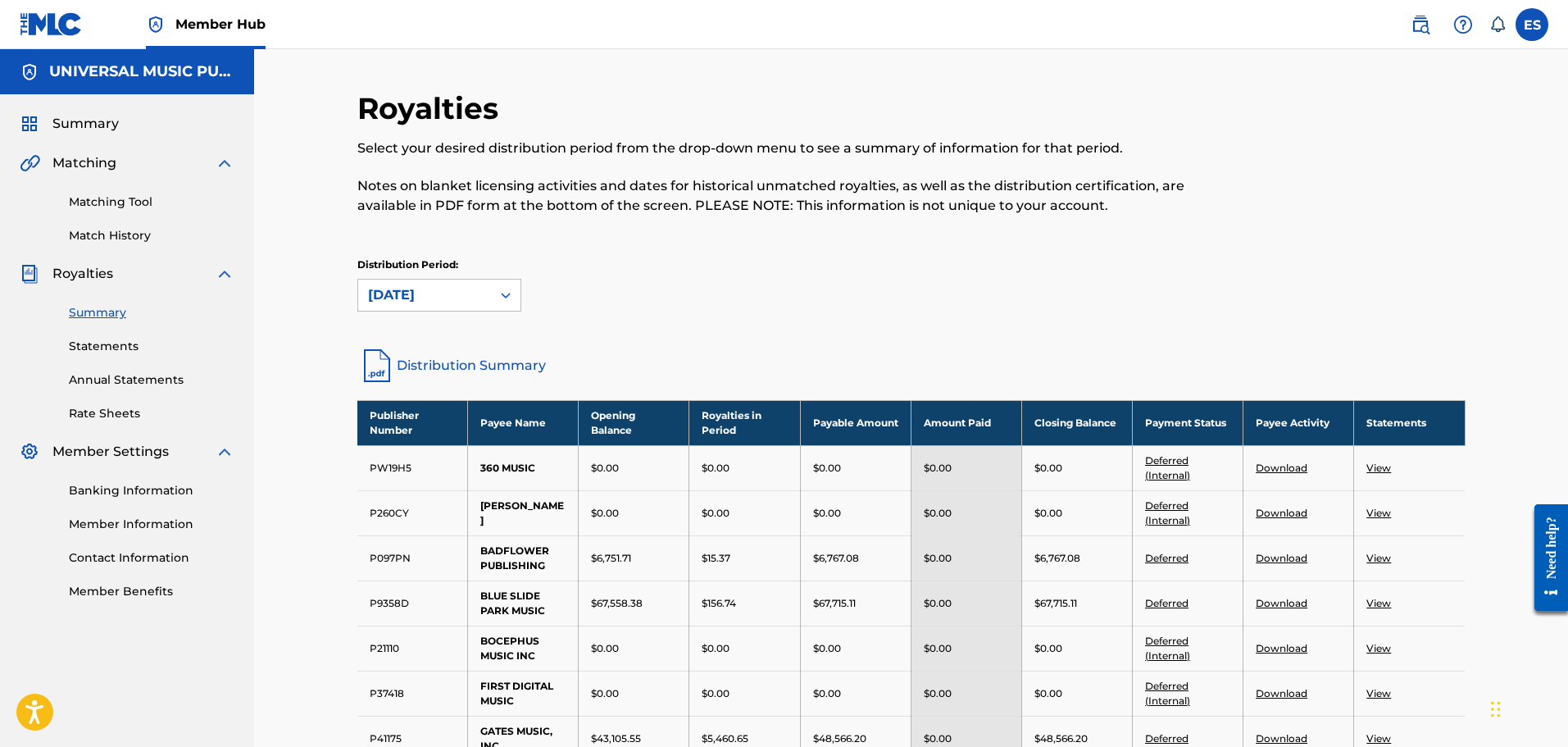
click at [1290, 600] on link "Download" at bounding box center [1281, 603] width 52 height 13
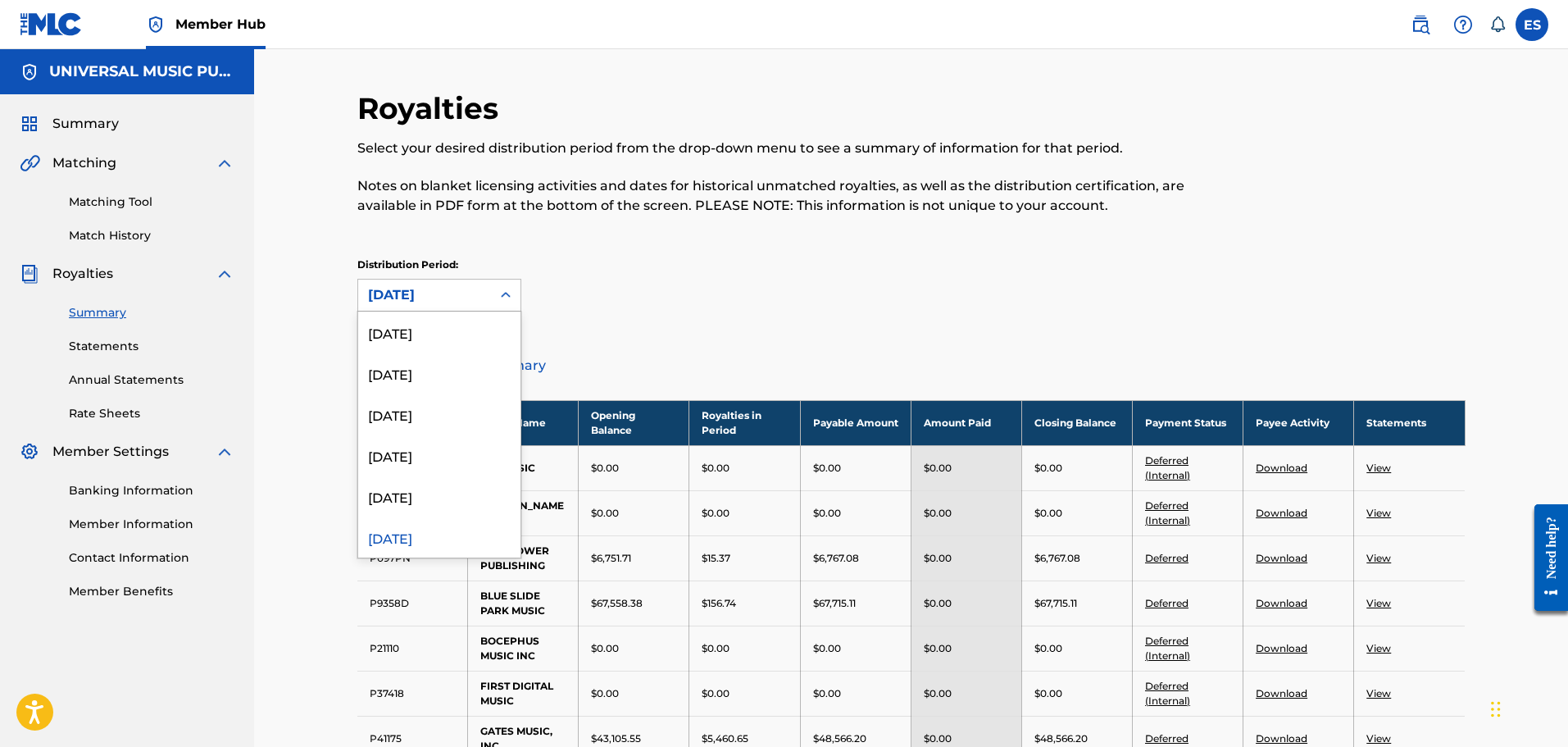
click at [482, 296] on div "[DATE]" at bounding box center [424, 295] width 133 height 31
click at [474, 470] on div "[DATE]" at bounding box center [439, 482] width 162 height 41
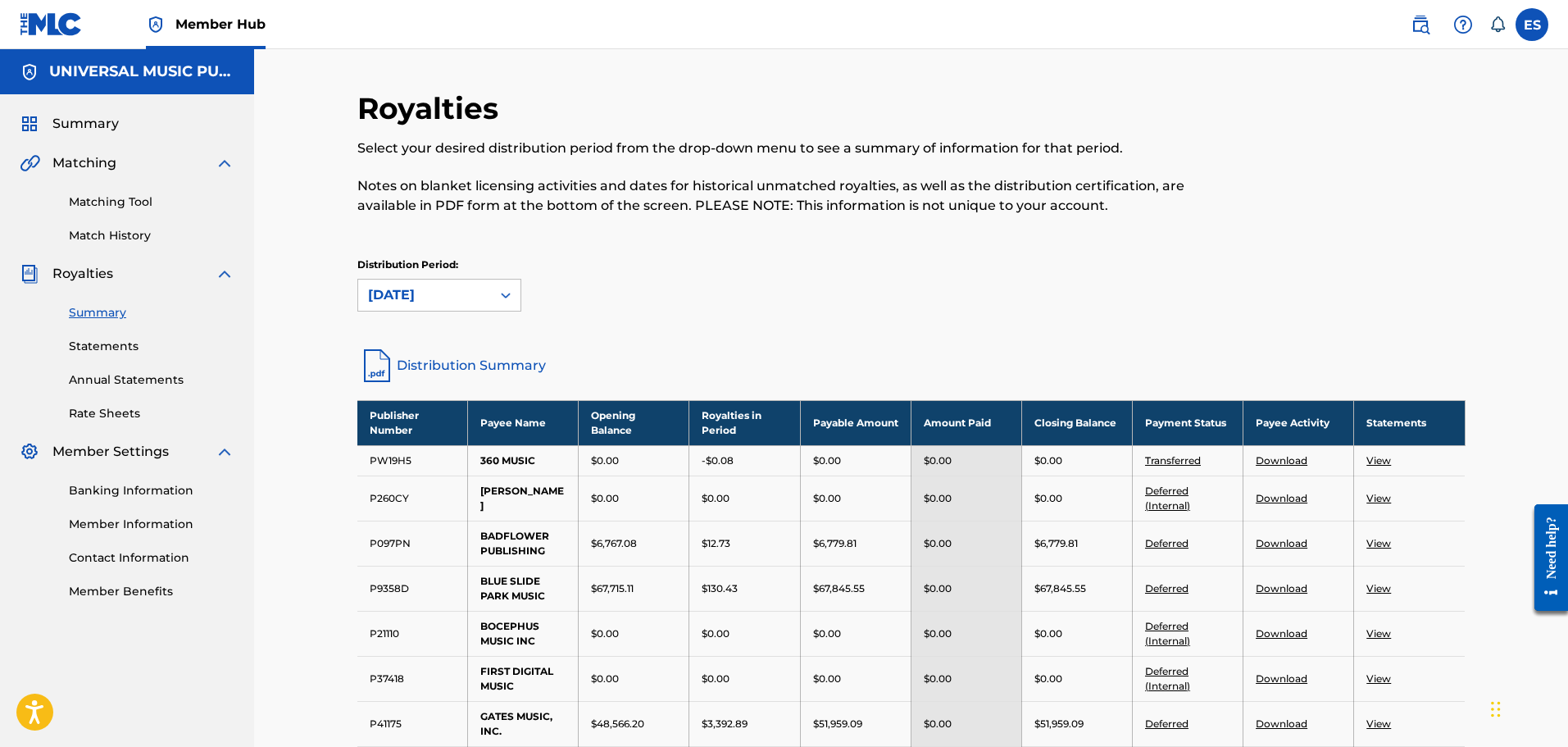
click at [1283, 587] on link "Download" at bounding box center [1281, 588] width 52 height 13
click at [448, 295] on div "[DATE]" at bounding box center [424, 295] width 113 height 20
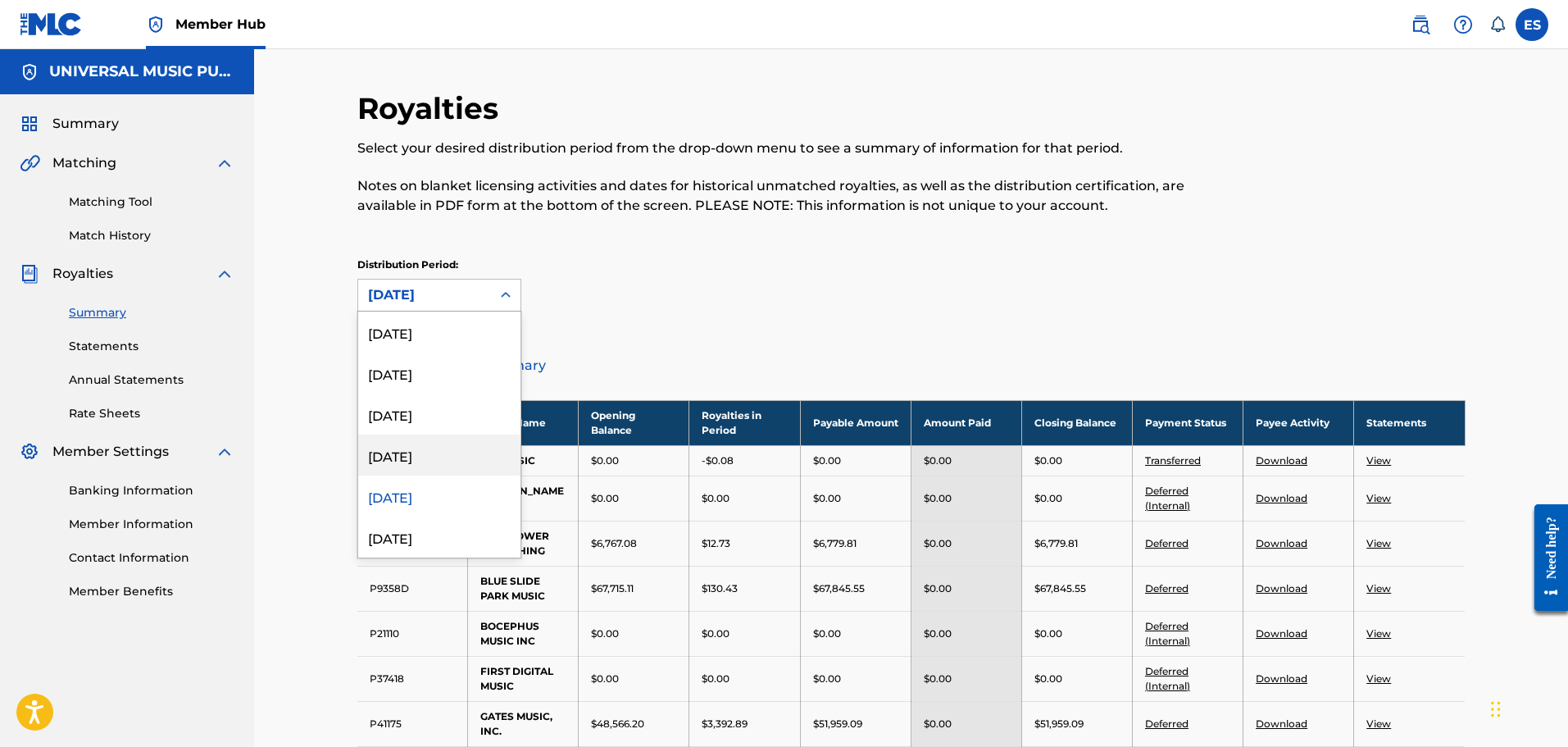
click at [450, 464] on div "[DATE]" at bounding box center [439, 455] width 162 height 41
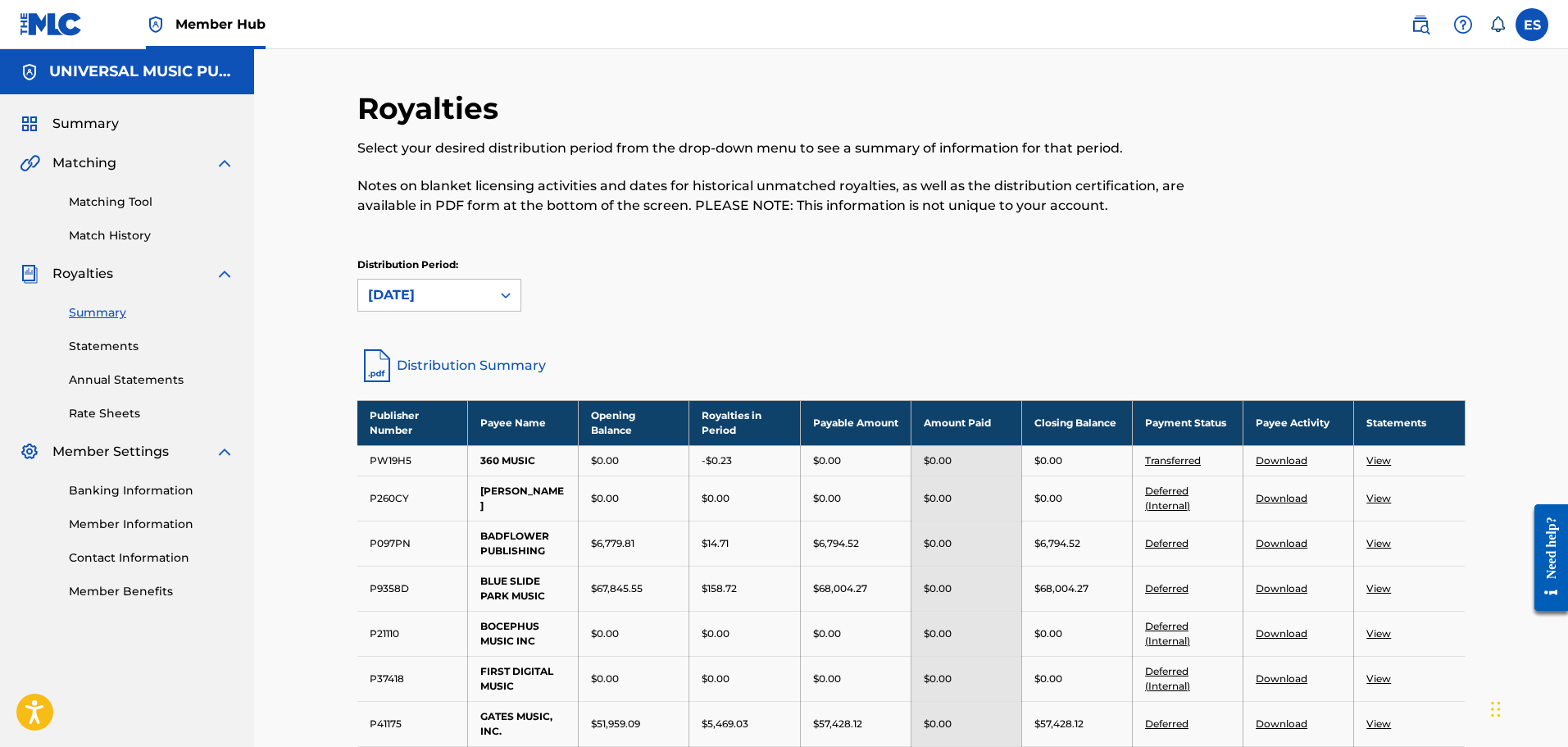
click at [1290, 589] on link "Download" at bounding box center [1281, 588] width 52 height 13
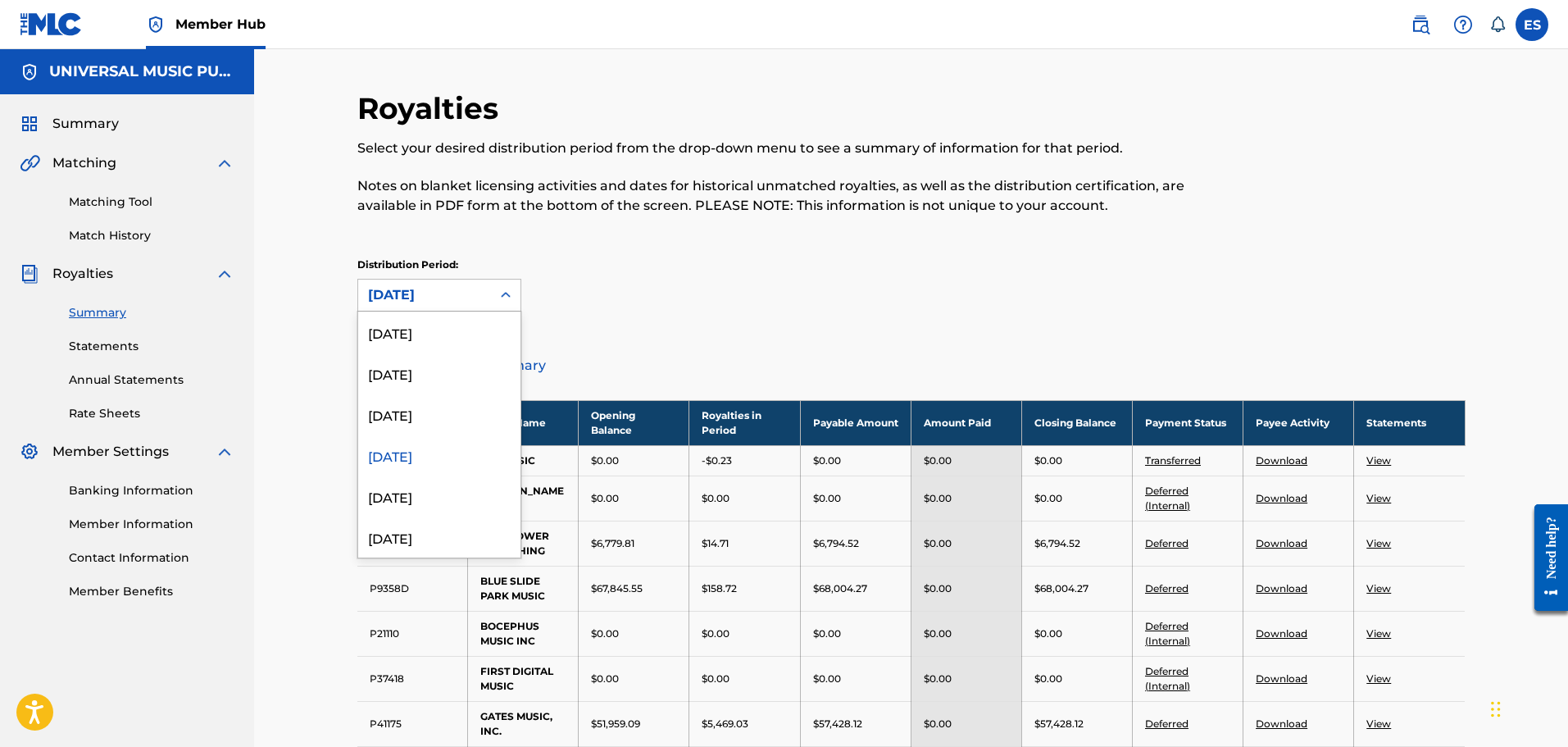
click at [452, 296] on div "[DATE]" at bounding box center [424, 295] width 113 height 20
click at [433, 423] on div "[DATE]" at bounding box center [439, 414] width 162 height 41
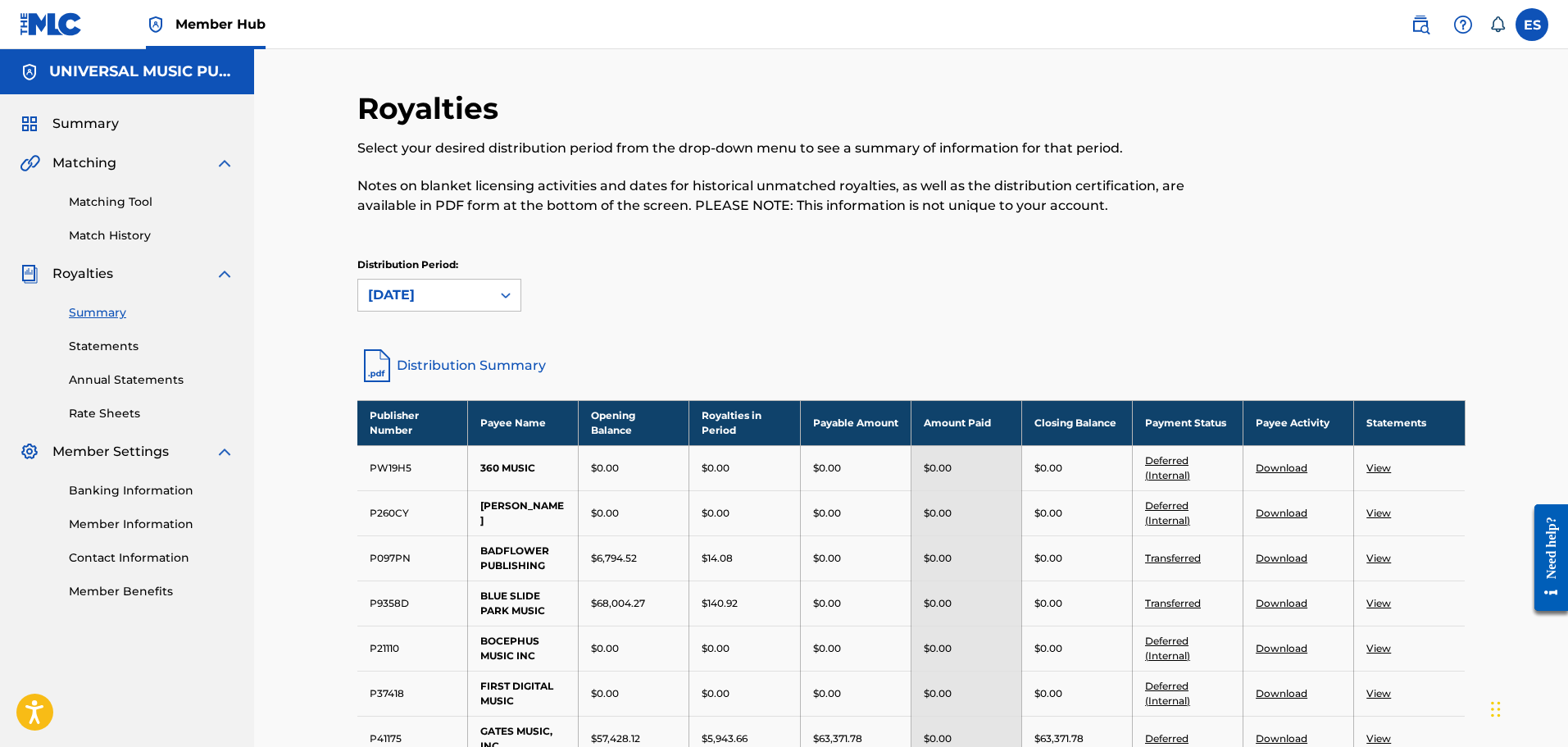
click at [1275, 605] on link "Download" at bounding box center [1281, 603] width 52 height 13
